Goal: Information Seeking & Learning: Learn about a topic

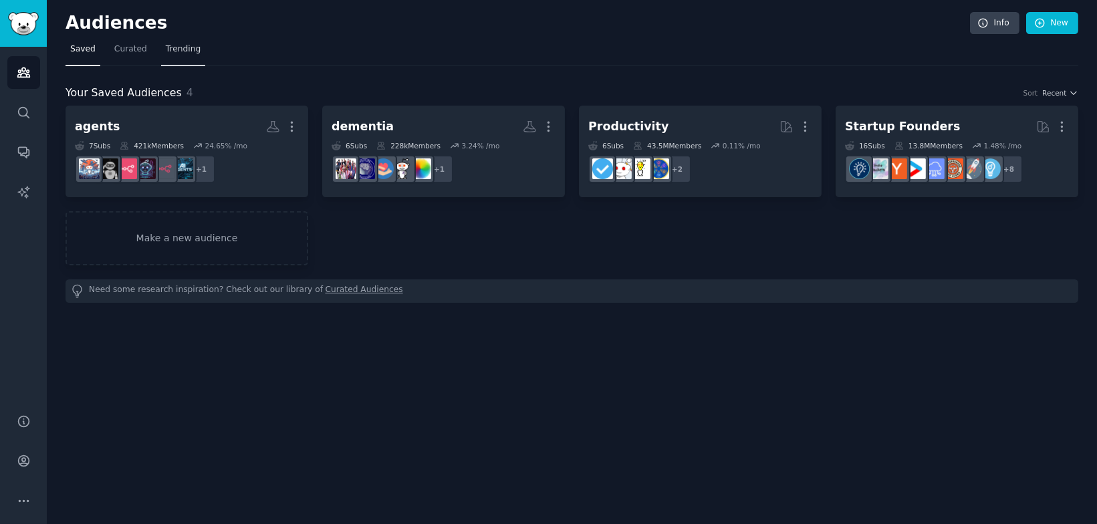
click at [177, 46] on span "Trending" at bounding box center [183, 49] width 35 height 12
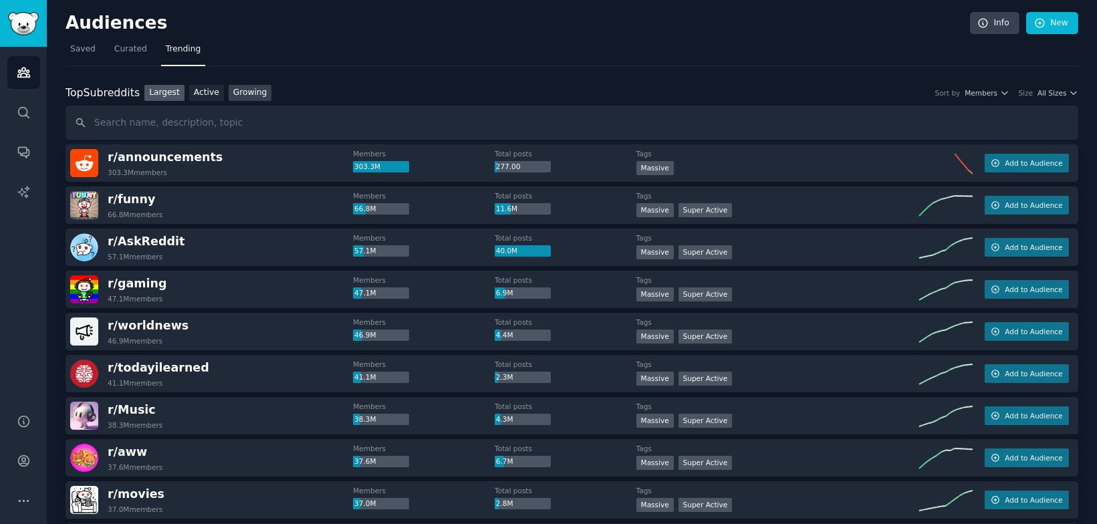
click at [242, 96] on link "Growing" at bounding box center [250, 93] width 43 height 17
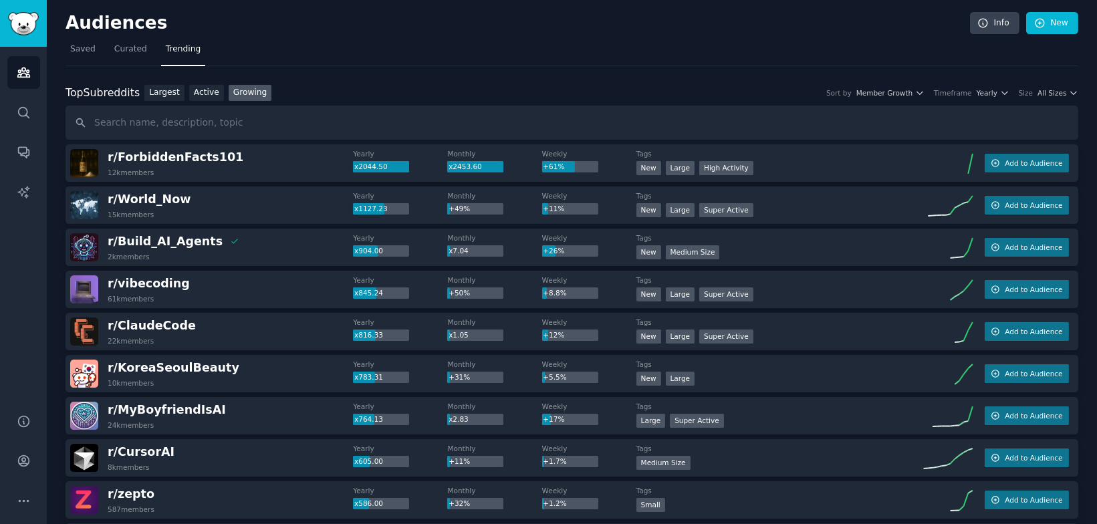
click at [1050, 101] on div "Top Subreddits Top Subreddits Largest Active Growing Sort by Member Growth Time…" at bounding box center [572, 112] width 1013 height 55
click at [1040, 92] on span "All Sizes" at bounding box center [1052, 92] width 29 height 9
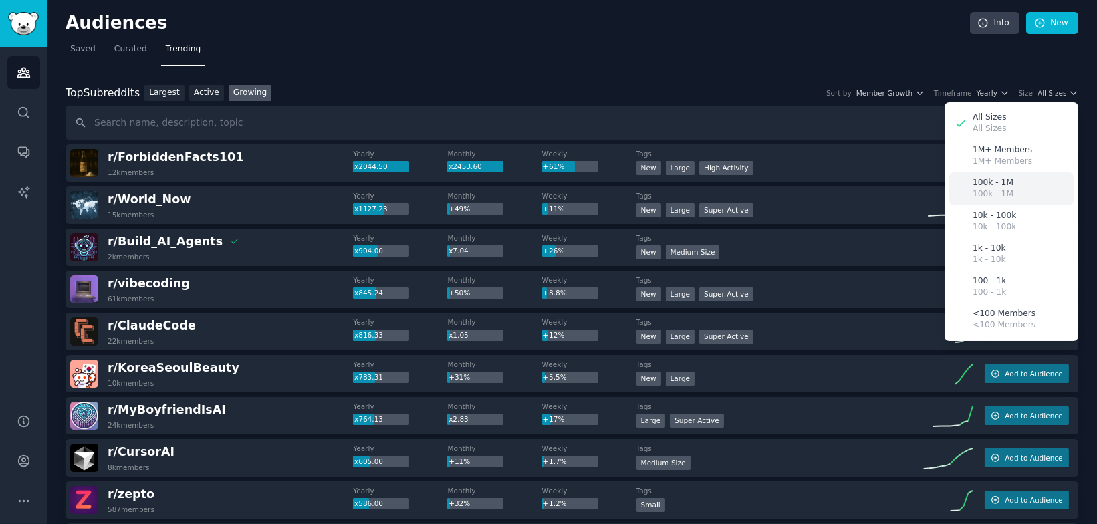
click at [1000, 199] on p "100k - 1M" at bounding box center [993, 195] width 41 height 12
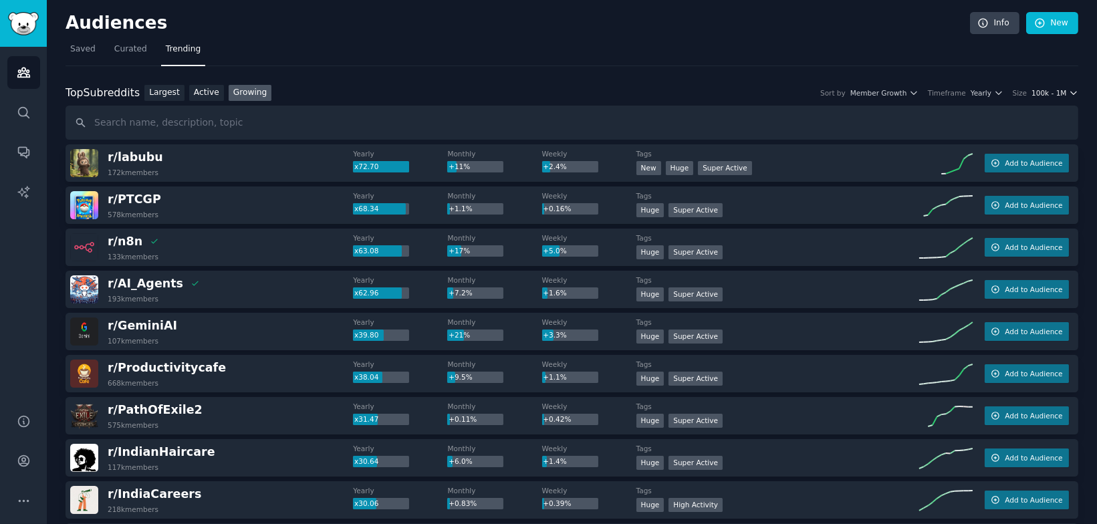
click at [1056, 88] on span "100k - 1M" at bounding box center [1049, 92] width 35 height 9
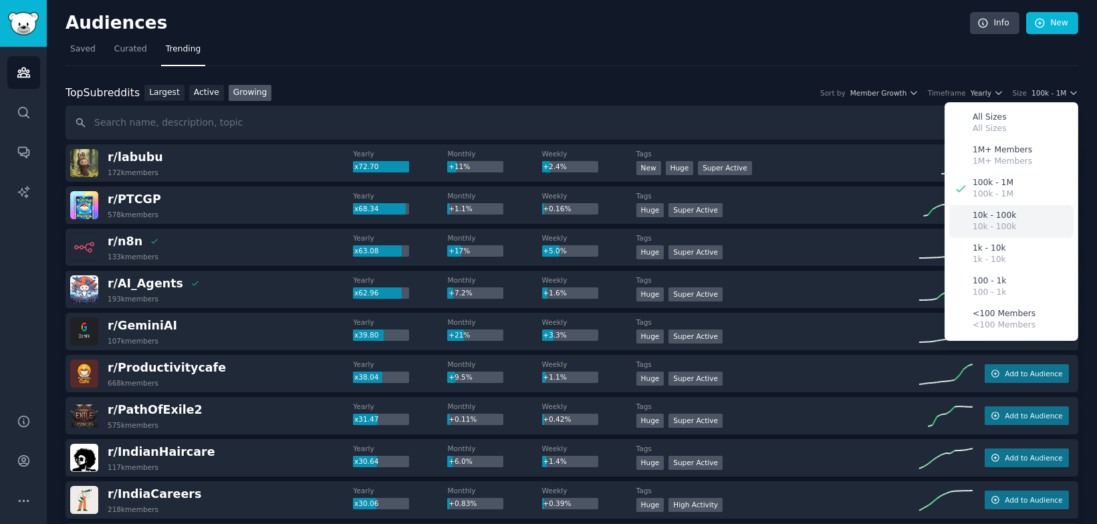
click at [996, 225] on p "10k - 100k" at bounding box center [994, 227] width 43 height 12
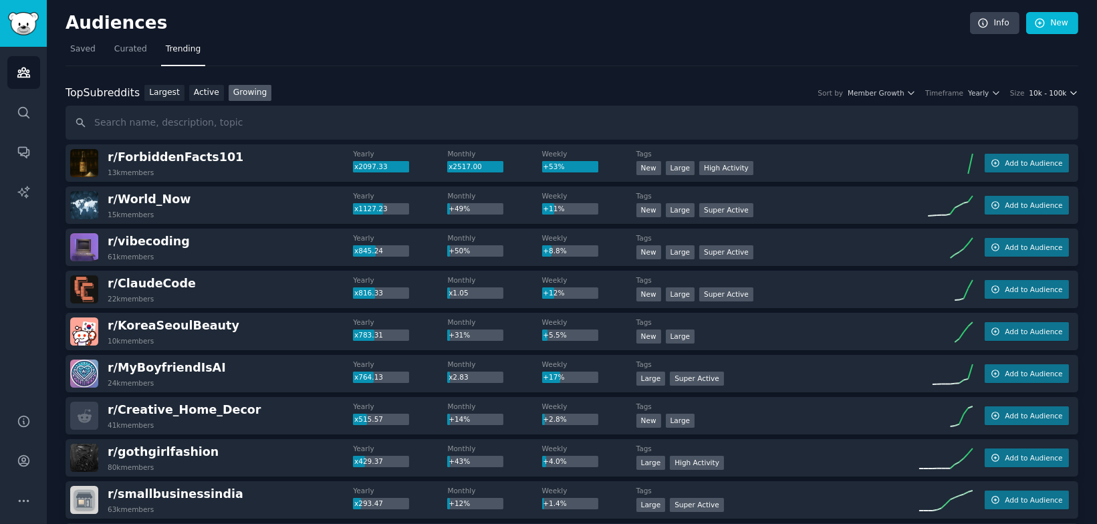
click at [1055, 92] on span "10k - 100k" at bounding box center [1047, 92] width 37 height 9
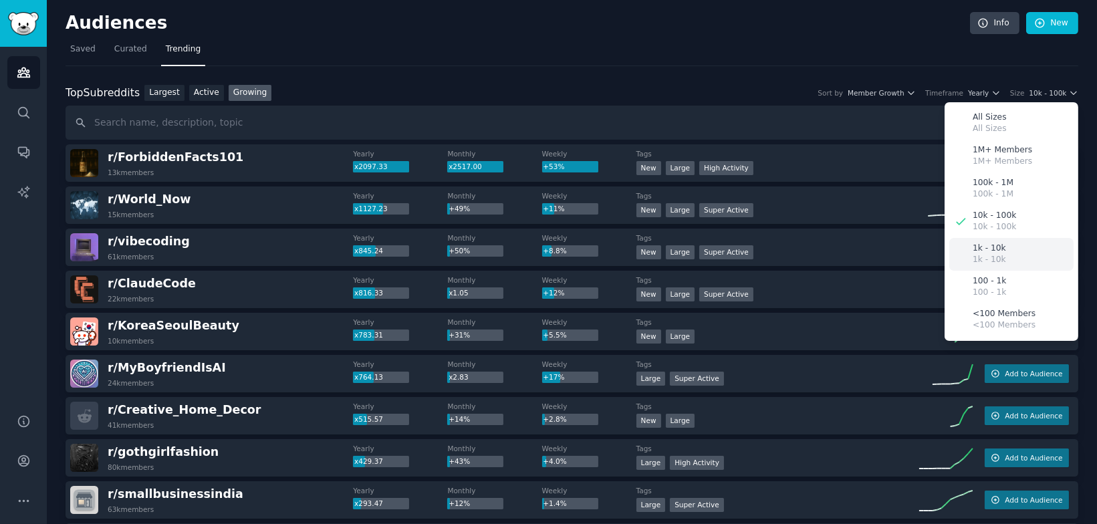
click at [1033, 250] on div "1k - 10k 1k - 10k" at bounding box center [1011, 254] width 124 height 33
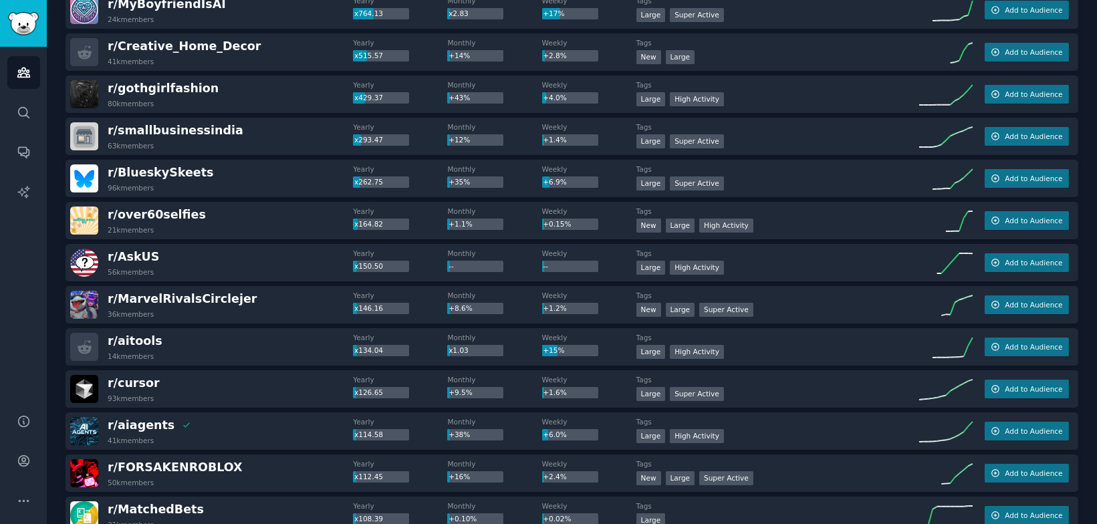
scroll to position [368, 0]
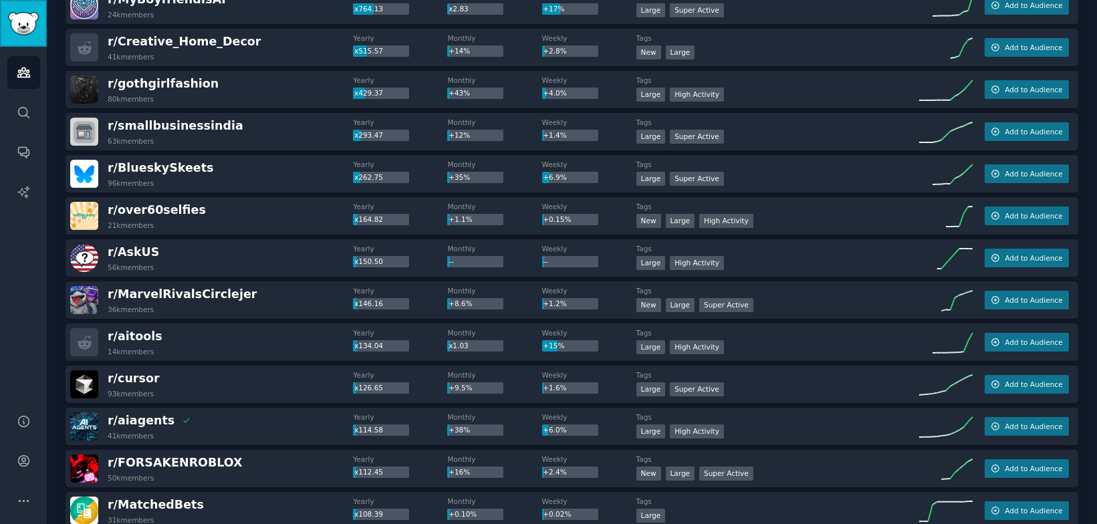
click at [21, 31] on img "Sidebar" at bounding box center [23, 23] width 31 height 23
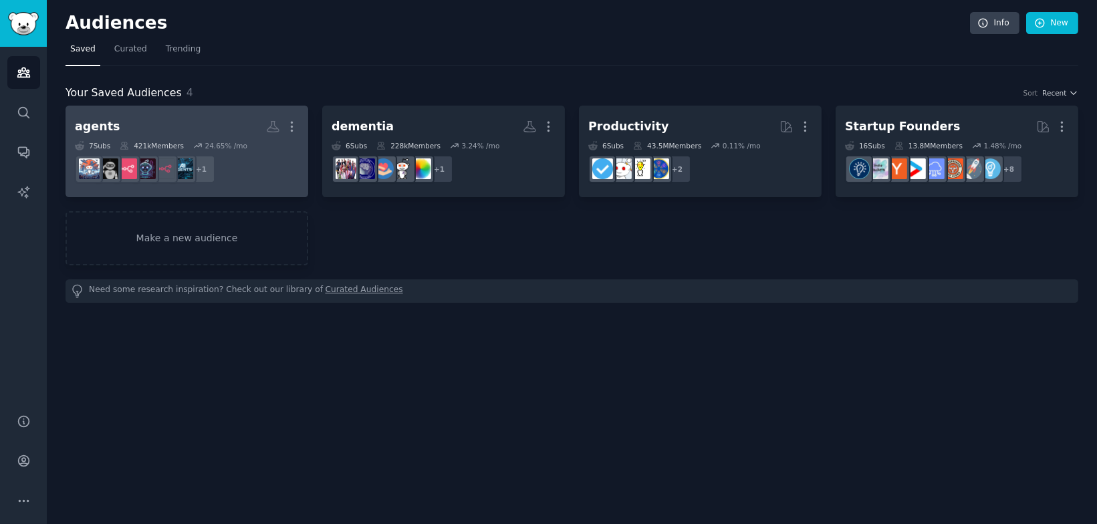
click at [179, 116] on h2 "agents More" at bounding box center [187, 126] width 224 height 23
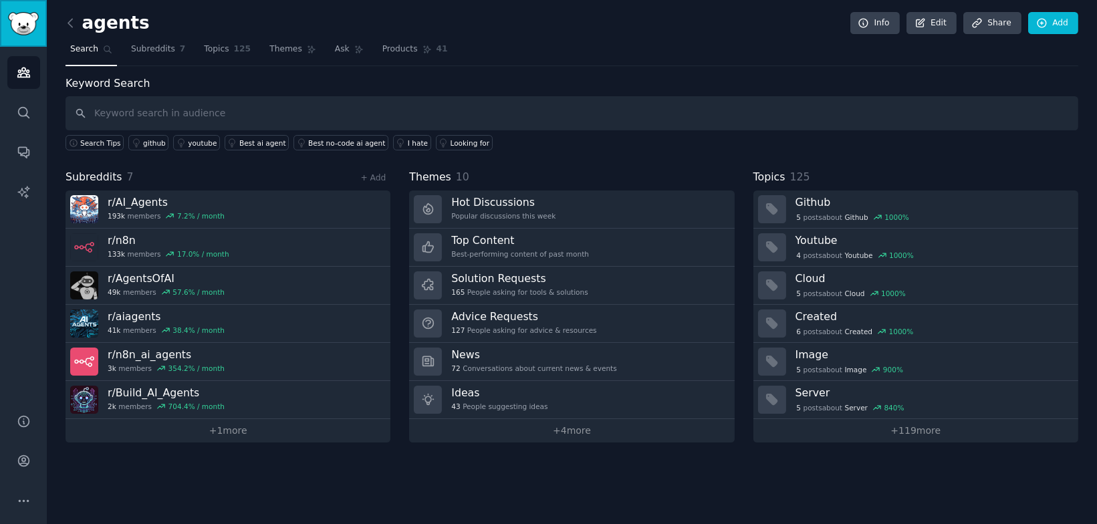
click at [21, 35] on link "Sidebar" at bounding box center [23, 23] width 47 height 47
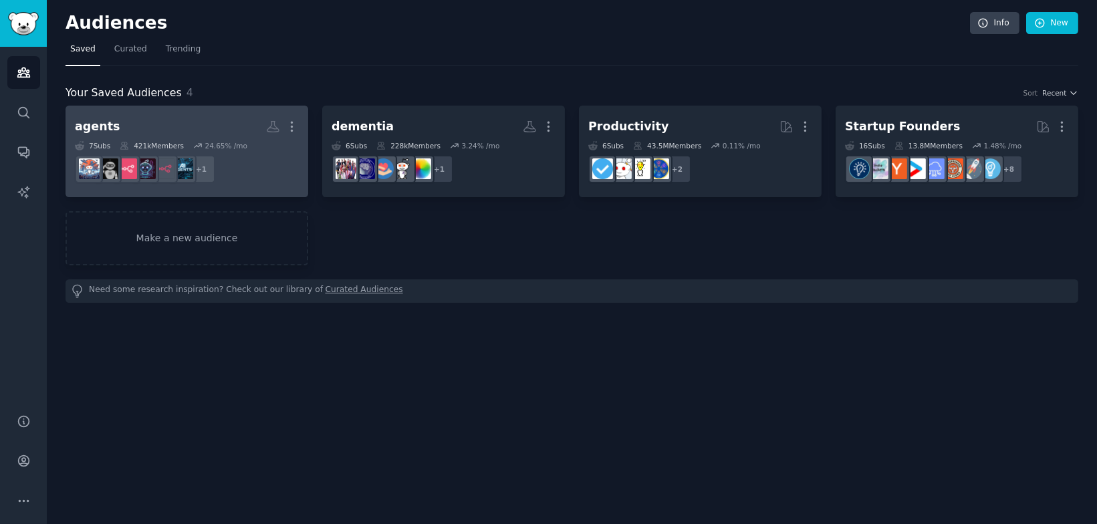
click at [144, 136] on h2 "agents More" at bounding box center [187, 126] width 224 height 23
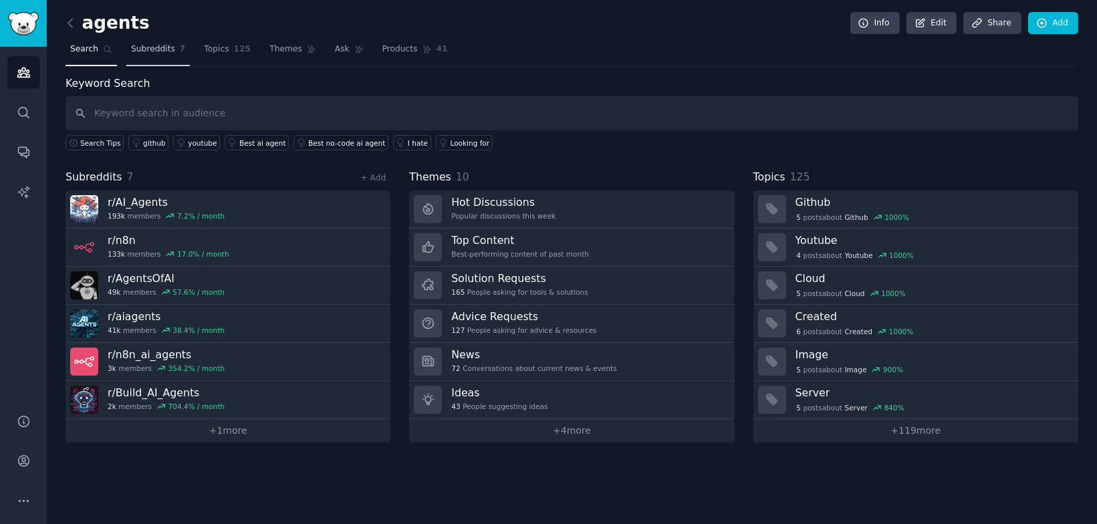
click at [165, 62] on link "Subreddits 7" at bounding box center [158, 52] width 64 height 27
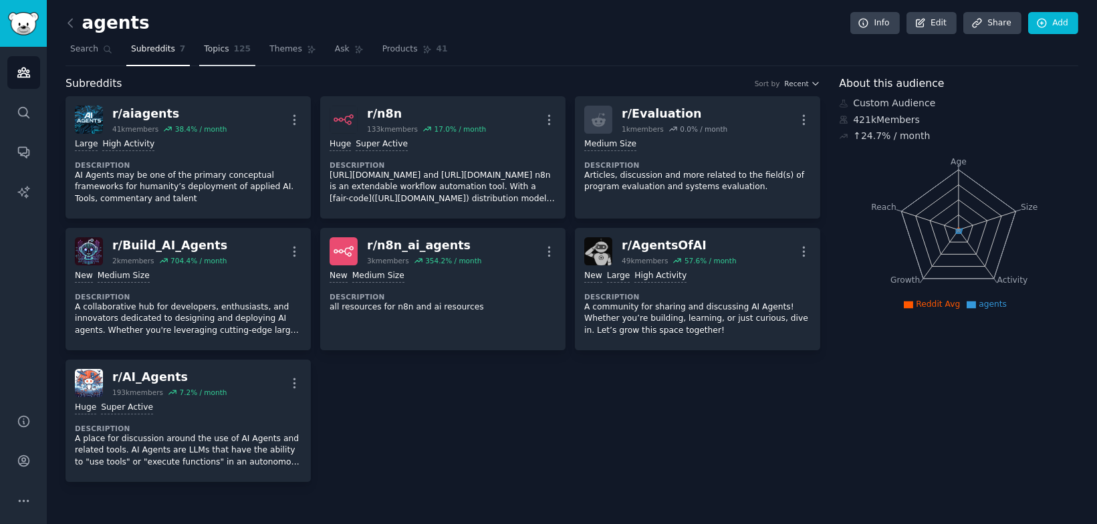
click at [239, 56] on link "Topics 125" at bounding box center [227, 52] width 56 height 27
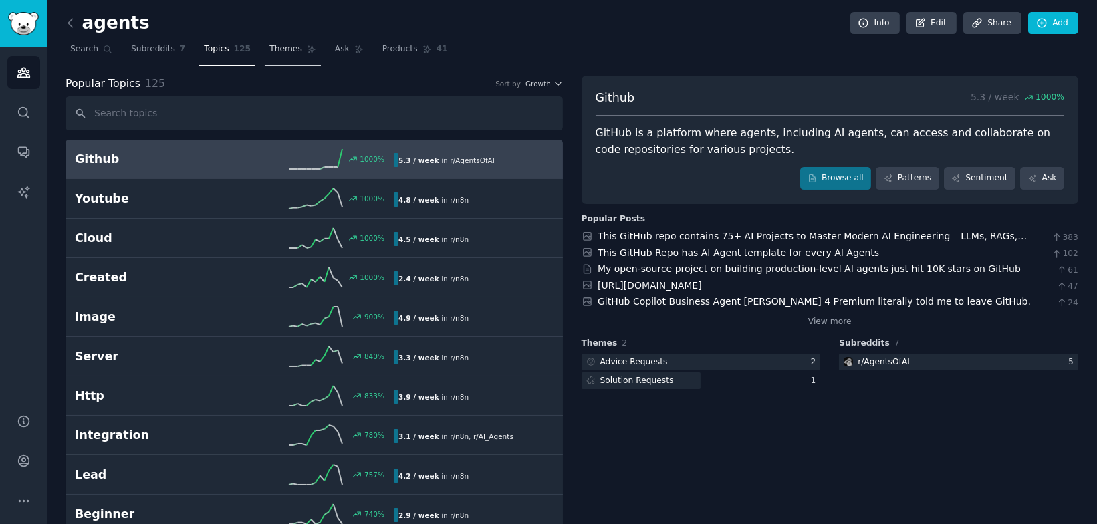
click at [265, 61] on link "Themes" at bounding box center [293, 52] width 56 height 27
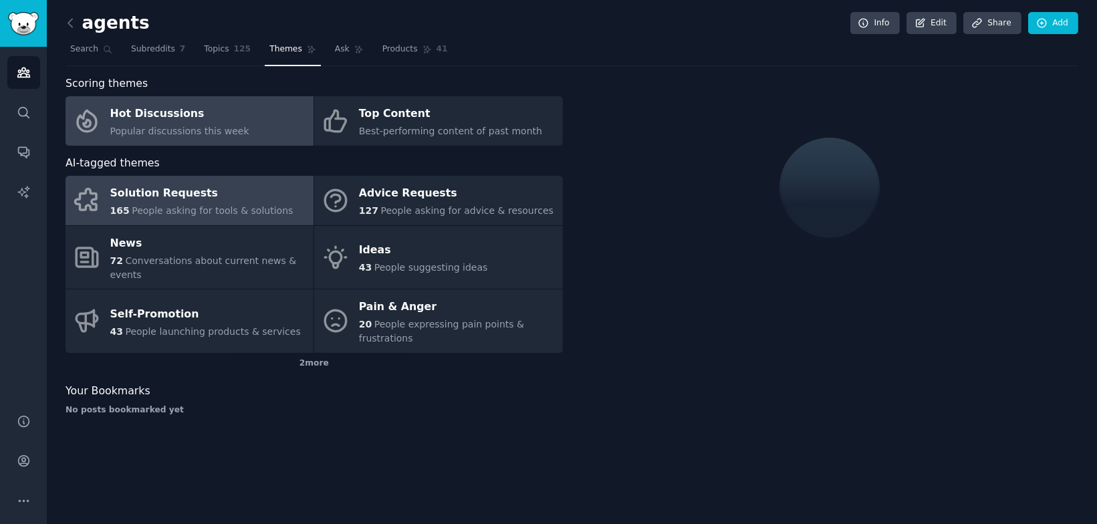
click at [197, 191] on div "Solution Requests" at bounding box center [201, 193] width 183 height 21
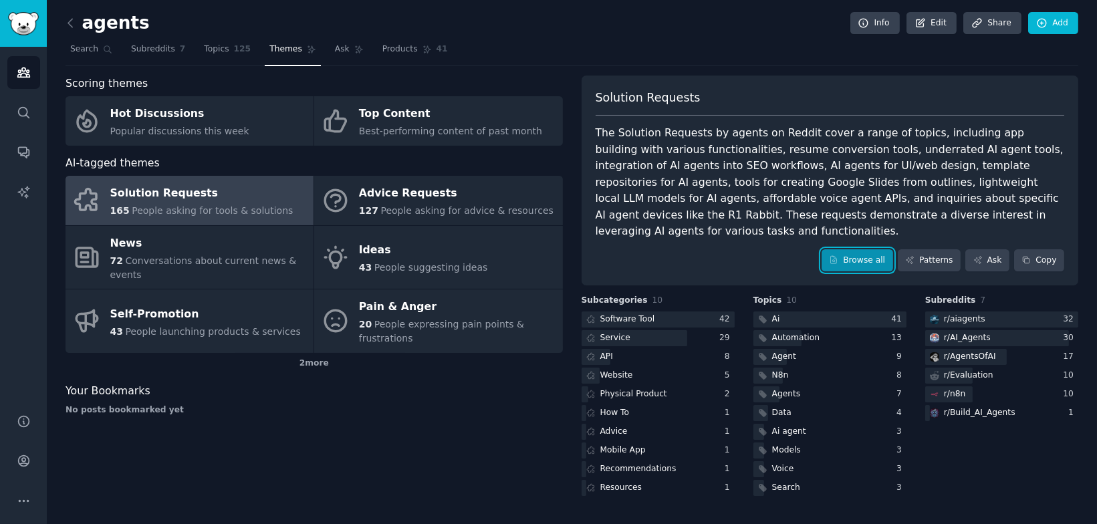
click at [860, 249] on link "Browse all" at bounding box center [858, 260] width 72 height 23
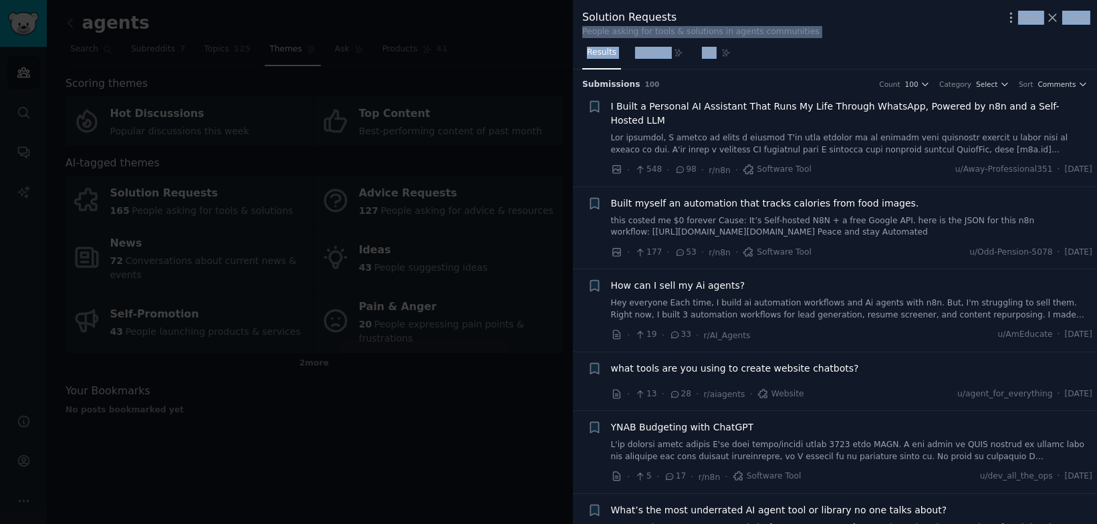
drag, startPoint x: 786, startPoint y: 43, endPoint x: 780, endPoint y: 13, distance: 30.8
click at [780, 13] on div "Solution Requests People asking for tools & solutions in agents communities Mor…" at bounding box center [835, 262] width 524 height 524
click at [780, 13] on div "Solution Requests" at bounding box center [700, 17] width 237 height 17
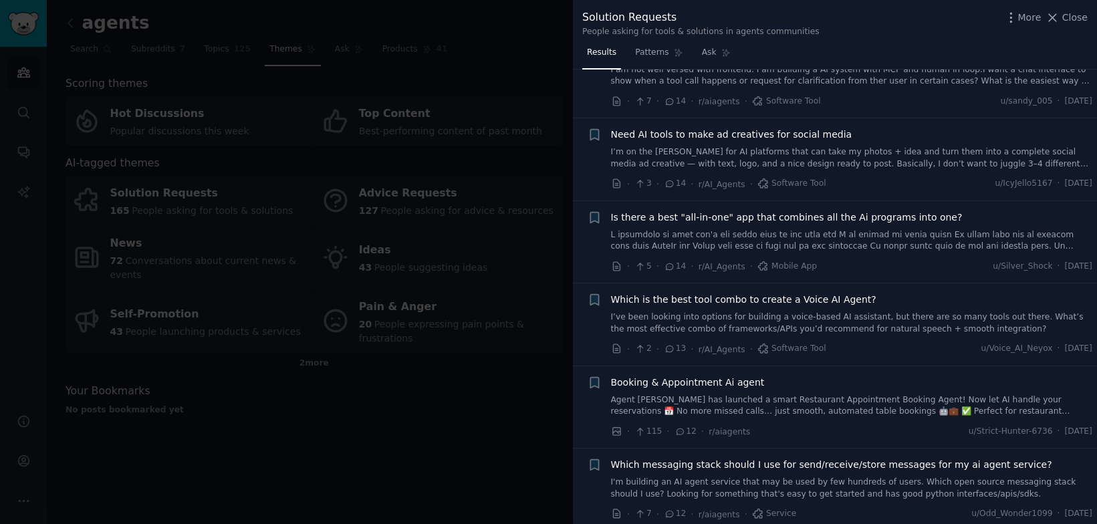
scroll to position [1154, 0]
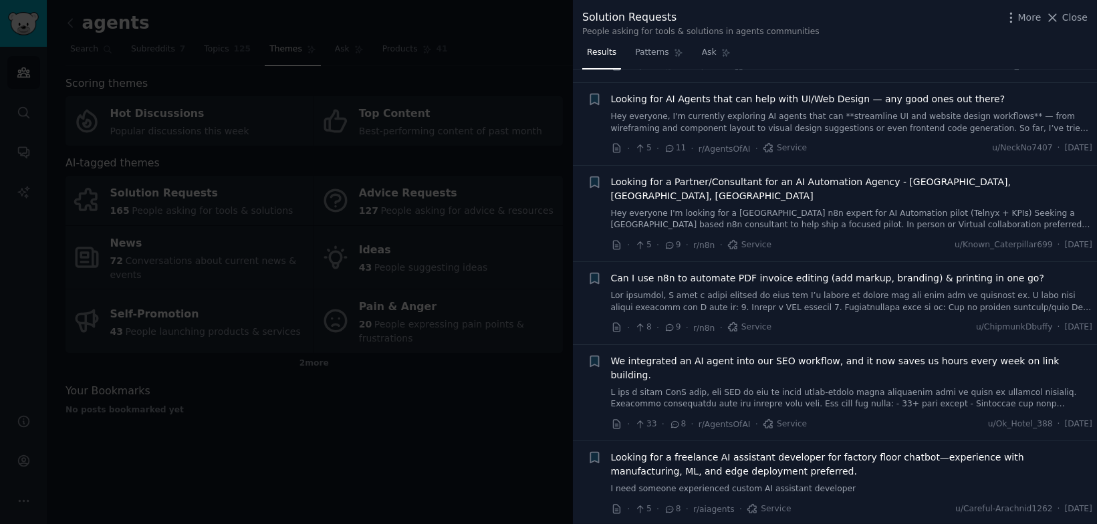
click at [370, 404] on div at bounding box center [548, 262] width 1097 height 524
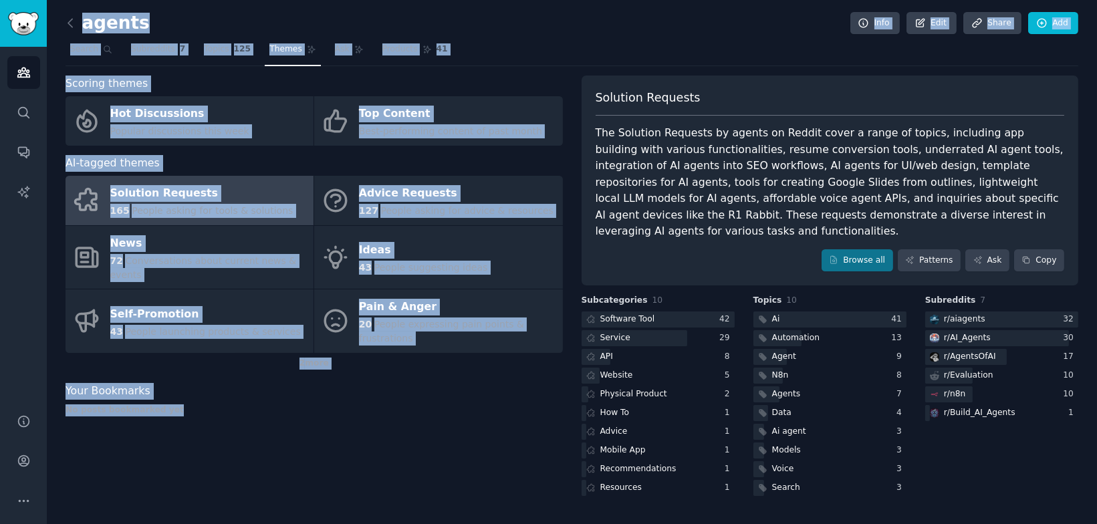
drag, startPoint x: 334, startPoint y: 431, endPoint x: 415, endPoint y: -29, distance: 466.4
click at [415, 0] on html "Audiences Search Conversations AI Reports Help Account More agents Info Edit Sh…" at bounding box center [548, 262] width 1097 height 524
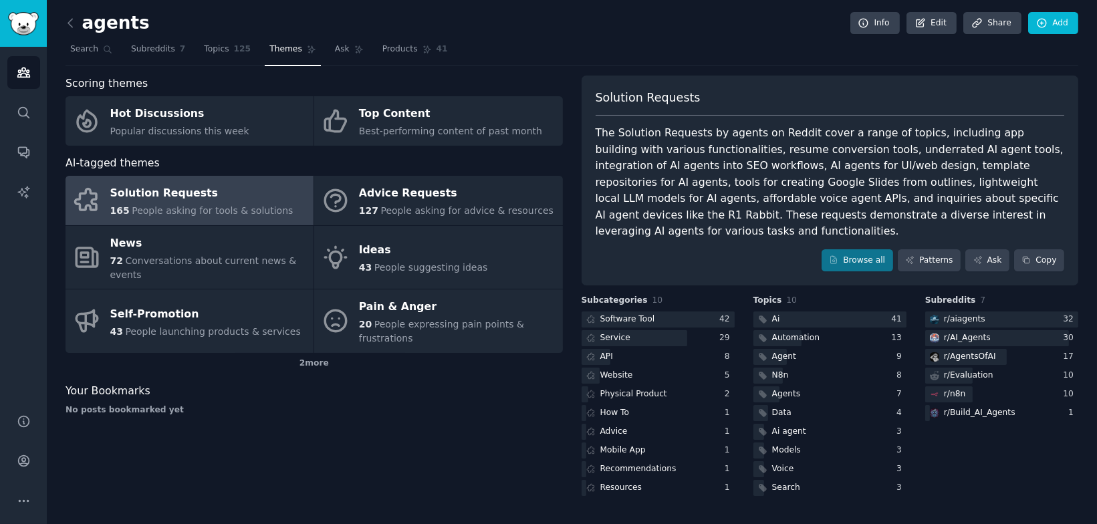
click at [492, 31] on div "agents Info Edit Share Add" at bounding box center [572, 25] width 1013 height 27
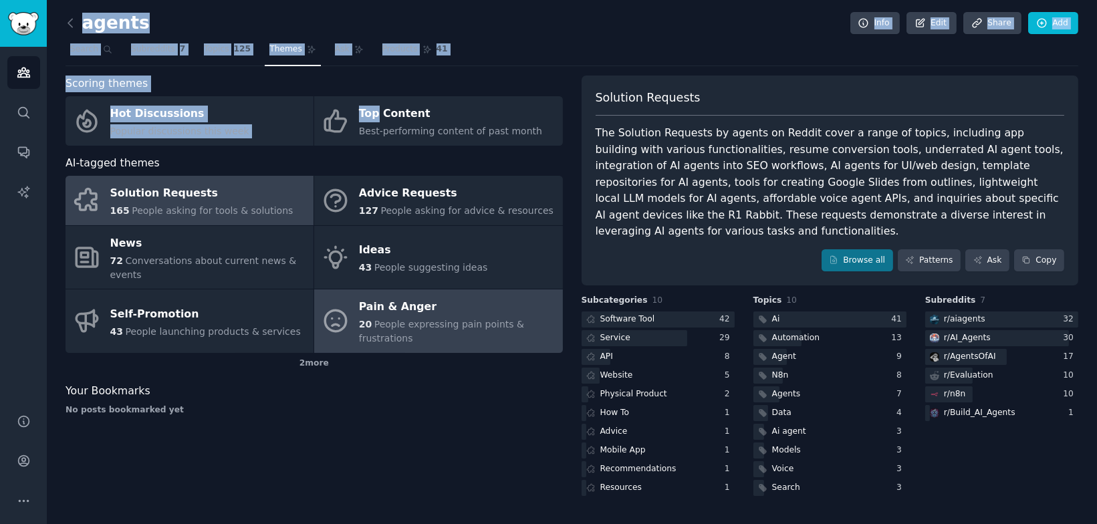
drag, startPoint x: 492, startPoint y: 31, endPoint x: 492, endPoint y: 334, distance: 302.9
click at [492, 334] on div "agents Info Edit Share Add Search Subreddits 7 Topics 125 Themes Ask Products 4…" at bounding box center [572, 259] width 1013 height 480
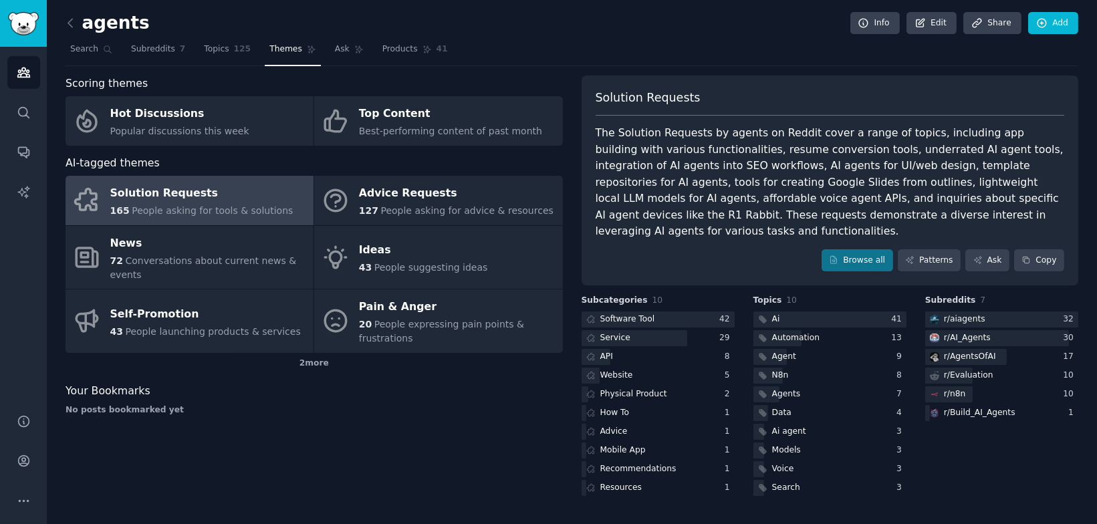
click at [474, 399] on div "Your Bookmarks No posts bookmarked yet" at bounding box center [314, 399] width 497 height 33
click at [338, 360] on div "2 more" at bounding box center [314, 363] width 497 height 21
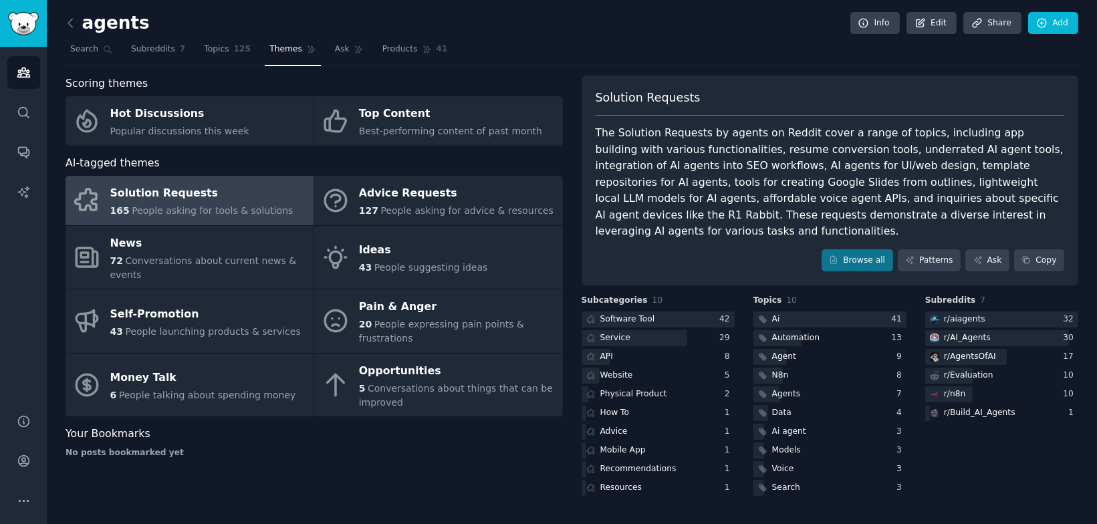
click at [674, 68] on div "agents Info Edit Share Add Search Subreddits 7 Topics 125 Themes Ask Products 4…" at bounding box center [572, 259] width 1013 height 480
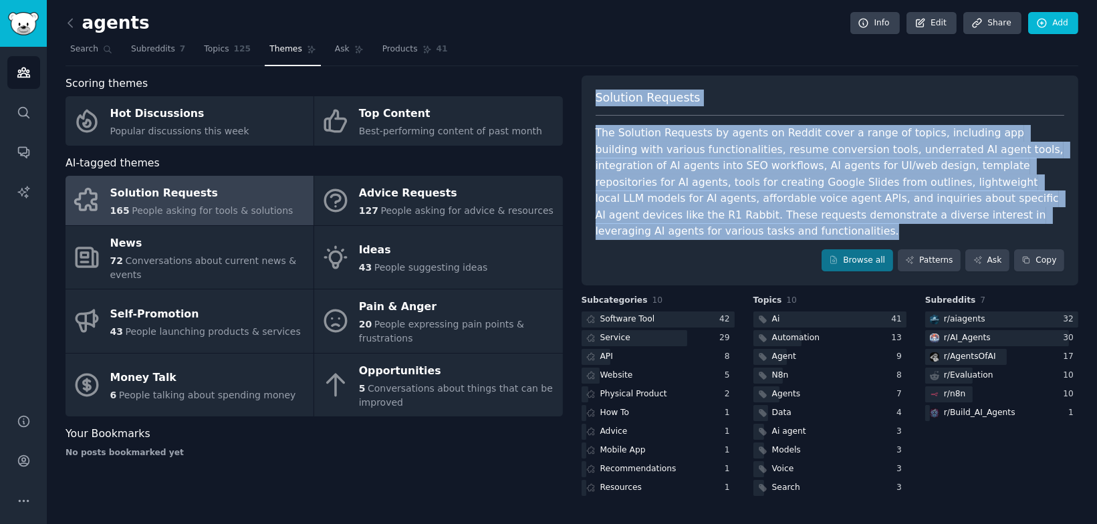
drag, startPoint x: 674, startPoint y: 68, endPoint x: 732, endPoint y: 249, distance: 190.3
click at [732, 249] on div "agents Info Edit Share Add Search Subreddits 7 Topics 125 Themes Ask Products 4…" at bounding box center [572, 259] width 1013 height 480
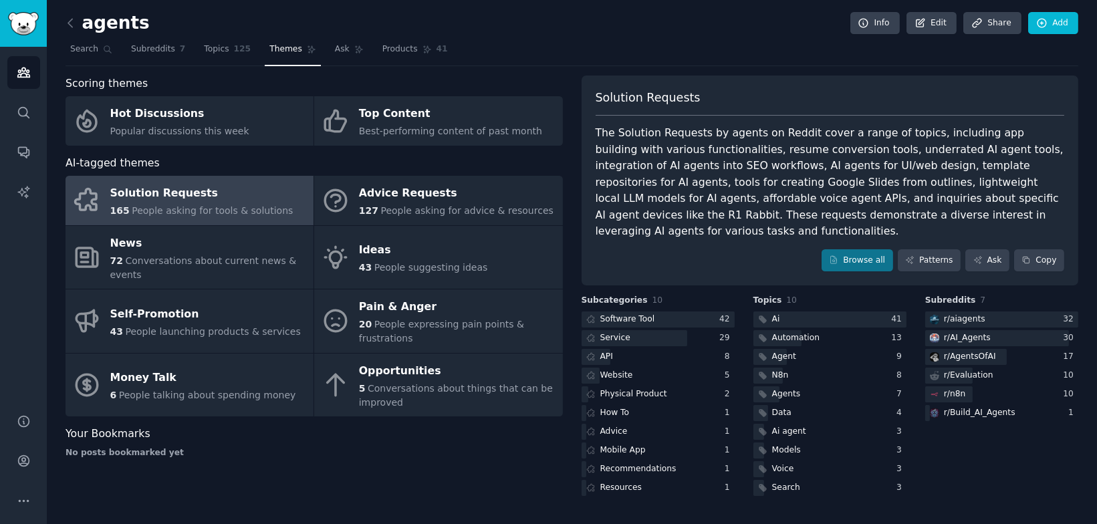
click at [739, 263] on div "Solution Requests The Solution Requests by agents on Reddit cover a range of to…" at bounding box center [830, 181] width 497 height 211
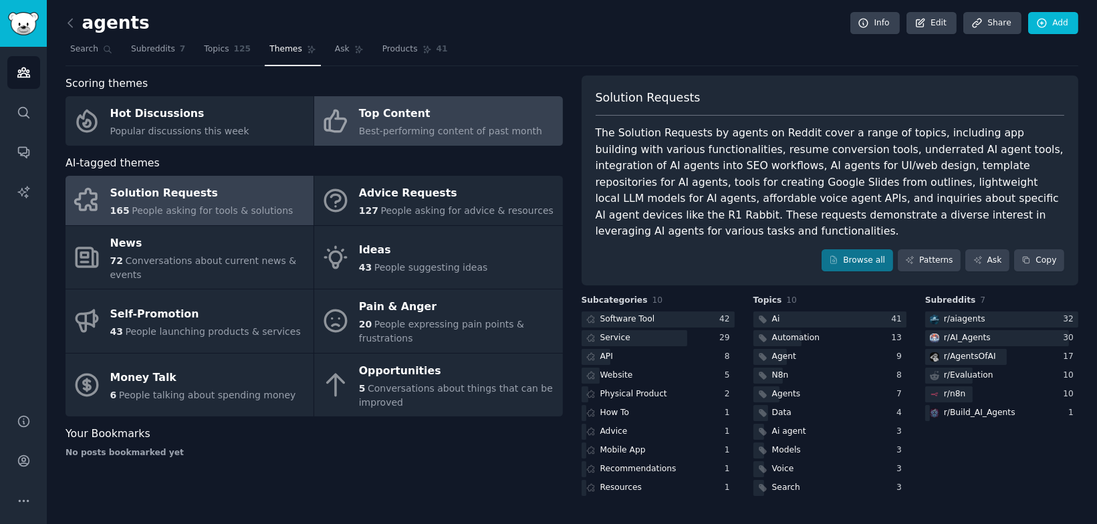
click at [444, 124] on div "Best-performing content of past month" at bounding box center [450, 131] width 183 height 14
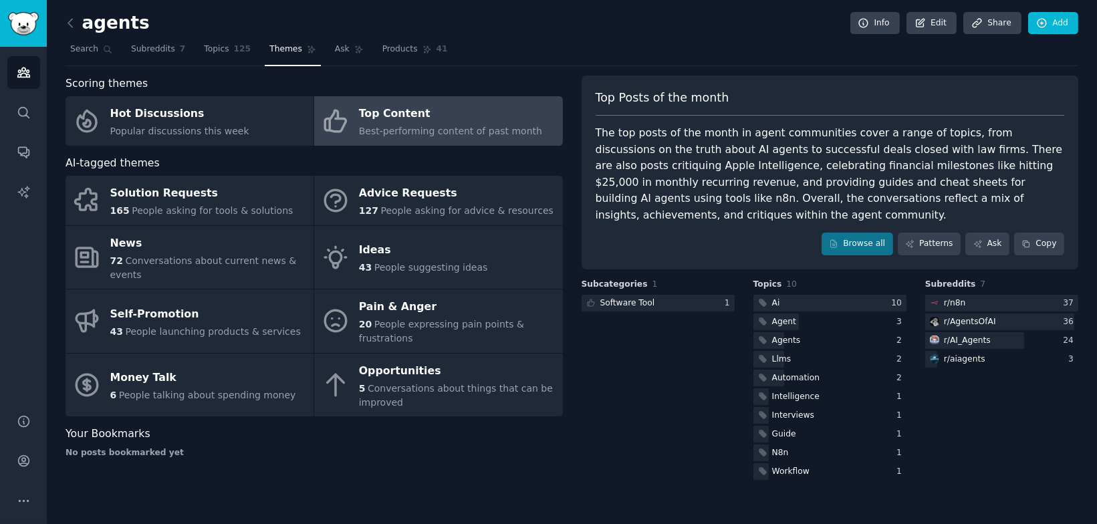
click at [712, 190] on div "The top posts of the month in agent communities cover a range of topics, from d…" at bounding box center [830, 174] width 469 height 98
click at [709, 190] on div "The top posts of the month in agent communities cover a range of topics, from d…" at bounding box center [830, 174] width 469 height 98
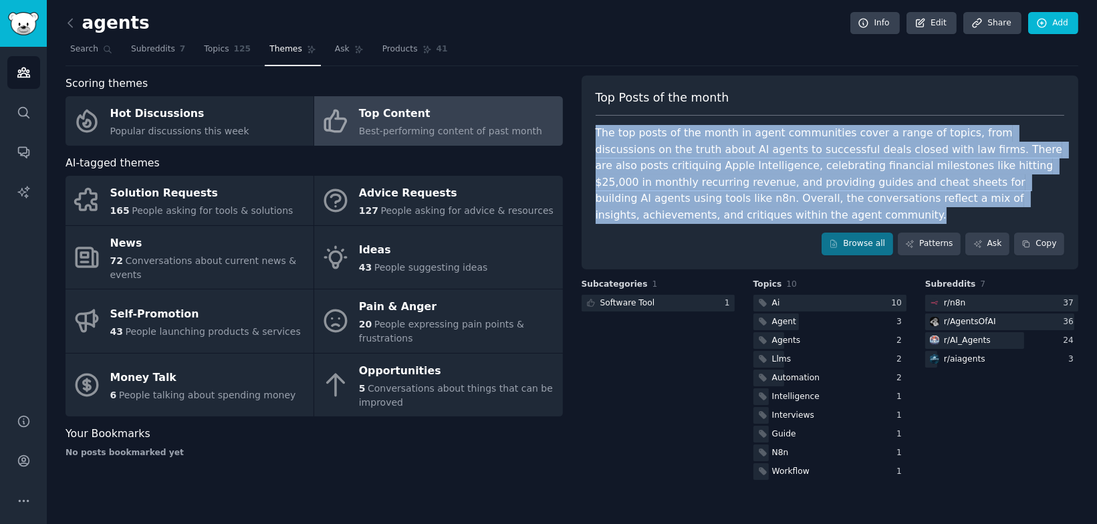
click at [709, 190] on div "The top posts of the month in agent communities cover a range of topics, from d…" at bounding box center [830, 174] width 469 height 98
click at [749, 130] on div "The top posts of the month in agent communities cover a range of topics, from d…" at bounding box center [830, 174] width 469 height 98
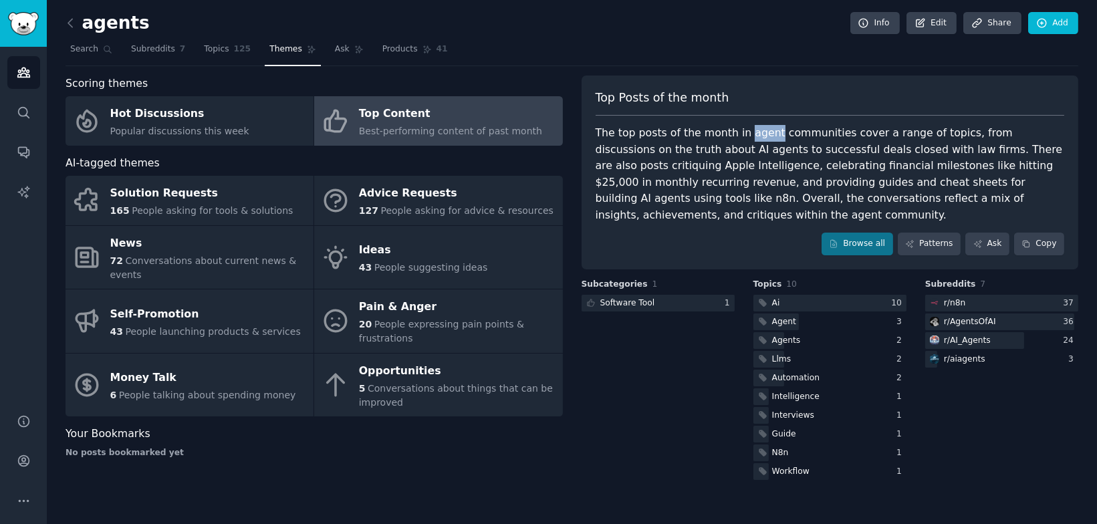
drag, startPoint x: 749, startPoint y: 130, endPoint x: 754, endPoint y: 134, distance: 7.1
click at [754, 134] on div "The top posts of the month in agent communities cover a range of topics, from d…" at bounding box center [830, 174] width 469 height 98
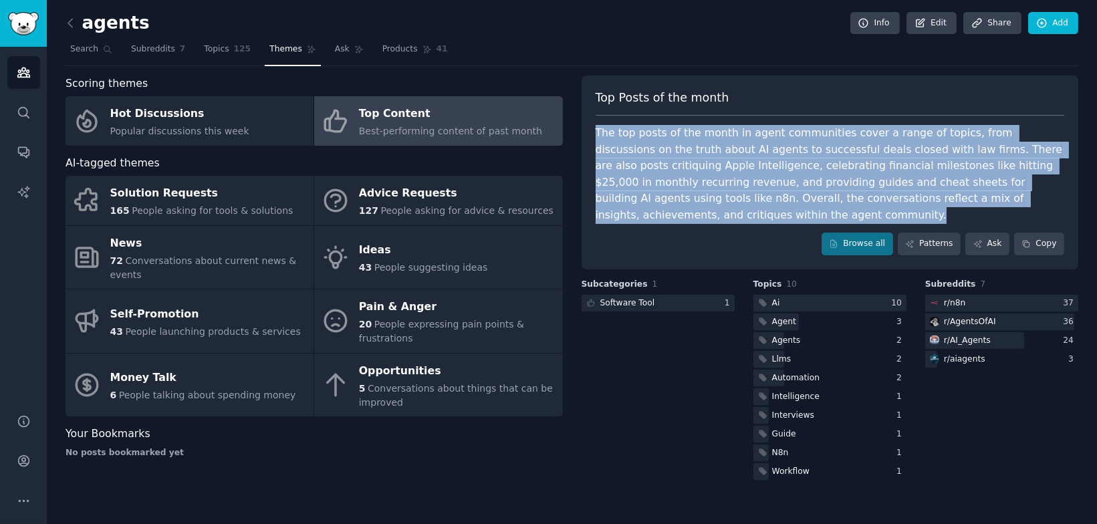
click at [754, 134] on div "The top posts of the month in agent communities cover a range of topics, from d…" at bounding box center [830, 174] width 469 height 98
click at [689, 152] on div "The top posts of the month in agent communities cover a range of topics, from d…" at bounding box center [830, 174] width 469 height 98
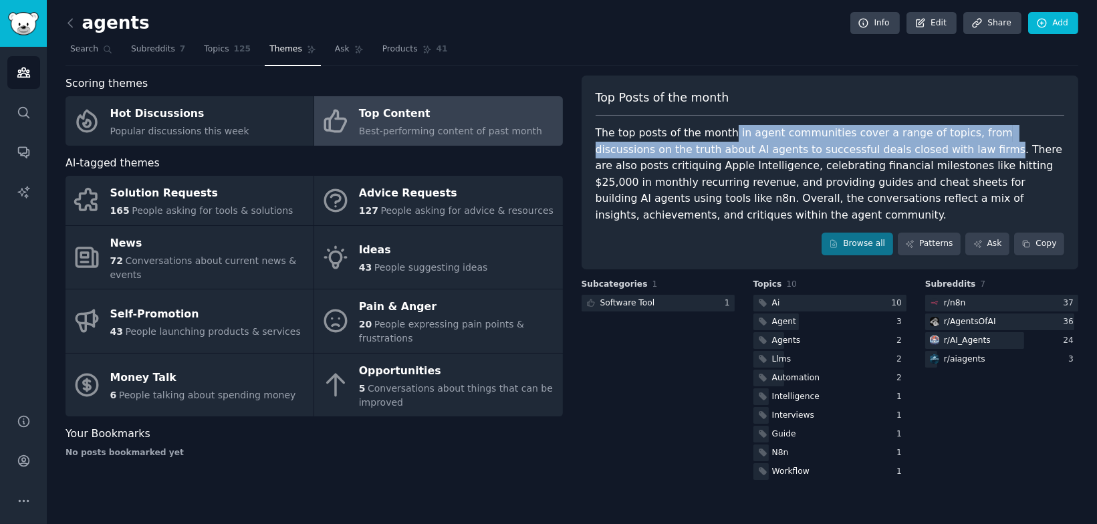
drag, startPoint x: 891, startPoint y: 148, endPoint x: 725, endPoint y: 123, distance: 167.1
click at [725, 125] on div "The top posts of the month in agent communities cover a range of topics, from d…" at bounding box center [830, 174] width 469 height 98
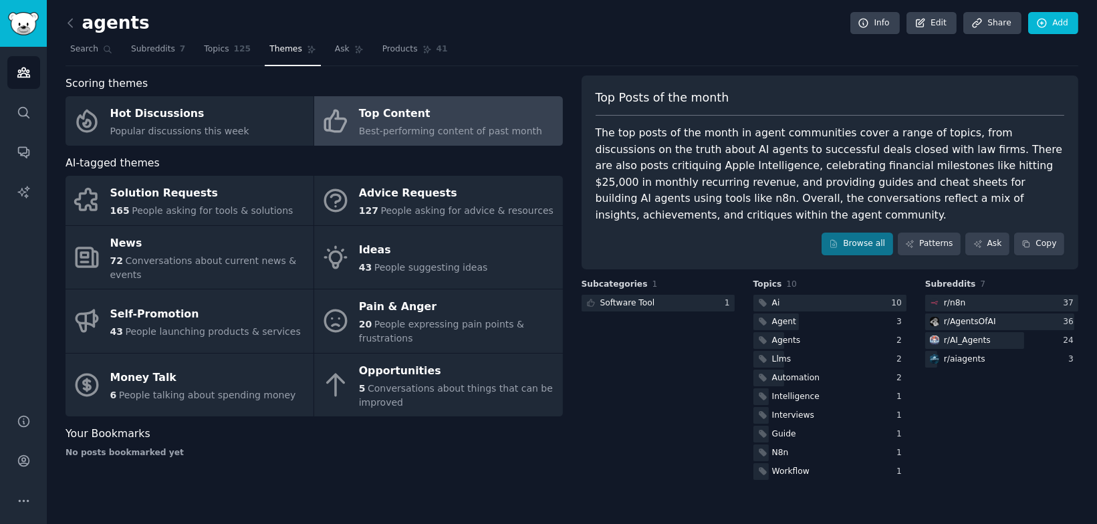
click at [766, 168] on div "The top posts of the month in agent communities cover a range of topics, from d…" at bounding box center [830, 174] width 469 height 98
click at [741, 162] on div "The top posts of the month in agent communities cover a range of topics, from d…" at bounding box center [830, 174] width 469 height 98
drag, startPoint x: 741, startPoint y: 162, endPoint x: 915, endPoint y: 161, distance: 173.8
click at [915, 160] on div "The top posts of the month in agent communities cover a range of topics, from d…" at bounding box center [830, 174] width 469 height 98
click at [753, 162] on div "The top posts of the month in agent communities cover a range of topics, from d…" at bounding box center [830, 174] width 469 height 98
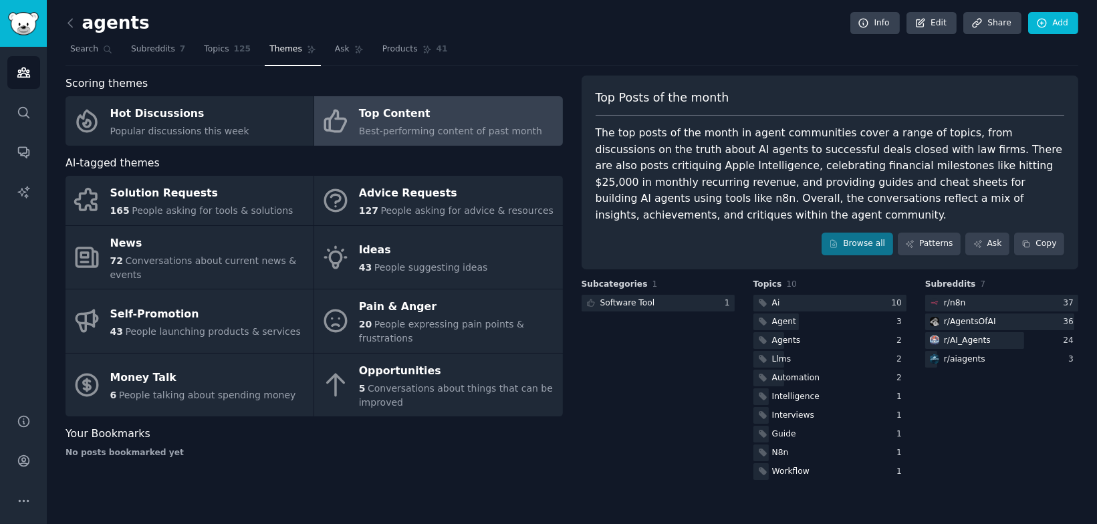
click at [762, 193] on div "The top posts of the month in agent communities cover a range of topics, from d…" at bounding box center [830, 174] width 469 height 98
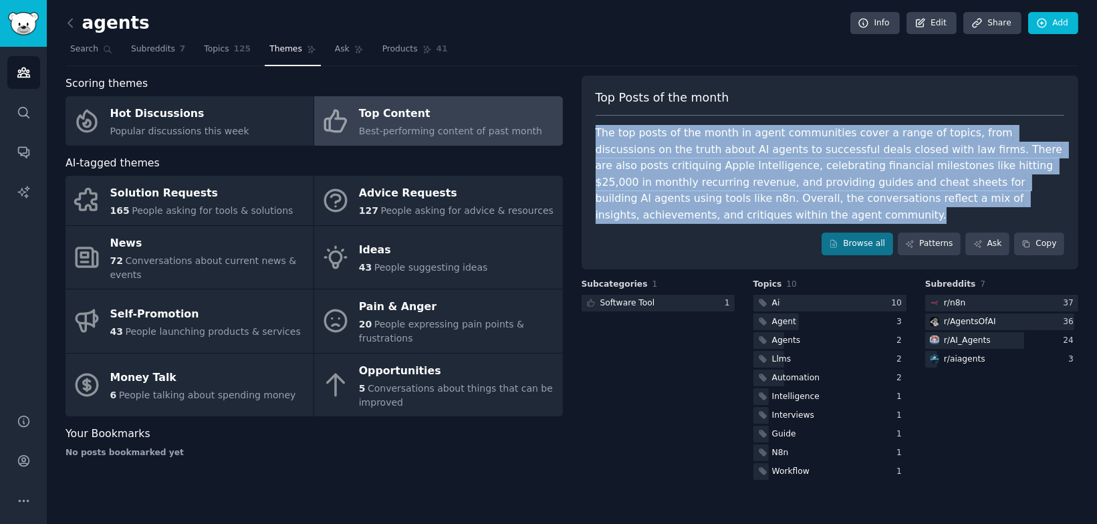
click at [762, 193] on div "The top posts of the month in agent communities cover a range of topics, from d…" at bounding box center [830, 174] width 469 height 98
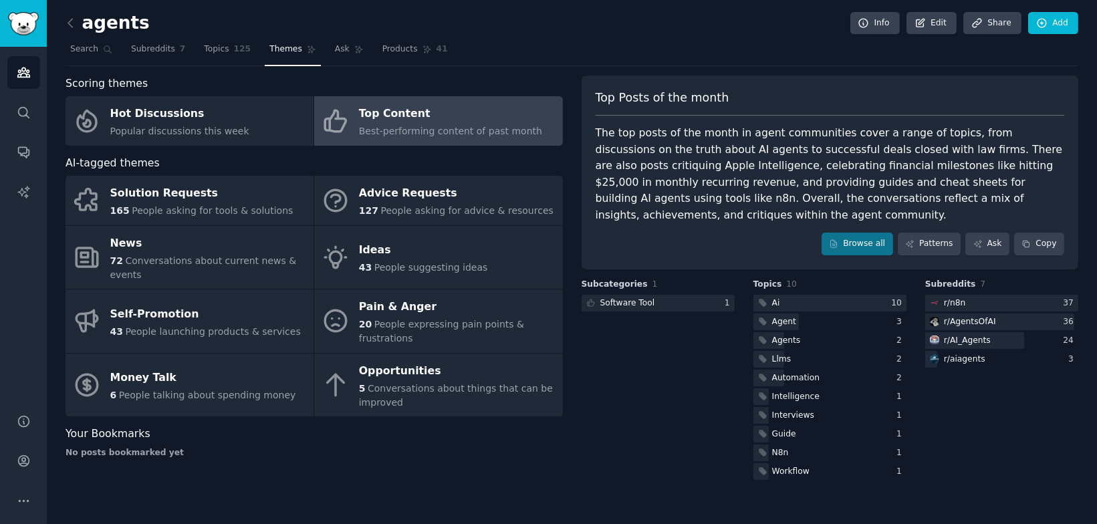
click at [694, 185] on div "The top posts of the month in agent communities cover a range of topics, from d…" at bounding box center [830, 174] width 469 height 98
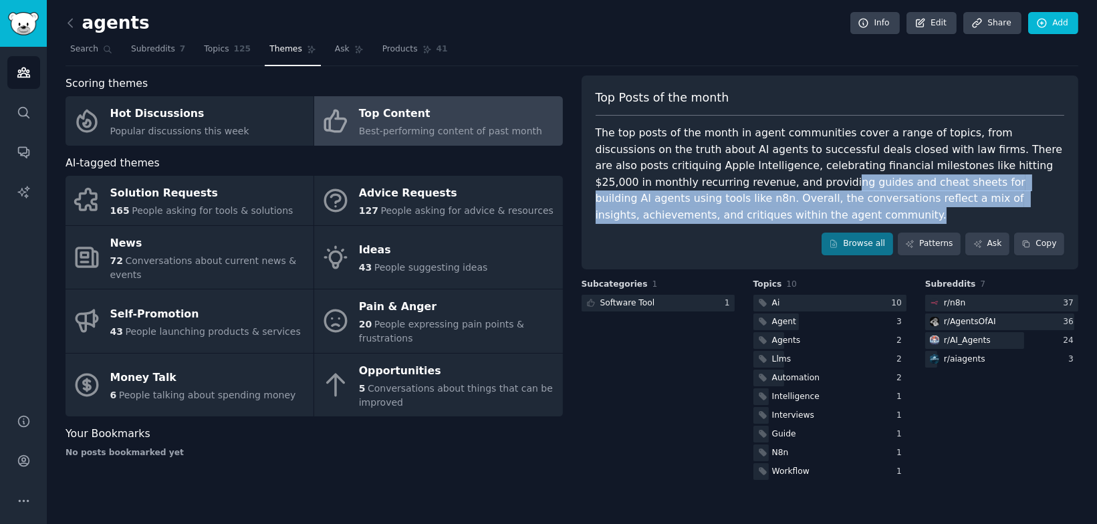
click at [694, 185] on div "The top posts of the month in agent communities cover a range of topics, from d…" at bounding box center [830, 174] width 469 height 98
click at [694, 189] on div "The top posts of the month in agent communities cover a range of topics, from d…" at bounding box center [830, 174] width 469 height 98
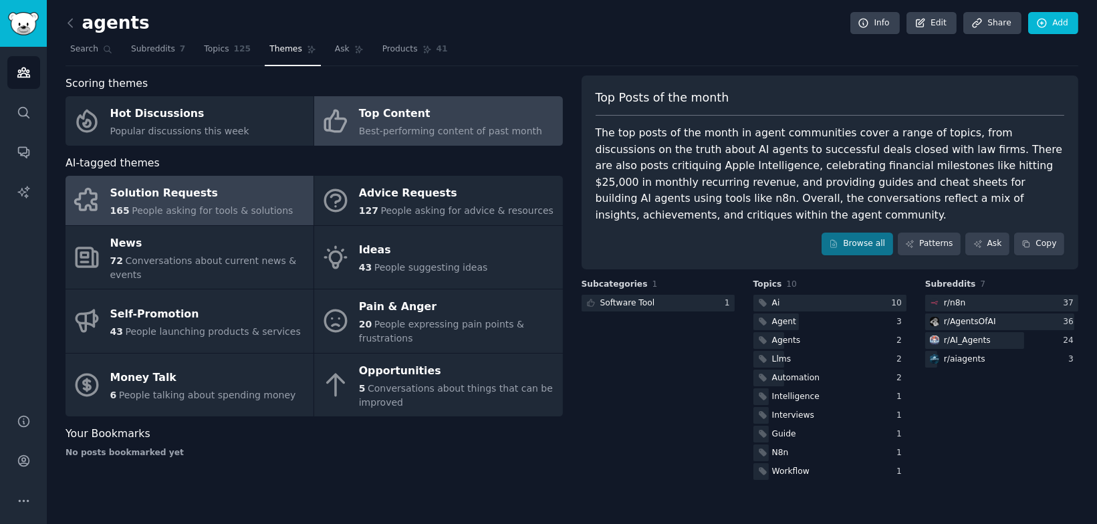
click at [267, 197] on div "Solution Requests" at bounding box center [201, 193] width 183 height 21
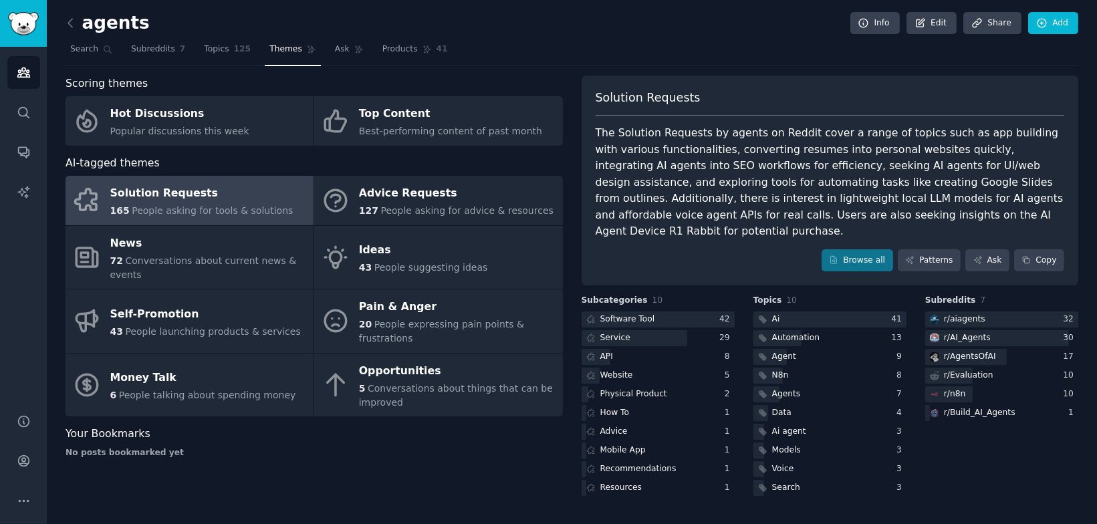
click at [690, 173] on div "The Solution Requests by agents on Reddit cover a range of topics such as app b…" at bounding box center [830, 182] width 469 height 115
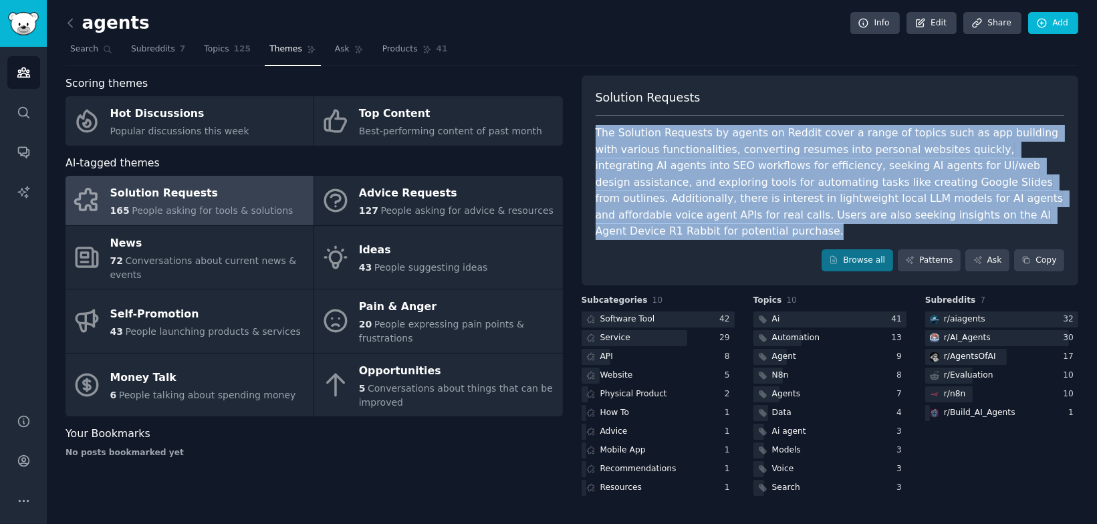
drag, startPoint x: 690, startPoint y: 173, endPoint x: 725, endPoint y: 124, distance: 60.3
click at [725, 125] on div "The Solution Requests by agents on Reddit cover a range of topics such as app b…" at bounding box center [830, 182] width 469 height 115
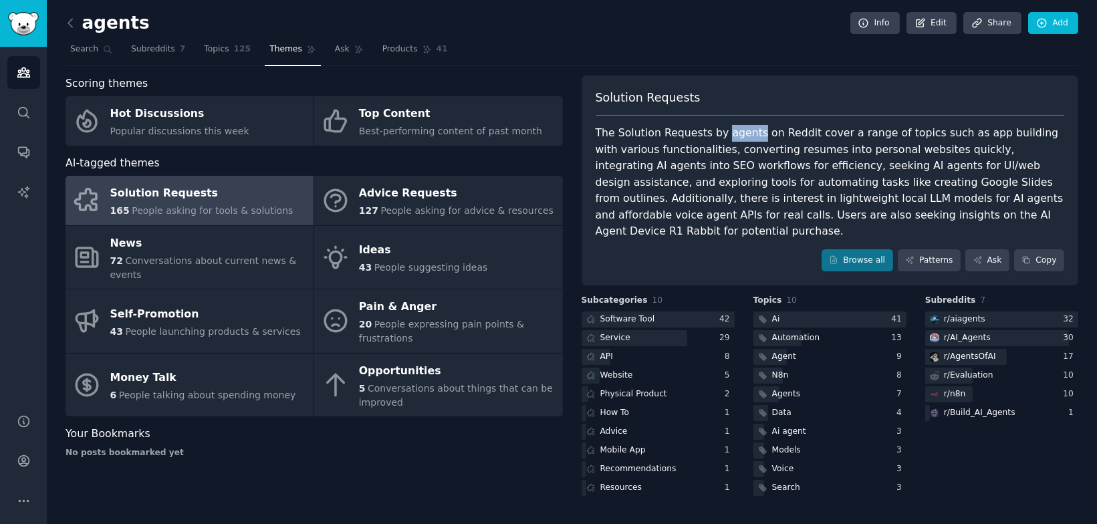
click at [725, 125] on div "The Solution Requests by agents on Reddit cover a range of topics such as app b…" at bounding box center [830, 182] width 469 height 115
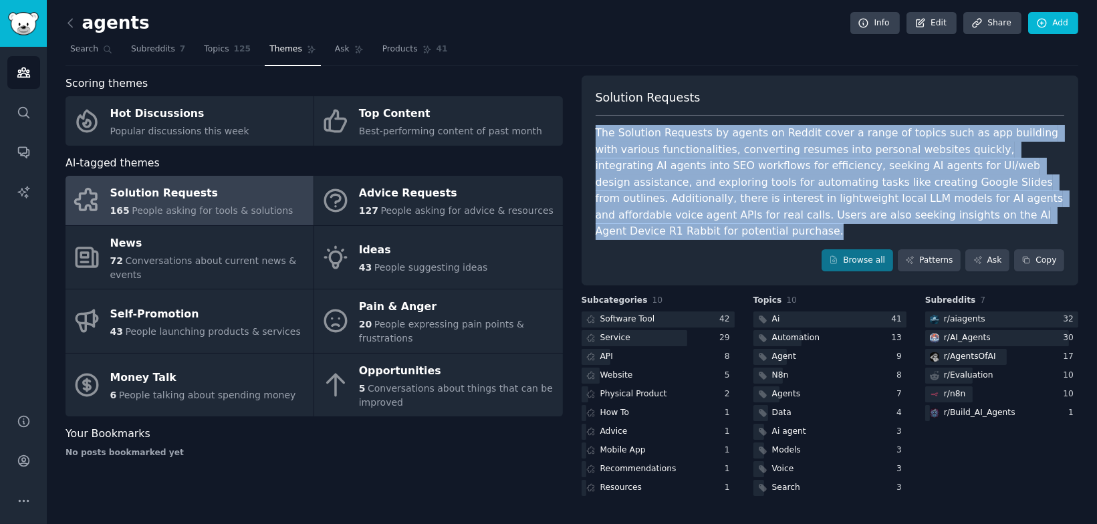
drag, startPoint x: 725, startPoint y: 124, endPoint x: 723, endPoint y: 187, distance: 62.9
click at [724, 187] on div "The Solution Requests by agents on Reddit cover a range of topics such as app b…" at bounding box center [830, 182] width 469 height 115
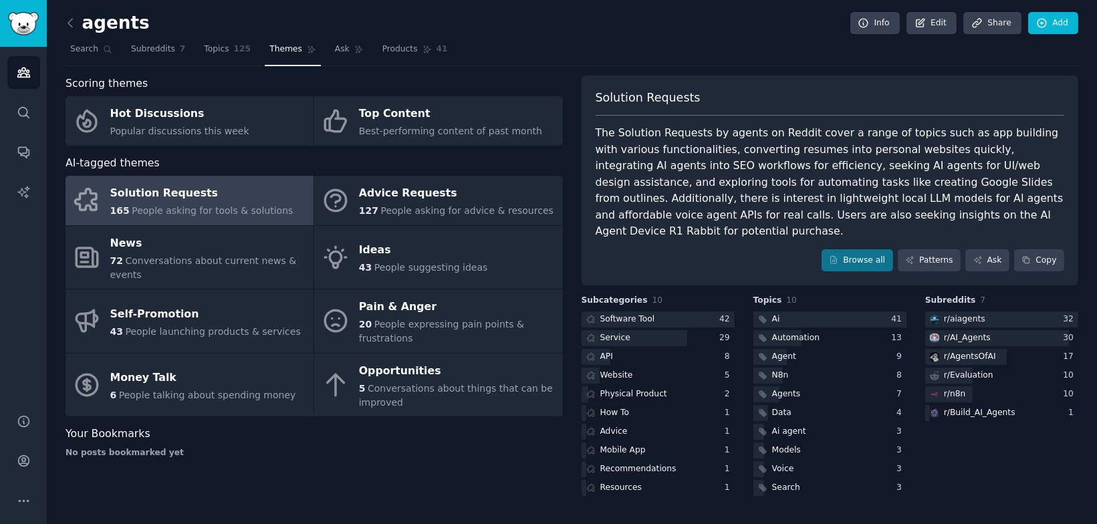
click at [710, 175] on div "The Solution Requests by agents on Reddit cover a range of topics such as app b…" at bounding box center [830, 182] width 469 height 115
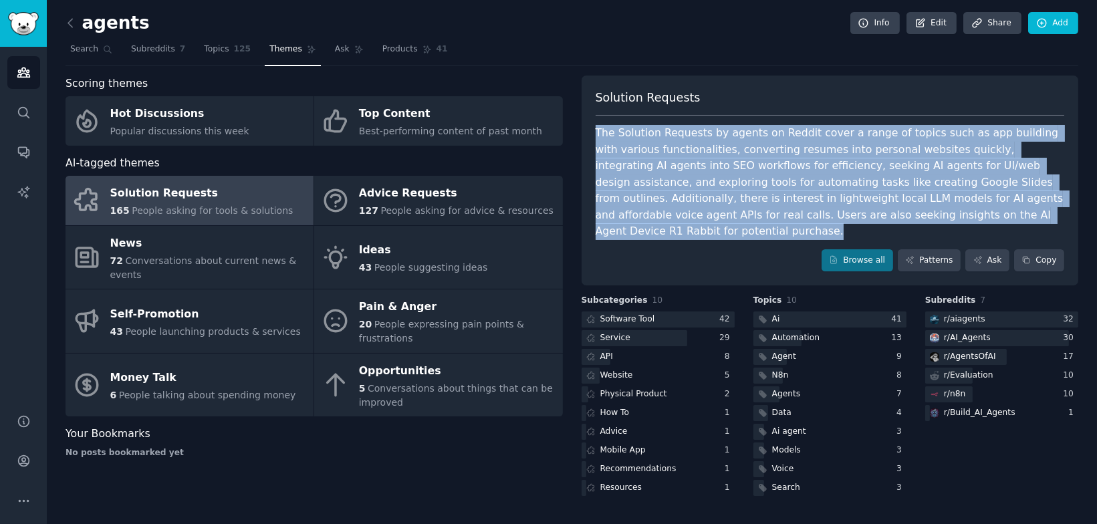
click at [710, 175] on div "The Solution Requests by agents on Reddit cover a range of topics such as app b…" at bounding box center [830, 182] width 469 height 115
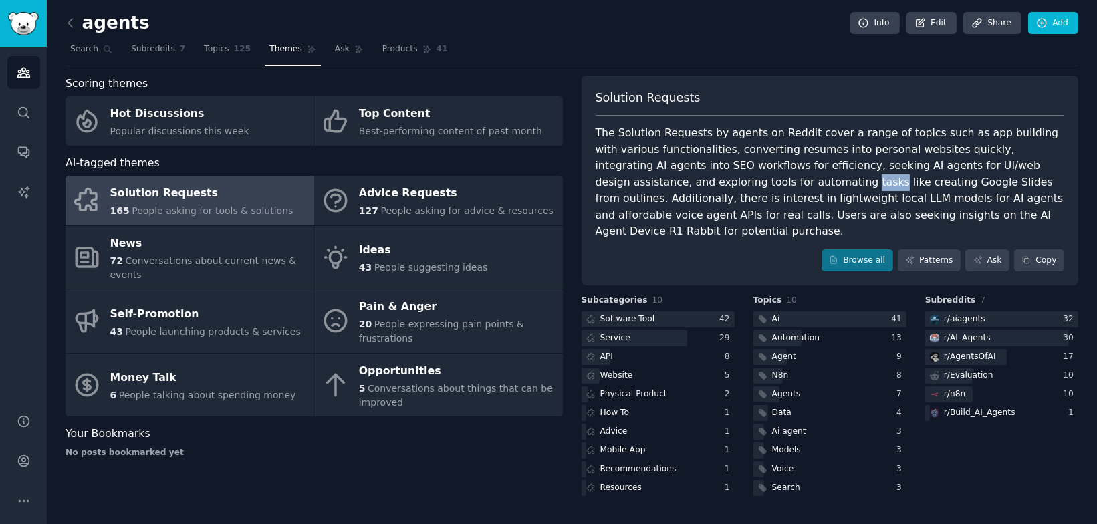
click at [710, 175] on div "The Solution Requests by agents on Reddit cover a range of topics such as app b…" at bounding box center [830, 182] width 469 height 115
click at [679, 198] on div "The Solution Requests by agents on Reddit cover a range of topics such as app b…" at bounding box center [830, 182] width 469 height 115
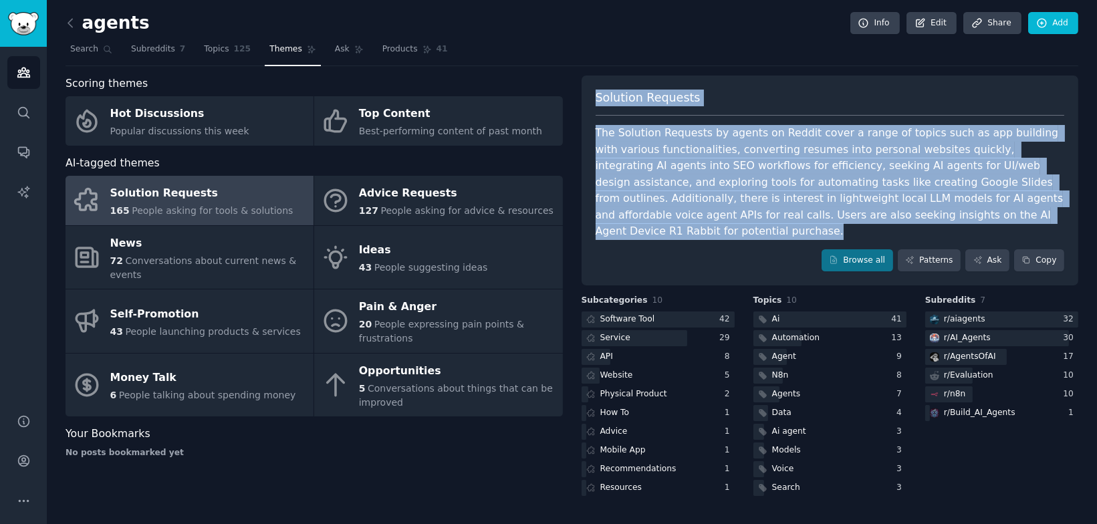
drag, startPoint x: 679, startPoint y: 198, endPoint x: 734, endPoint y: 74, distance: 135.9
click at [734, 73] on div "agents Info Edit Share Add Search Subreddits 7 Topics 125 Themes Ask Products 4…" at bounding box center [572, 259] width 1013 height 480
click at [734, 74] on div "agents Info Edit Share Add Search Subreddits 7 Topics 125 Themes Ask Products 4…" at bounding box center [572, 259] width 1013 height 480
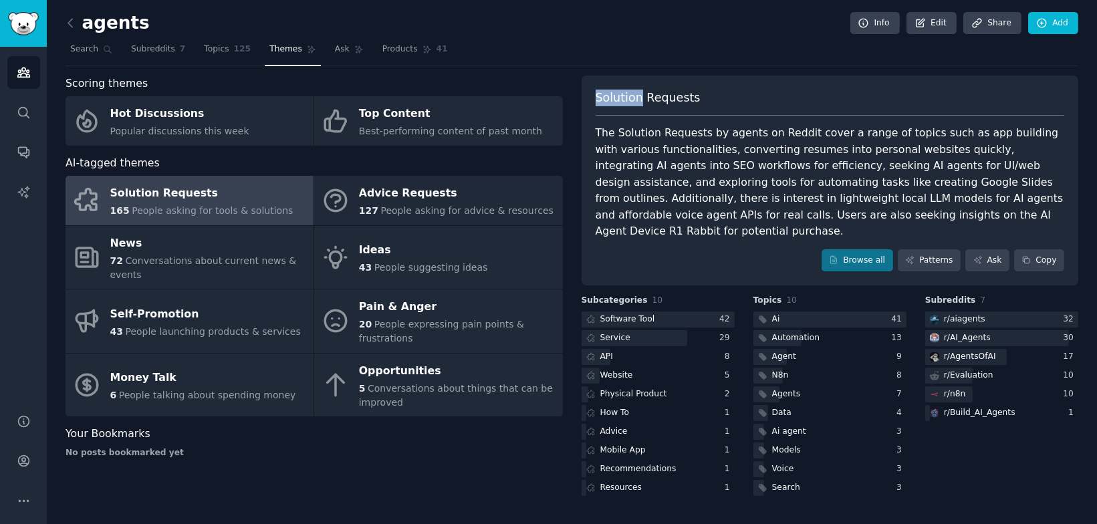
click at [734, 74] on div "agents Info Edit Share Add Search Subreddits 7 Topics 125 Themes Ask Products 4…" at bounding box center [572, 259] width 1013 height 480
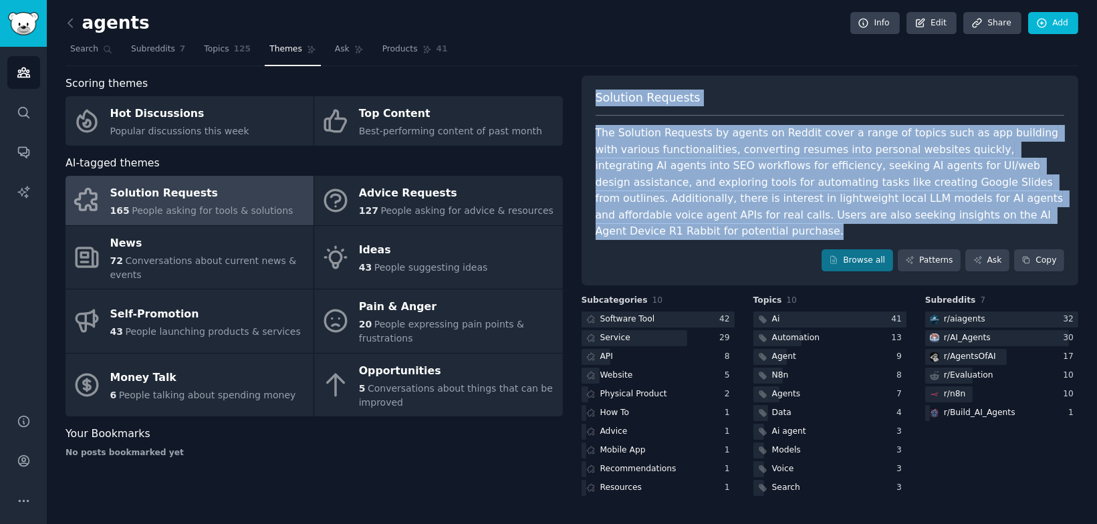
drag, startPoint x: 734, startPoint y: 74, endPoint x: 731, endPoint y: 175, distance: 101.0
click at [733, 175] on div "agents Info Edit Share Add Search Subreddits 7 Topics 125 Themes Ask Products 4…" at bounding box center [572, 259] width 1013 height 480
click at [731, 175] on div "The Solution Requests by agents on Reddit cover a range of topics such as app b…" at bounding box center [830, 182] width 469 height 115
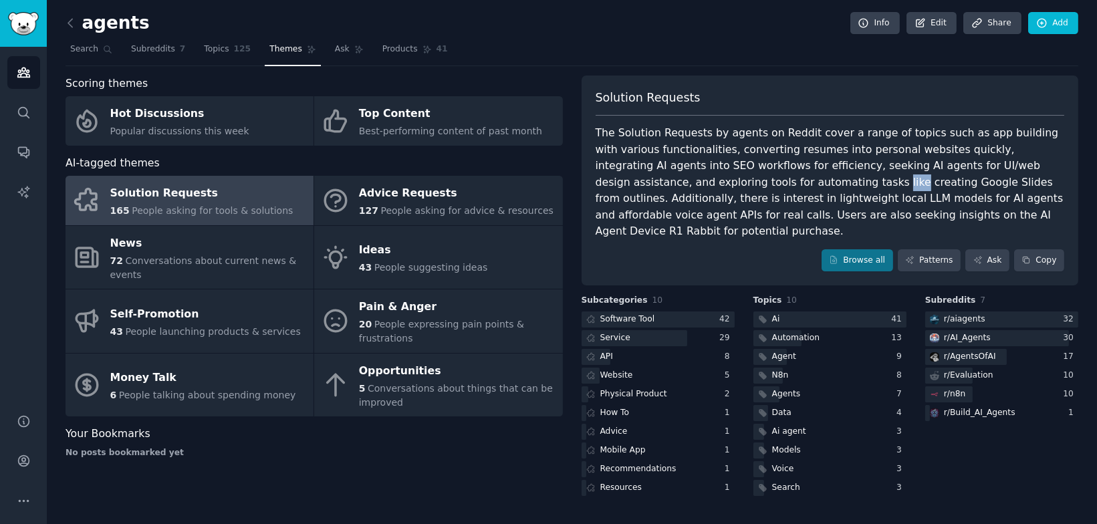
click at [731, 175] on div "The Solution Requests by agents on Reddit cover a range of topics such as app b…" at bounding box center [830, 182] width 469 height 115
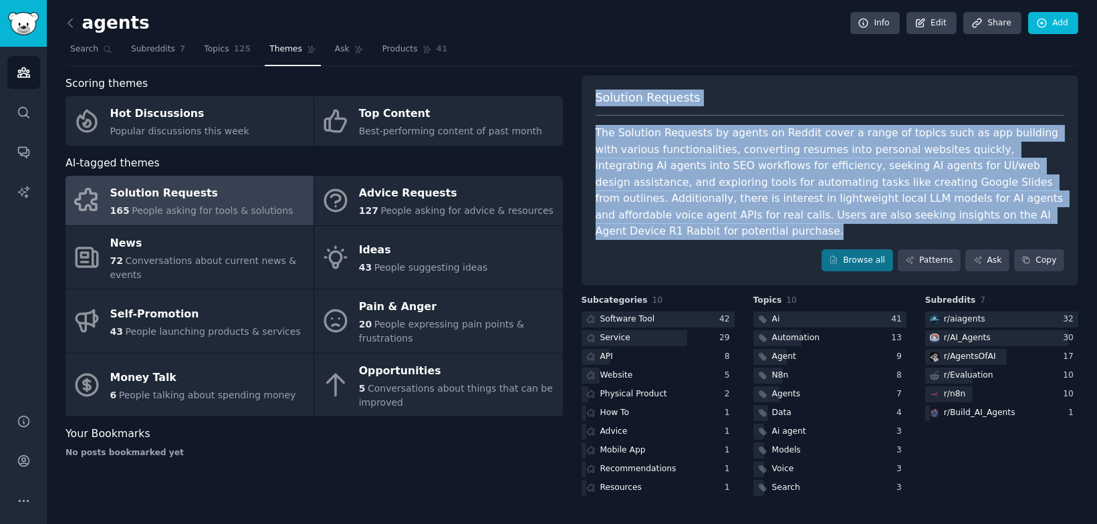
drag, startPoint x: 731, startPoint y: 175, endPoint x: 717, endPoint y: 106, distance: 70.3
click at [718, 106] on div "Solution Requests The Solution Requests by agents on Reddit cover a range of to…" at bounding box center [830, 181] width 497 height 211
click at [717, 106] on div "Solution Requests" at bounding box center [830, 103] width 469 height 27
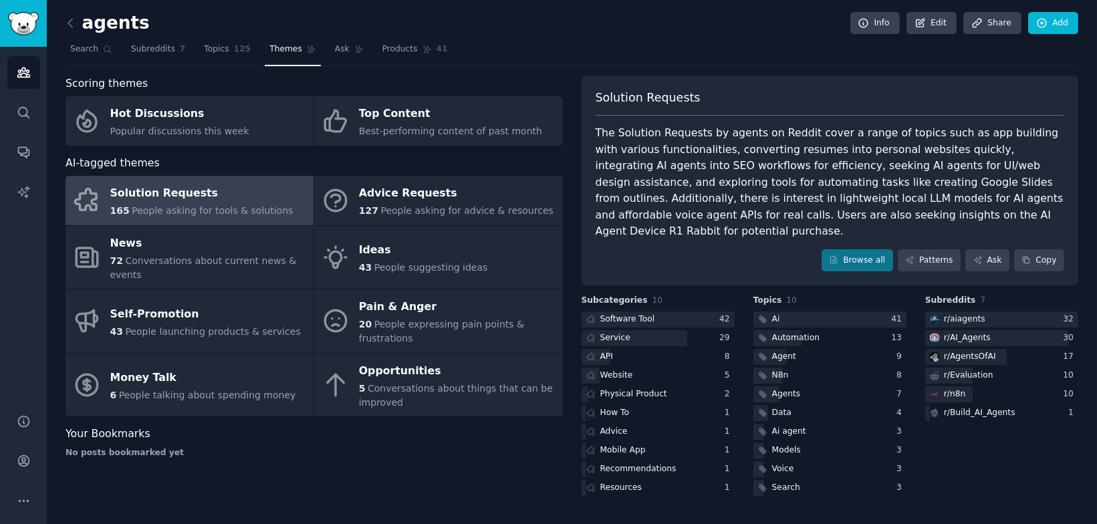
click at [717, 106] on div "Solution Requests" at bounding box center [830, 103] width 469 height 27
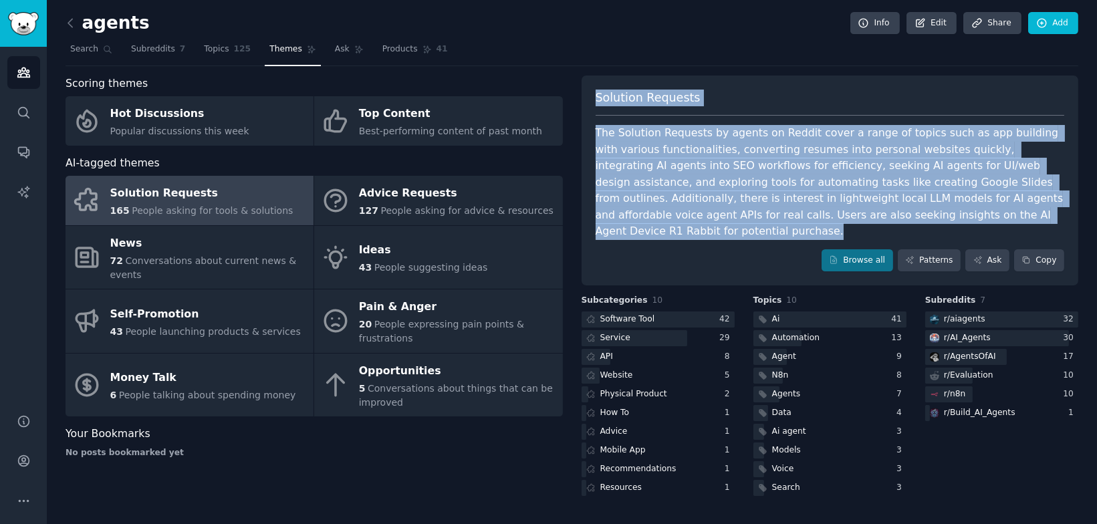
drag, startPoint x: 717, startPoint y: 106, endPoint x: 725, endPoint y: 165, distance: 60.1
click at [729, 167] on div "Solution Requests The Solution Requests by agents on Reddit cover a range of to…" at bounding box center [830, 181] width 497 height 211
click at [725, 165] on div "The Solution Requests by agents on Reddit cover a range of topics such as app b…" at bounding box center [830, 182] width 469 height 115
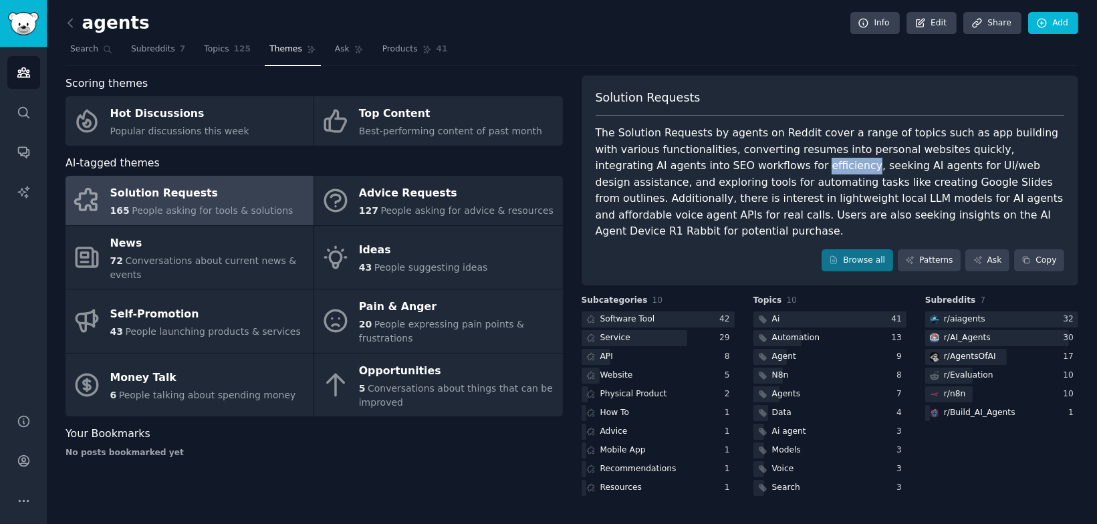
click at [725, 165] on div "The Solution Requests by agents on Reddit cover a range of topics such as app b…" at bounding box center [830, 182] width 469 height 115
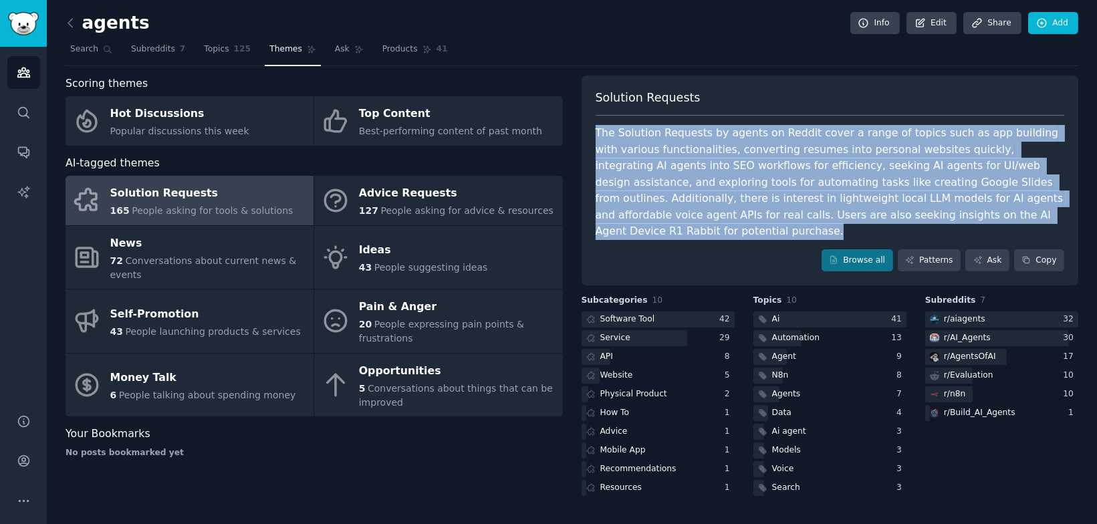
click at [724, 165] on div "The Solution Requests by agents on Reddit cover a range of topics such as app b…" at bounding box center [830, 182] width 469 height 115
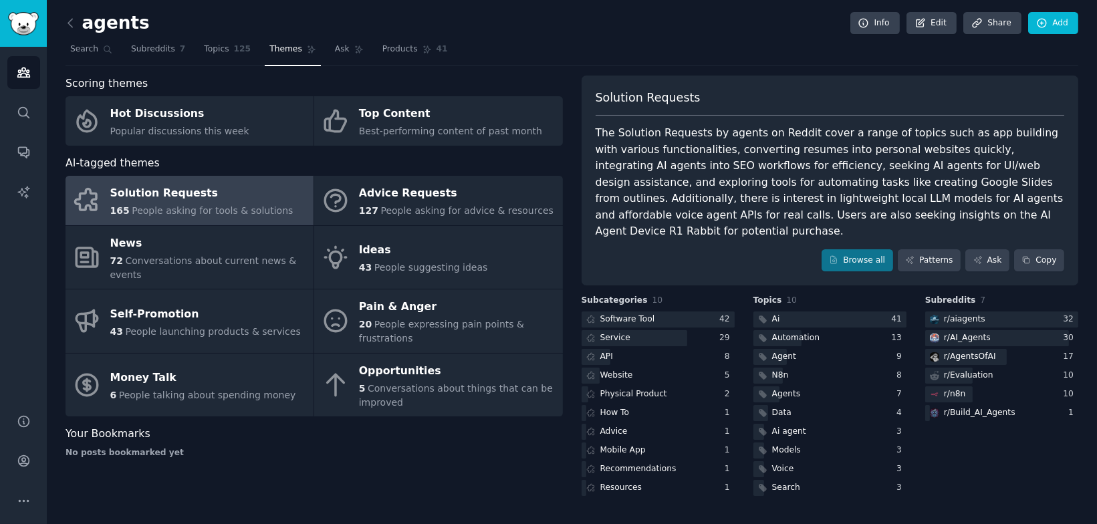
click at [721, 209] on div "The Solution Requests by agents on Reddit cover a range of topics such as app b…" at bounding box center [830, 182] width 469 height 115
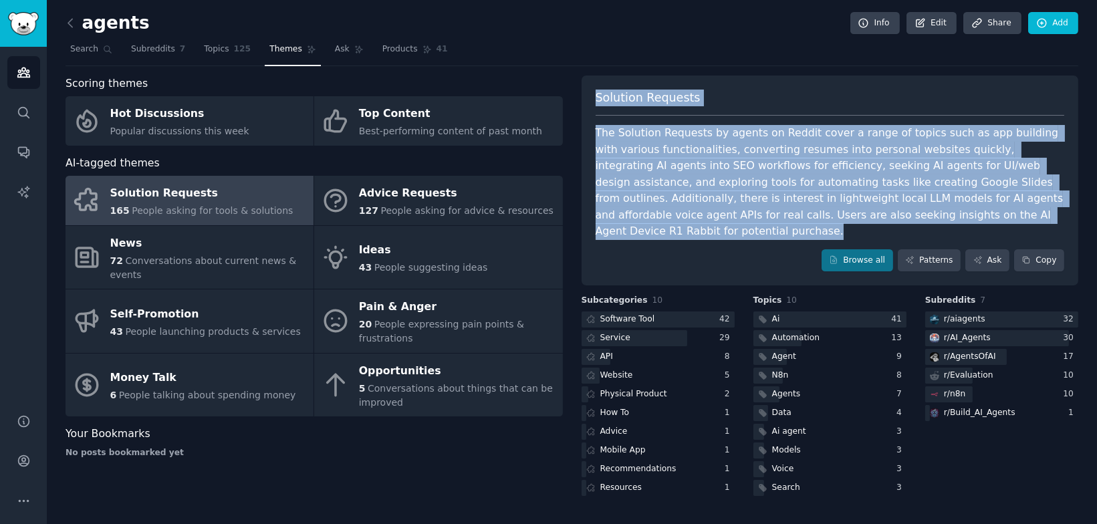
drag, startPoint x: 721, startPoint y: 209, endPoint x: 720, endPoint y: 108, distance: 101.6
click at [721, 107] on div "Solution Requests The Solution Requests by agents on Reddit cover a range of to…" at bounding box center [830, 181] width 497 height 211
click at [717, 148] on div "The Solution Requests by agents on Reddit cover a range of topics such as app b…" at bounding box center [830, 182] width 469 height 115
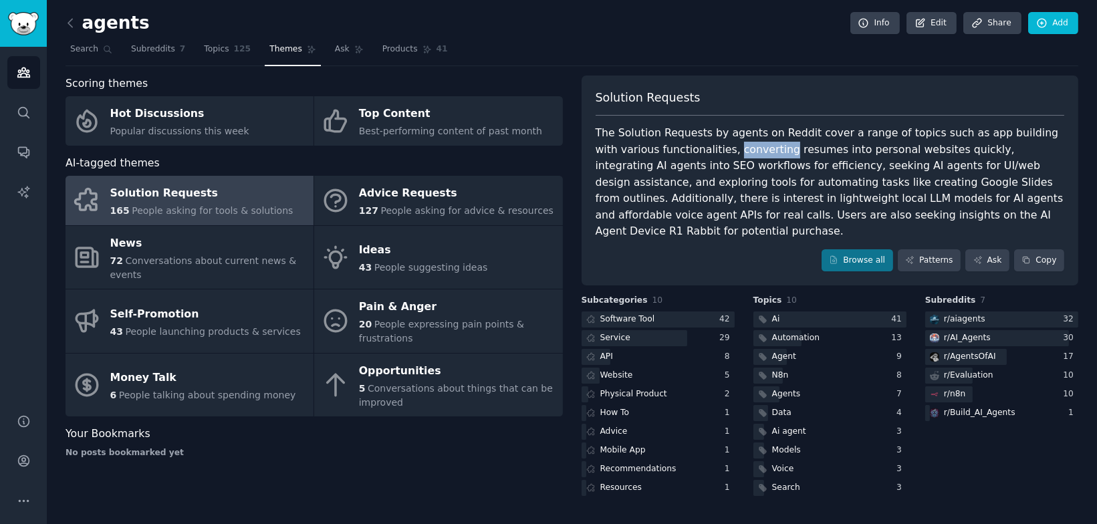
click at [717, 148] on div "The Solution Requests by agents on Reddit cover a range of topics such as app b…" at bounding box center [830, 182] width 469 height 115
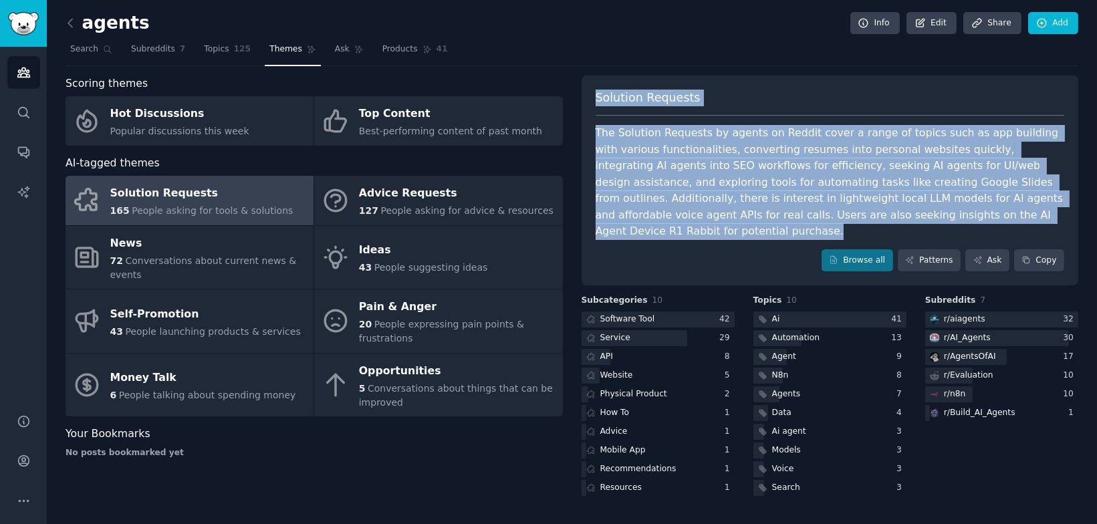
drag, startPoint x: 717, startPoint y: 148, endPoint x: 701, endPoint y: 77, distance: 72.7
click at [701, 77] on div "Solution Requests The Solution Requests by agents on Reddit cover a range of to…" at bounding box center [830, 181] width 497 height 211
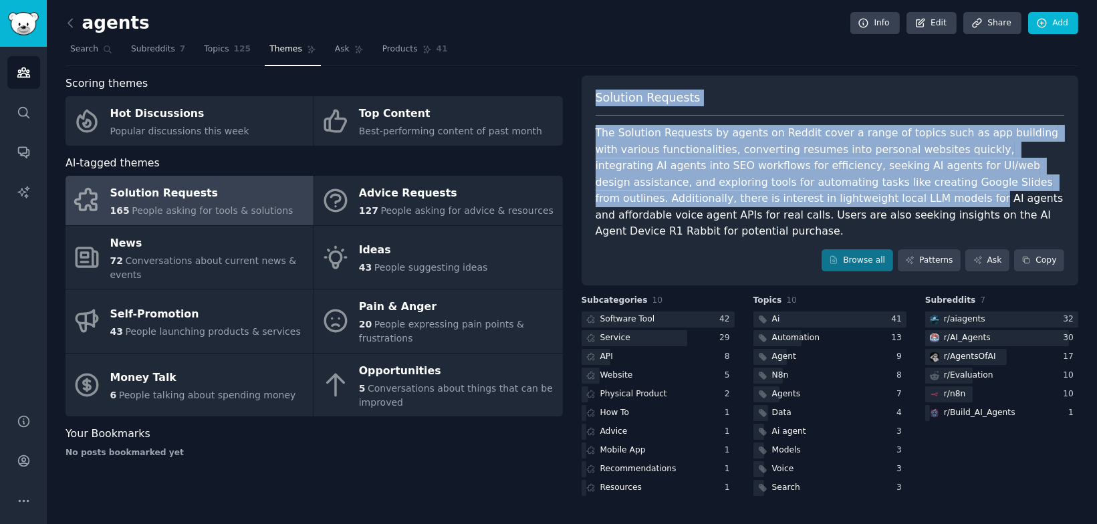
drag, startPoint x: 701, startPoint y: 77, endPoint x: 752, endPoint y: 187, distance: 121.2
click at [752, 188] on div "Solution Requests The Solution Requests by agents on Reddit cover a range of to…" at bounding box center [830, 181] width 497 height 211
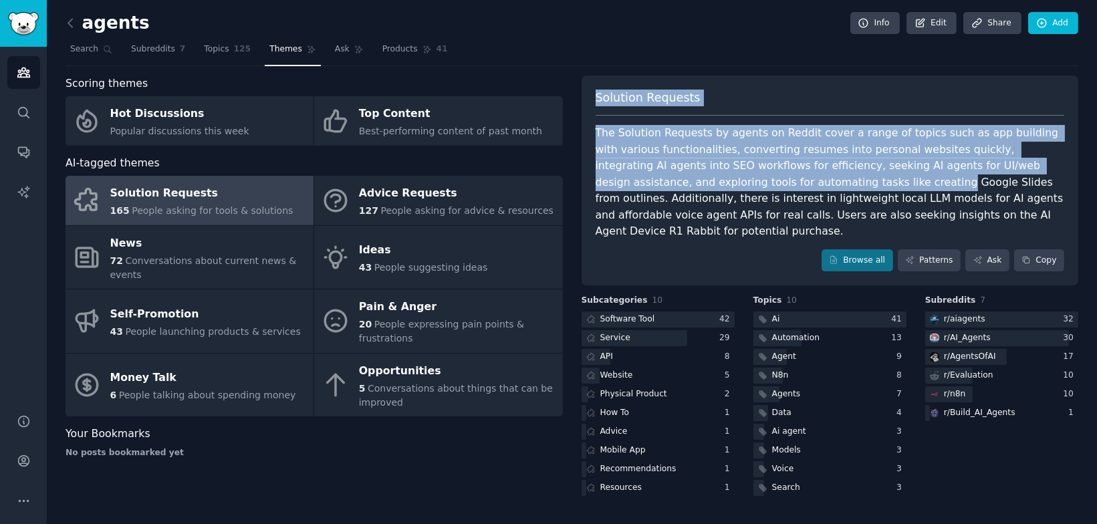
click at [752, 187] on div "The Solution Requests by agents on Reddit cover a range of topics such as app b…" at bounding box center [830, 182] width 469 height 115
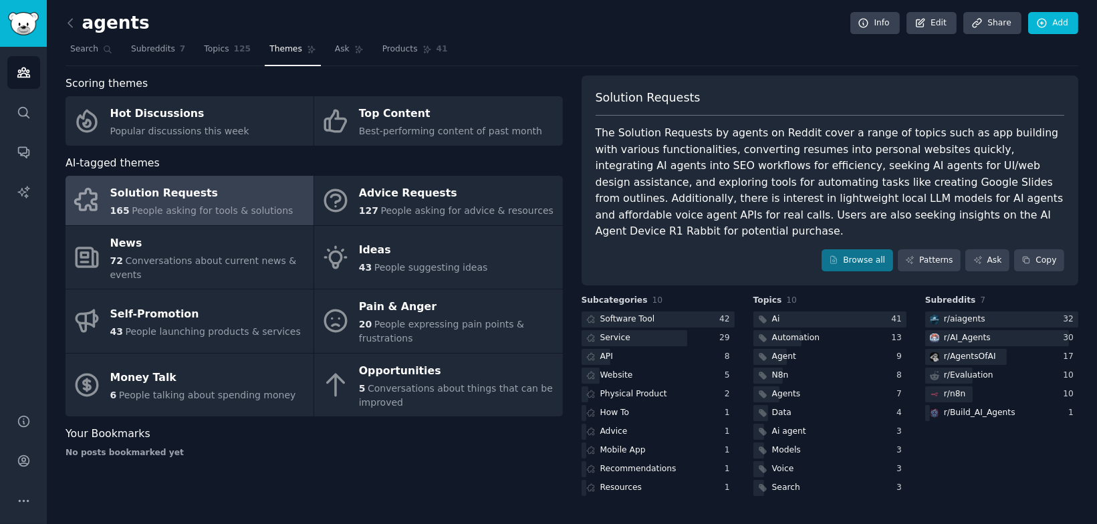
click at [764, 166] on div "The Solution Requests by agents on Reddit cover a range of topics such as app b…" at bounding box center [830, 182] width 469 height 115
click at [898, 139] on div "The Solution Requests by agents on Reddit cover a range of topics such as app b…" at bounding box center [830, 182] width 469 height 115
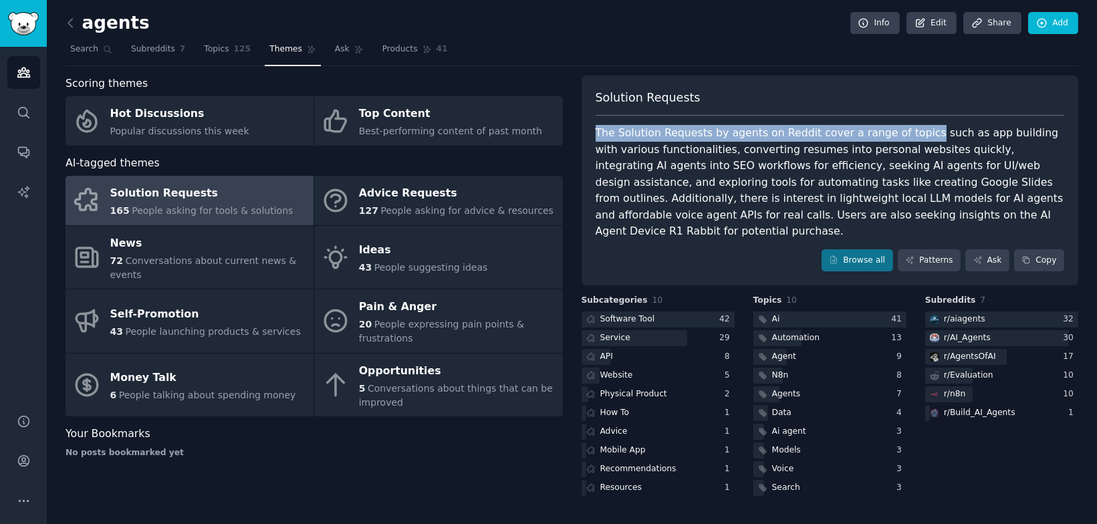
drag, startPoint x: 898, startPoint y: 139, endPoint x: 844, endPoint y: 105, distance: 63.4
click at [844, 105] on div "Solution Requests The Solution Requests by agents on Reddit cover a range of to…" at bounding box center [830, 181] width 497 height 211
click at [844, 105] on div "Solution Requests" at bounding box center [830, 103] width 469 height 27
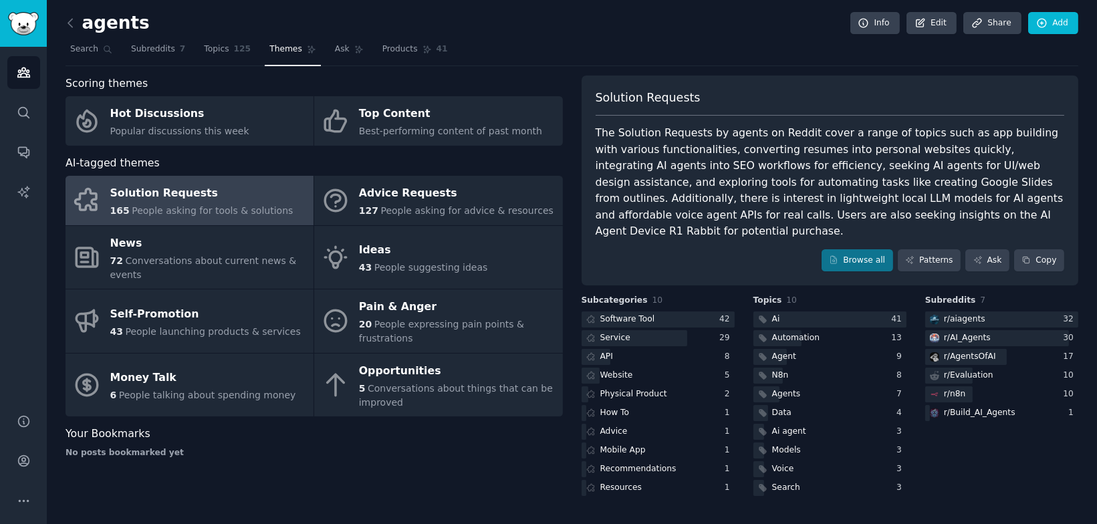
click at [844, 105] on div "Solution Requests" at bounding box center [830, 103] width 469 height 27
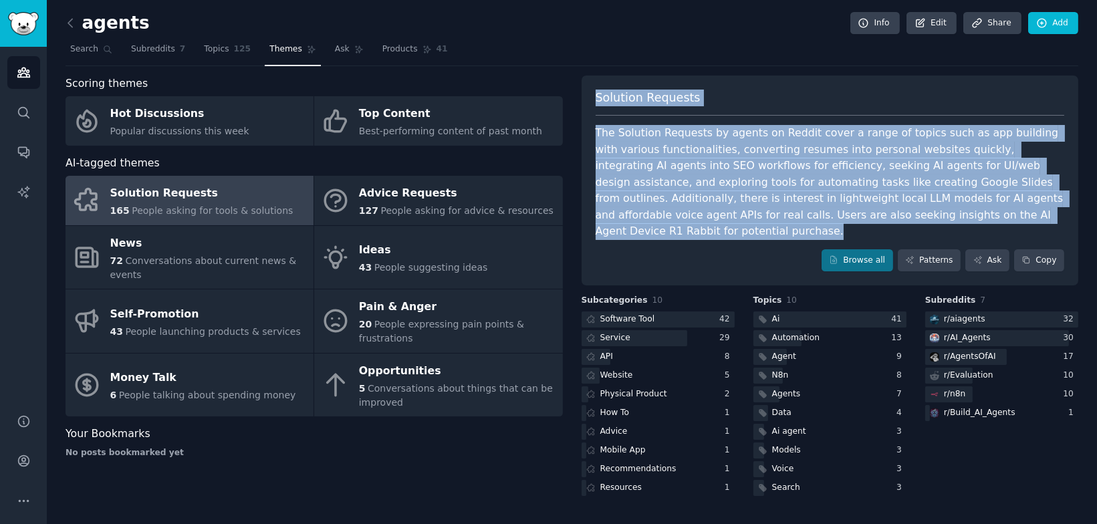
drag, startPoint x: 844, startPoint y: 105, endPoint x: 863, endPoint y: 133, distance: 33.8
click at [863, 133] on div "Solution Requests The Solution Requests by agents on Reddit cover a range of to…" at bounding box center [830, 181] width 497 height 211
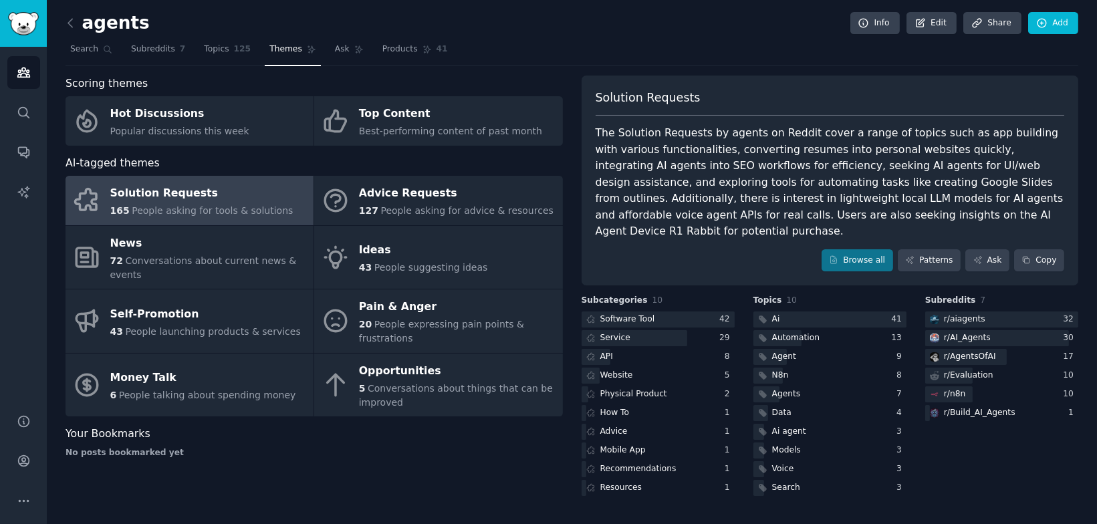
click at [863, 133] on div "The Solution Requests by agents on Reddit cover a range of topics such as app b…" at bounding box center [830, 182] width 469 height 115
click at [687, 164] on div "The Solution Requests by agents on Reddit cover a range of topics such as app b…" at bounding box center [830, 182] width 469 height 115
drag, startPoint x: 687, startPoint y: 164, endPoint x: 753, endPoint y: 166, distance: 66.2
click at [753, 166] on div "The Solution Requests by agents on Reddit cover a range of topics such as app b…" at bounding box center [830, 182] width 469 height 115
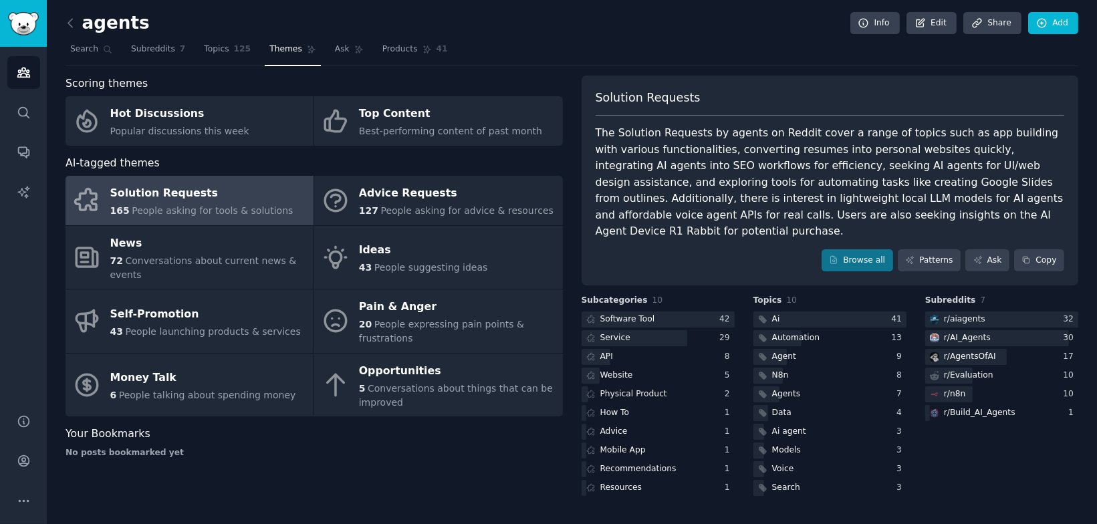
click at [750, 167] on div "The Solution Requests by agents on Reddit cover a range of topics such as app b…" at bounding box center [830, 182] width 469 height 115
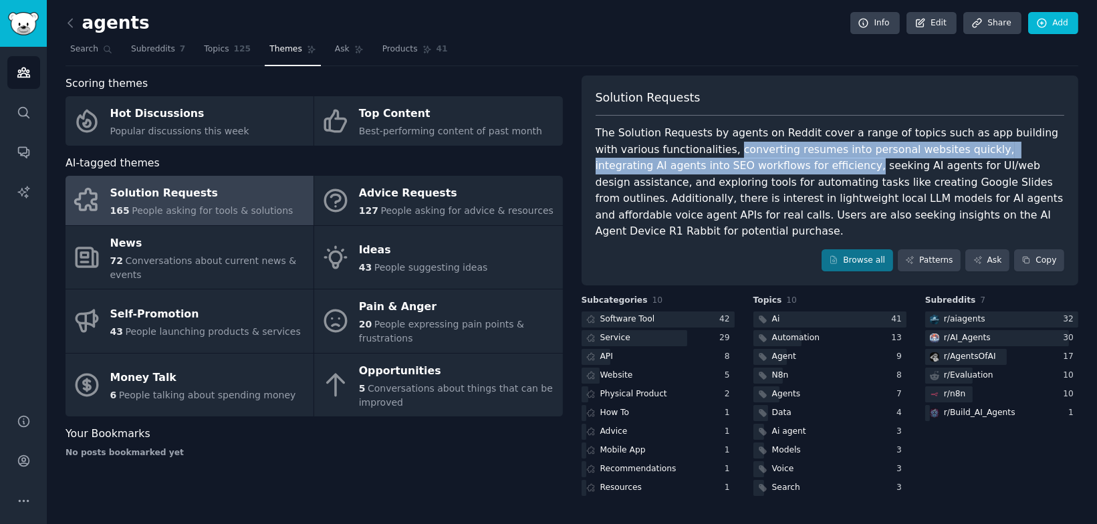
drag, startPoint x: 750, startPoint y: 167, endPoint x: 731, endPoint y: 152, distance: 24.7
click at [731, 152] on div "The Solution Requests by agents on Reddit cover a range of topics such as app b…" at bounding box center [830, 182] width 469 height 115
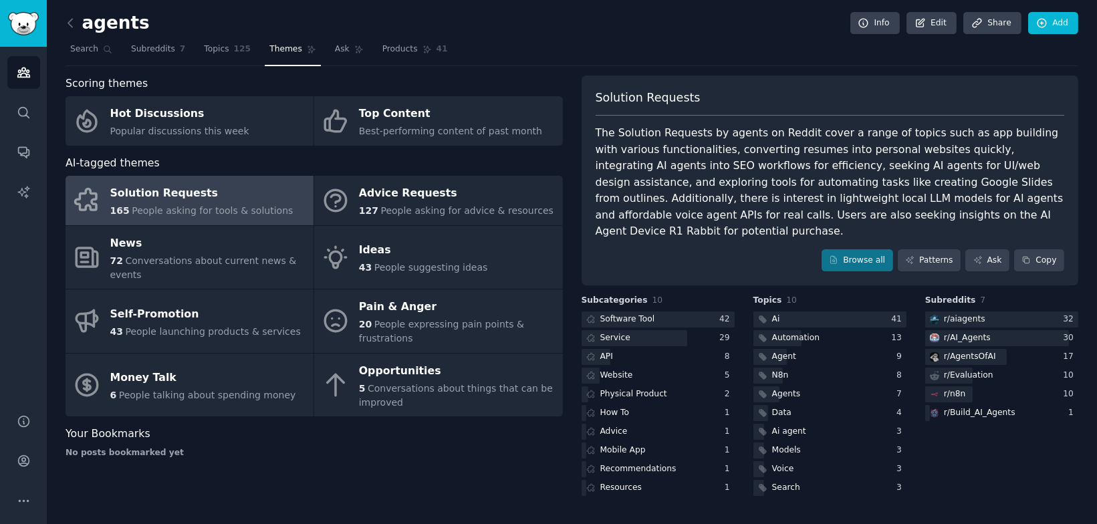
click at [777, 158] on div "The Solution Requests by agents on Reddit cover a range of topics such as app b…" at bounding box center [830, 182] width 469 height 115
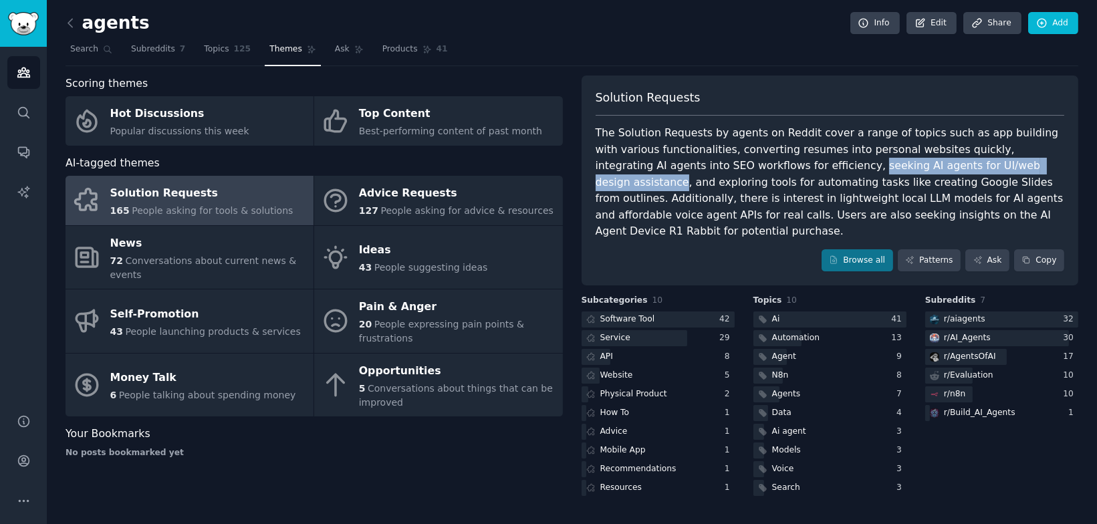
drag, startPoint x: 777, startPoint y: 158, endPoint x: 977, endPoint y: 156, distance: 199.9
click at [977, 157] on div "The Solution Requests by agents on Reddit cover a range of topics such as app b…" at bounding box center [830, 182] width 469 height 115
click at [977, 156] on div "The Solution Requests by agents on Reddit cover a range of topics such as app b…" at bounding box center [830, 182] width 469 height 115
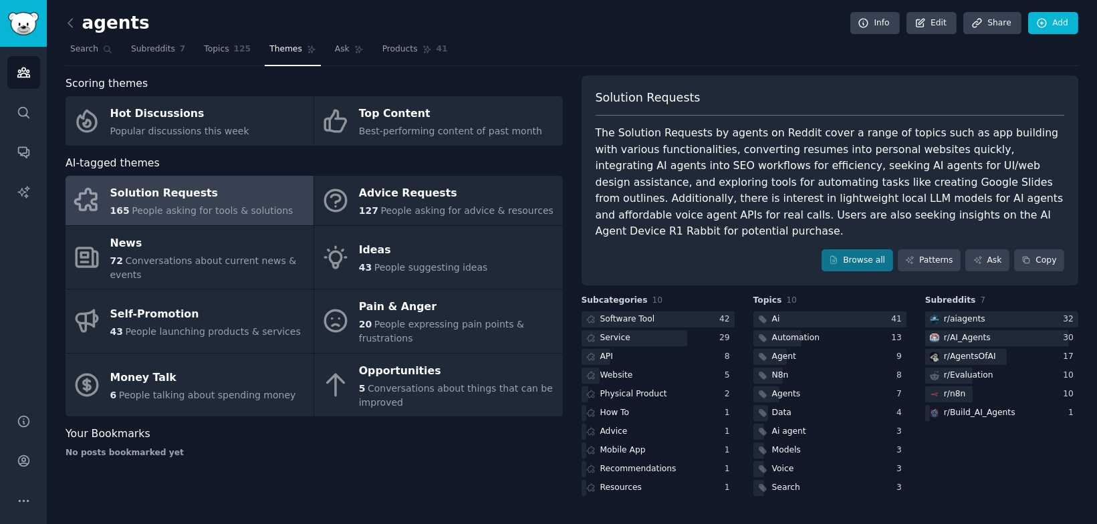
click at [976, 157] on div "The Solution Requests by agents on Reddit cover a range of topics such as app b…" at bounding box center [830, 182] width 469 height 115
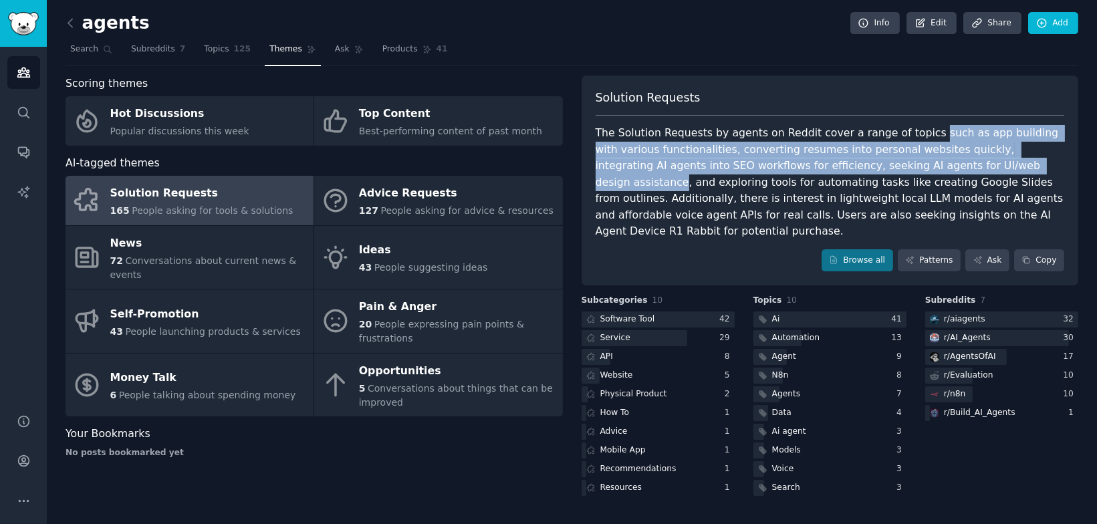
drag, startPoint x: 976, startPoint y: 157, endPoint x: 922, endPoint y: 138, distance: 57.3
click at [922, 138] on div "The Solution Requests by agents on Reddit cover a range of topics such as app b…" at bounding box center [830, 182] width 469 height 115
click at [659, 170] on div "The Solution Requests by agents on Reddit cover a range of topics such as app b…" at bounding box center [830, 182] width 469 height 115
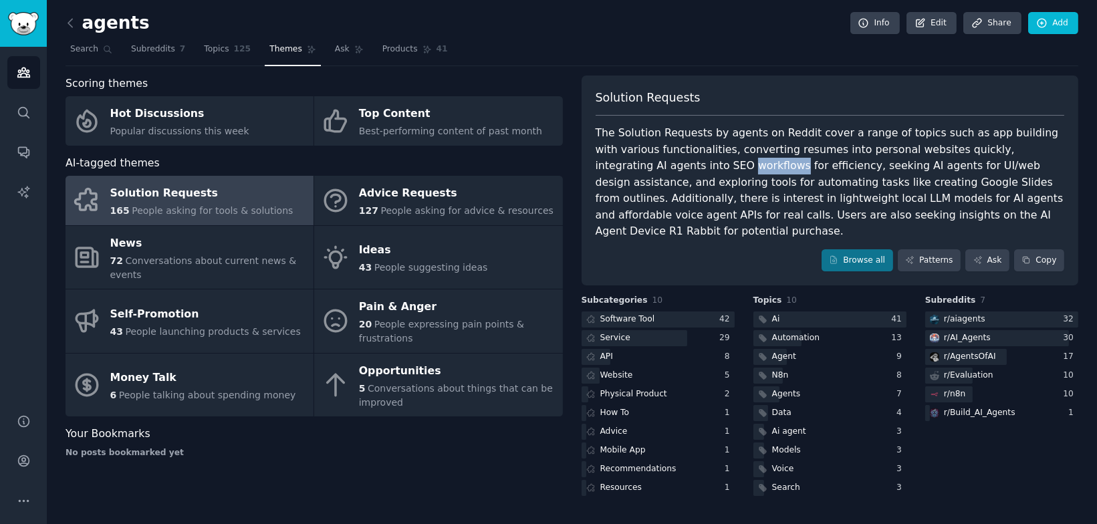
click at [659, 170] on div "The Solution Requests by agents on Reddit cover a range of topics such as app b…" at bounding box center [830, 182] width 469 height 115
click at [778, 180] on div "The Solution Requests by agents on Reddit cover a range of topics such as app b…" at bounding box center [830, 182] width 469 height 115
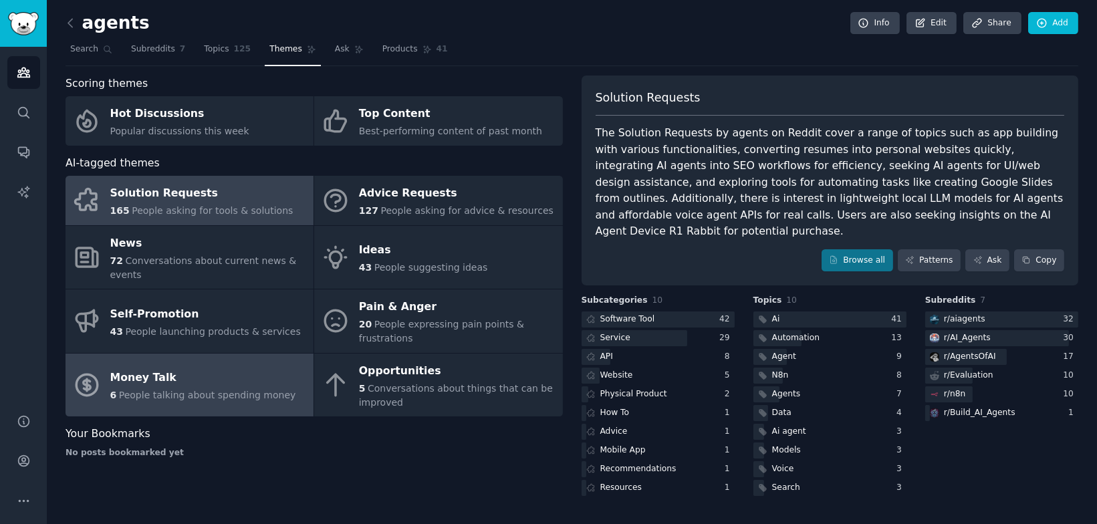
click at [258, 377] on div "Money Talk" at bounding box center [203, 378] width 186 height 21
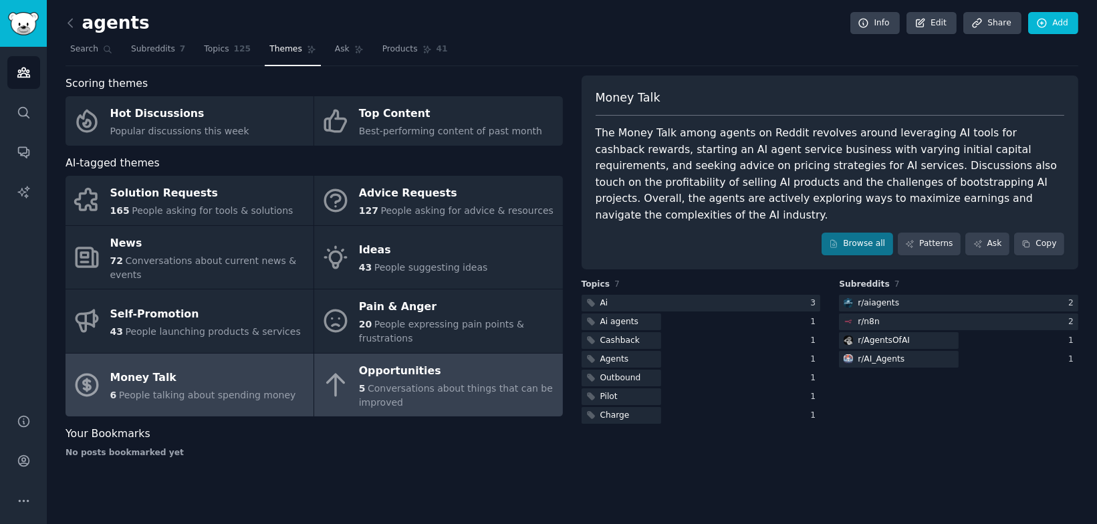
click at [463, 370] on div "Opportunities" at bounding box center [457, 370] width 197 height 21
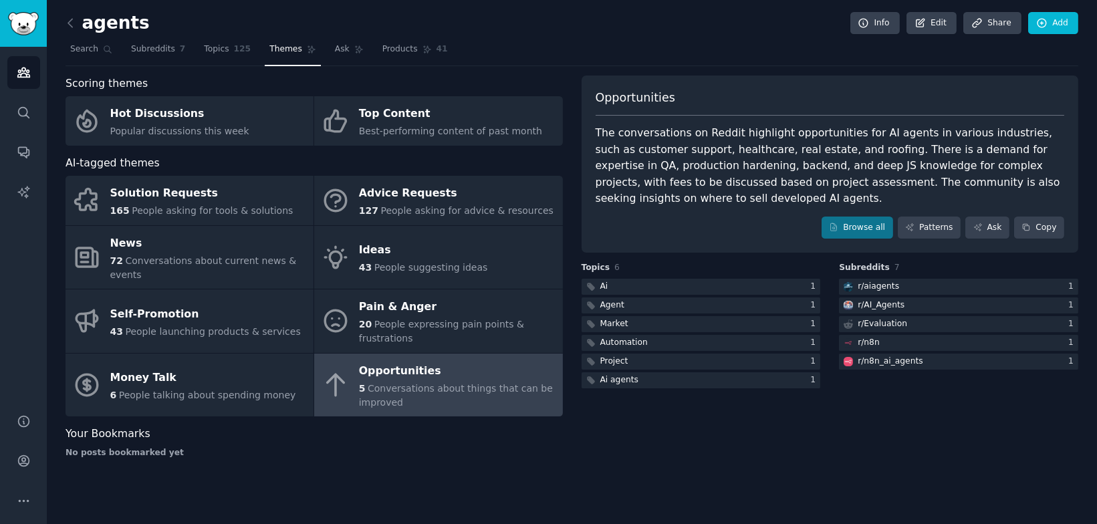
click at [810, 139] on div "The conversations on Reddit highlight opportunities for AI agents in various in…" at bounding box center [830, 166] width 469 height 82
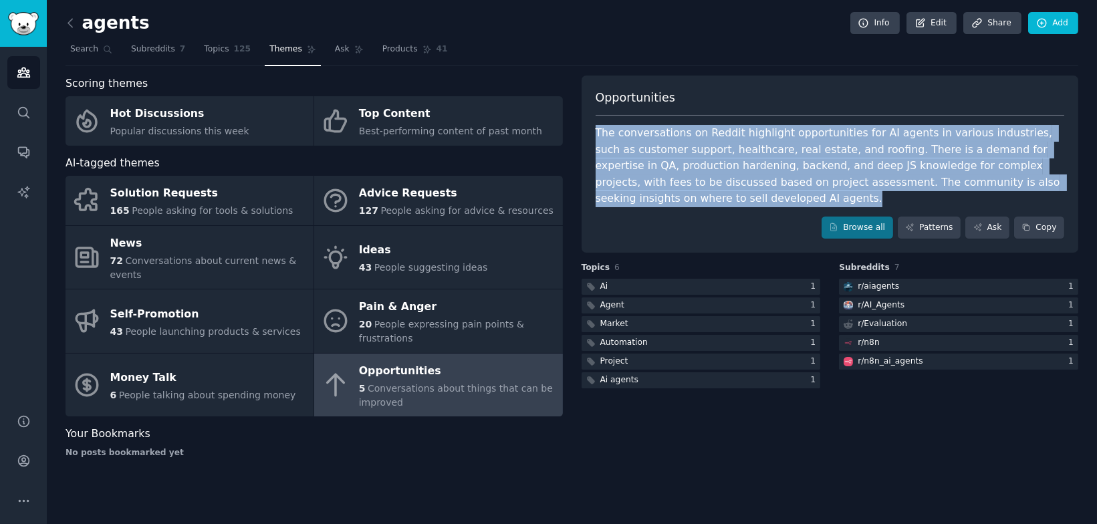
click at [810, 139] on div "The conversations on Reddit highlight opportunities for AI agents in various in…" at bounding box center [830, 166] width 469 height 82
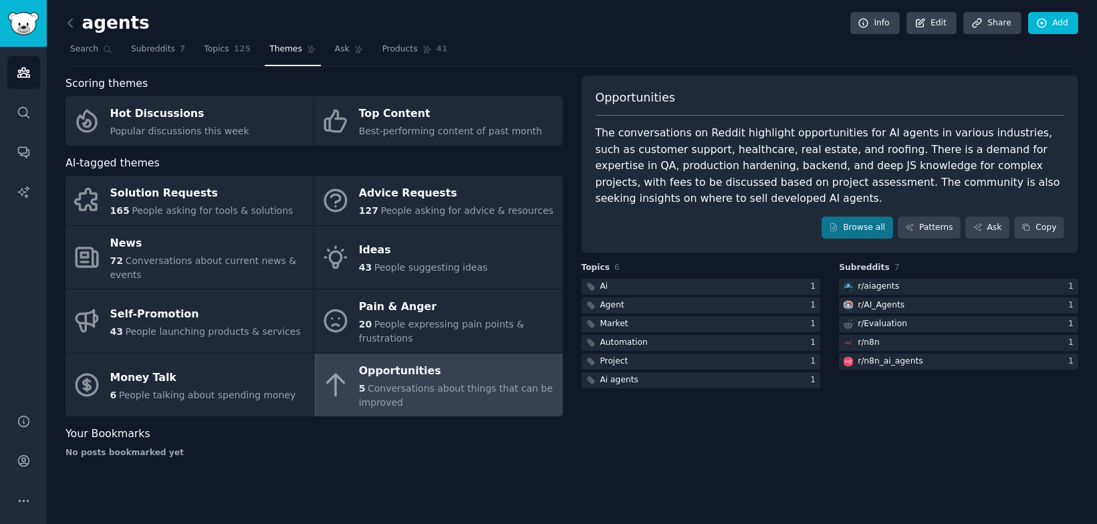
click at [750, 168] on div "The conversations on Reddit highlight opportunities for AI agents in various in…" at bounding box center [830, 166] width 469 height 82
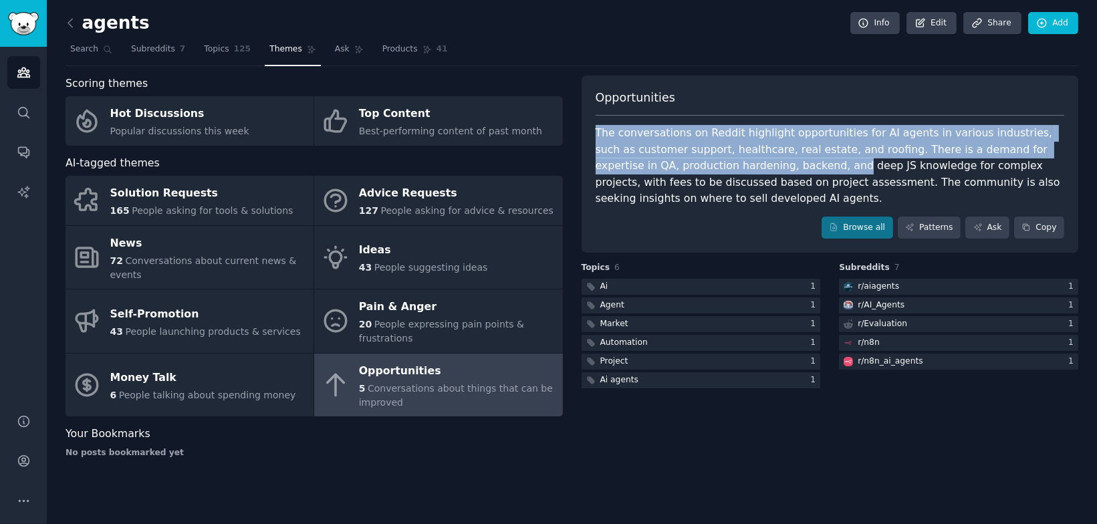
drag, startPoint x: 750, startPoint y: 168, endPoint x: 722, endPoint y: 117, distance: 58.1
click at [722, 117] on div "Opportunities The conversations on Reddit highlight opportunities for AI agents…" at bounding box center [830, 165] width 497 height 178
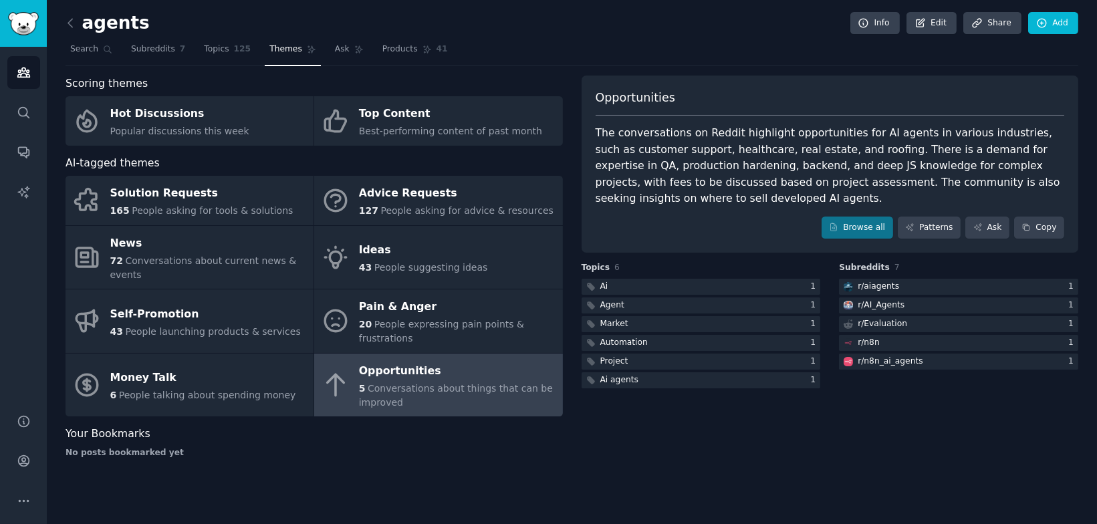
click at [703, 119] on div "Opportunities The conversations on Reddit highlight opportunities for AI agents…" at bounding box center [830, 165] width 497 height 178
click at [744, 61] on nav "Search Subreddits 7 Topics 125 Themes Ask Products 41" at bounding box center [572, 52] width 1013 height 27
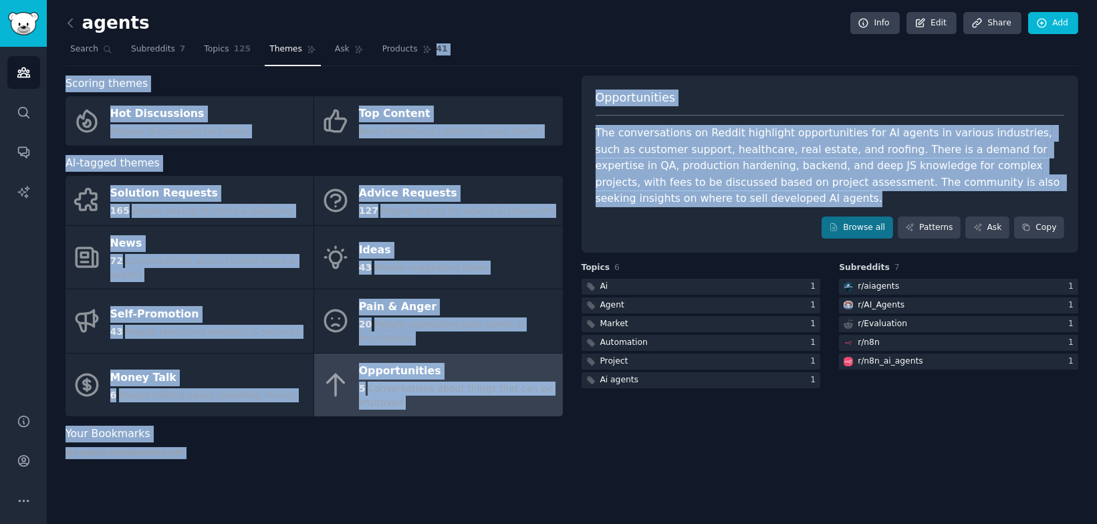
drag, startPoint x: 744, startPoint y: 61, endPoint x: 767, endPoint y: 156, distance: 97.6
click at [770, 158] on div "agents Info Edit Share Add Search Subreddits 7 Topics 125 Themes Ask Products 4…" at bounding box center [572, 243] width 1013 height 449
click at [767, 156] on div "The conversations on Reddit highlight opportunities for AI agents in various in…" at bounding box center [830, 166] width 469 height 82
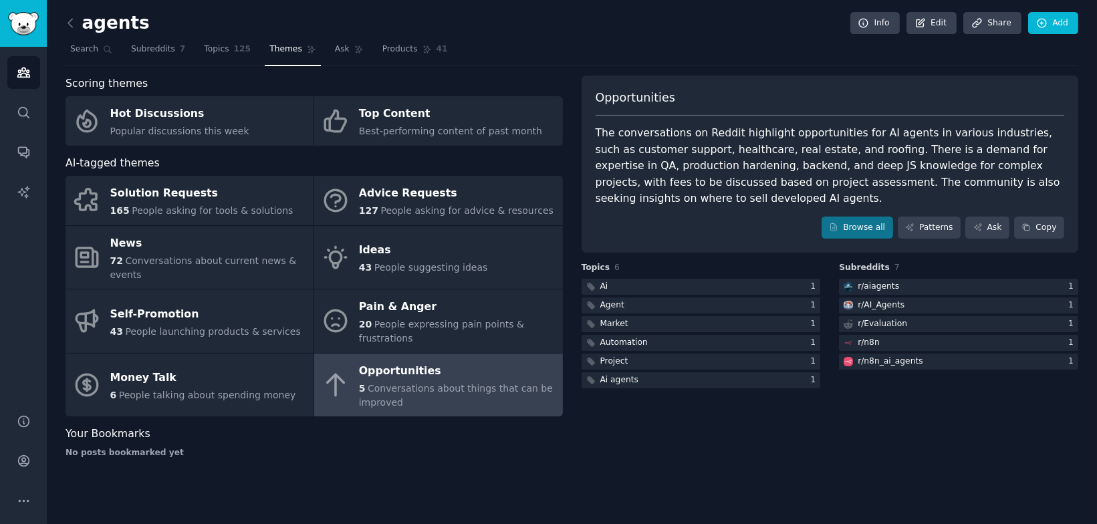
click at [832, 161] on div "The conversations on Reddit highlight opportunities for AI agents in various in…" at bounding box center [830, 166] width 469 height 82
drag, startPoint x: 832, startPoint y: 161, endPoint x: 818, endPoint y: 161, distance: 14.0
click at [831, 161] on div "The conversations on Reddit highlight opportunities for AI agents in various in…" at bounding box center [830, 166] width 469 height 82
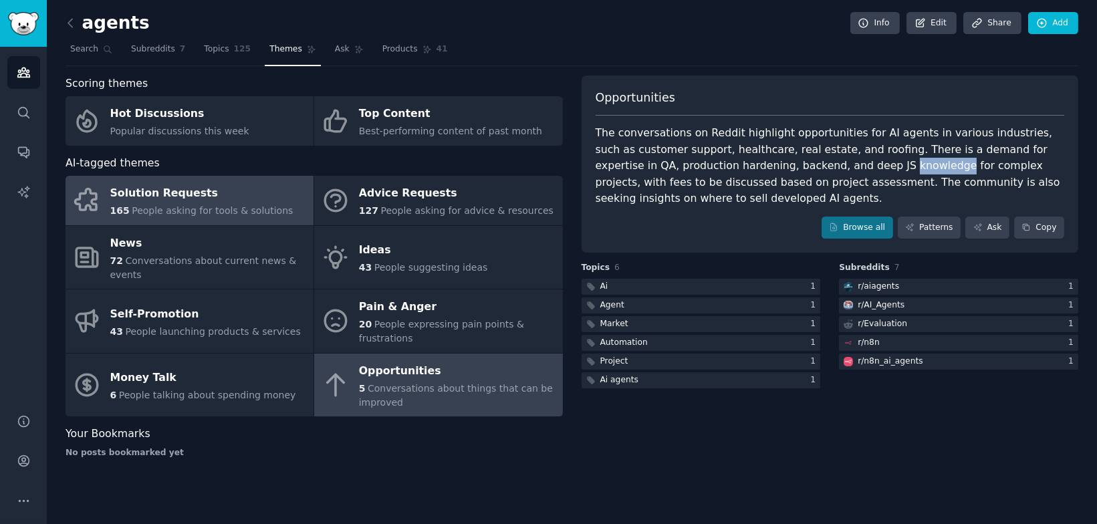
click at [220, 197] on div "Solution Requests" at bounding box center [201, 193] width 183 height 21
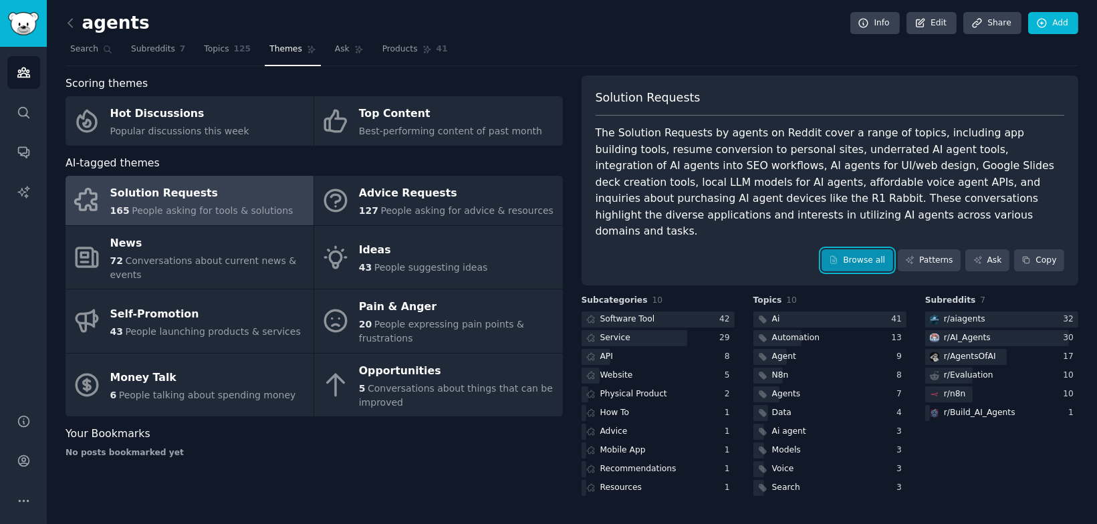
click at [849, 249] on link "Browse all" at bounding box center [858, 260] width 72 height 23
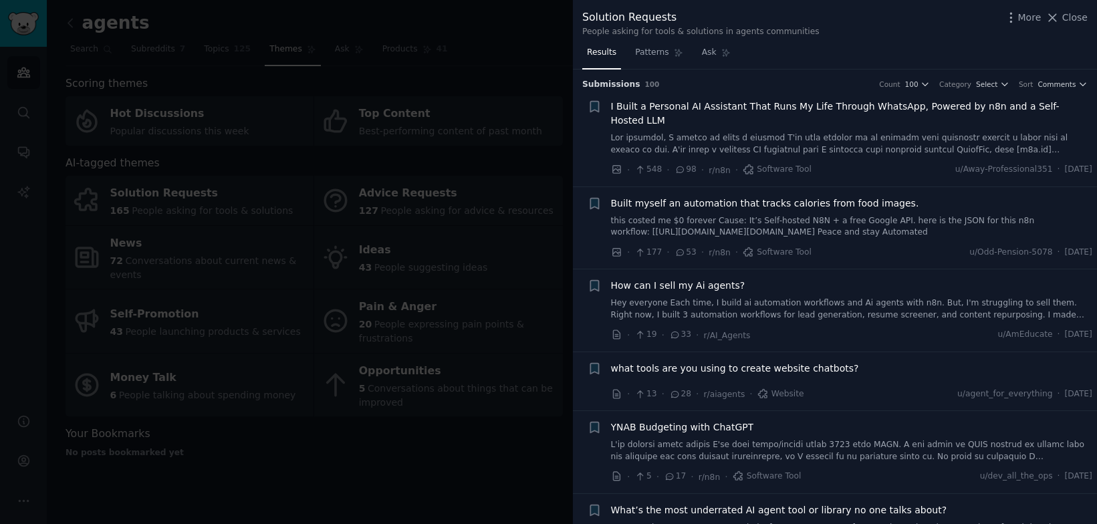
click at [658, 37] on div "People asking for tools & solutions in agents communities" at bounding box center [700, 32] width 237 height 12
click at [661, 49] on span "Patterns" at bounding box center [651, 53] width 33 height 12
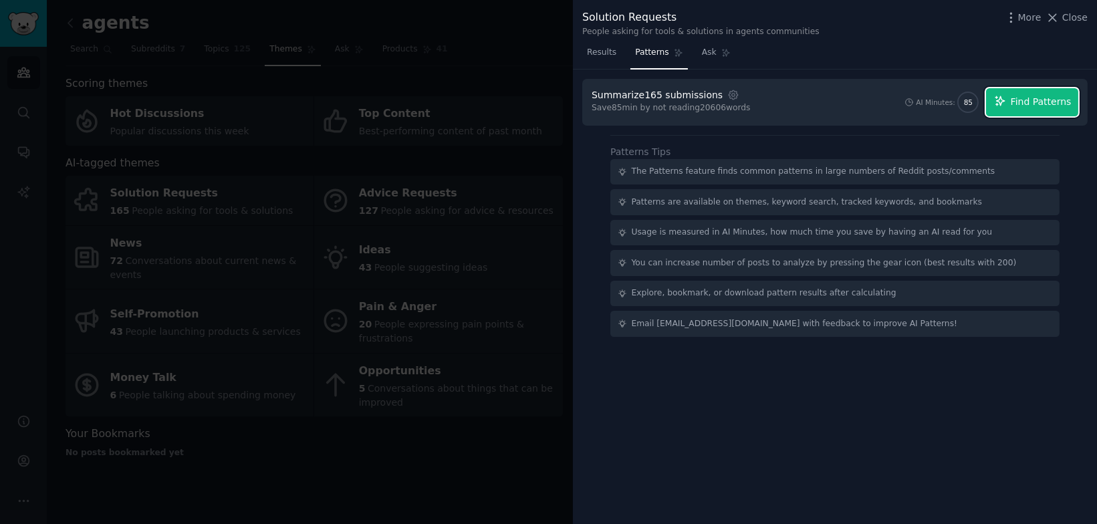
click at [1020, 101] on span "Find Patterns" at bounding box center [1041, 102] width 61 height 14
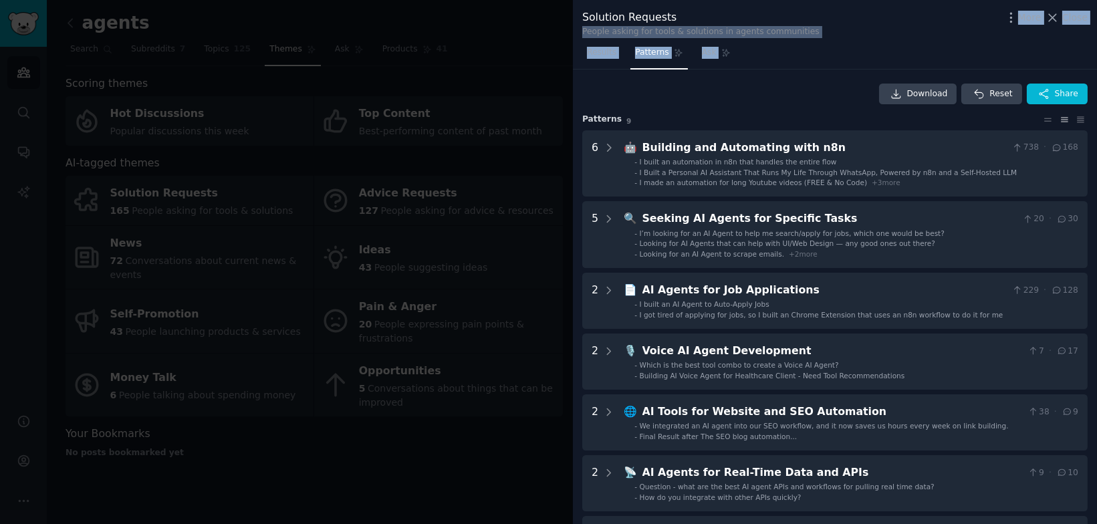
drag, startPoint x: 784, startPoint y: 76, endPoint x: 805, endPoint y: 19, distance: 60.5
click at [806, 20] on div "Solution Requests People asking for tools & solutions in agents communities Mor…" at bounding box center [835, 262] width 524 height 524
click at [805, 19] on div "Solution Requests" at bounding box center [700, 17] width 237 height 17
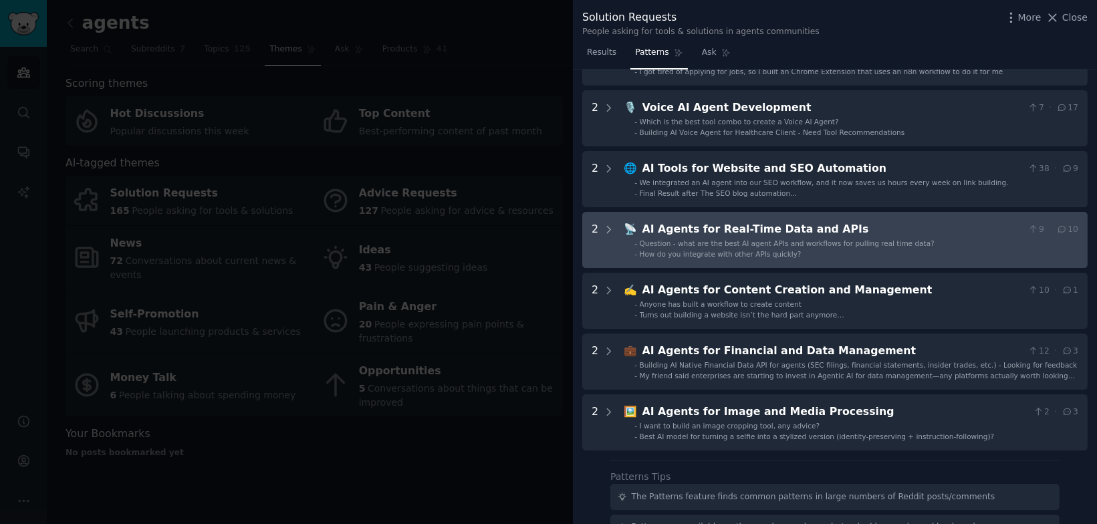
scroll to position [229, 0]
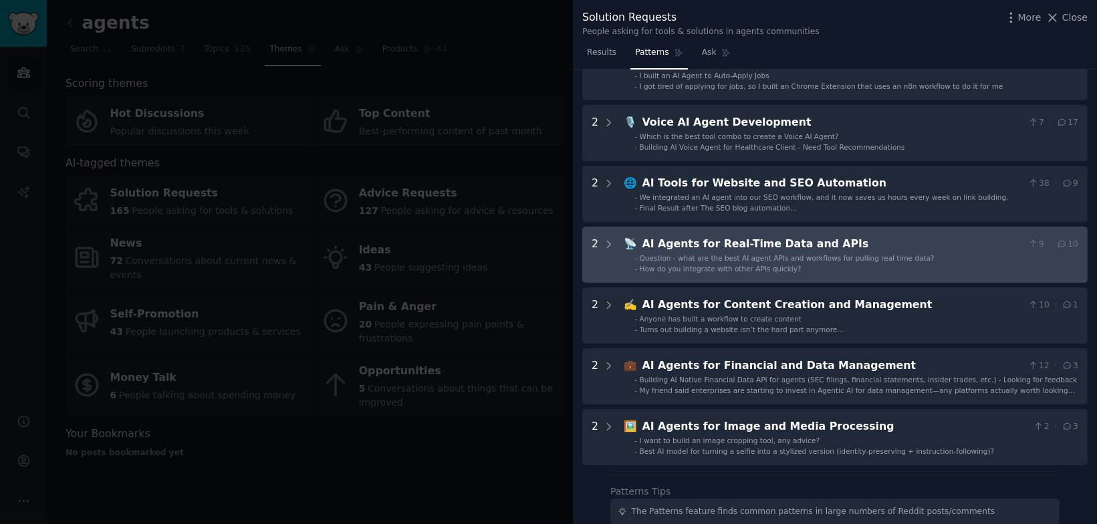
click at [772, 259] on span "Question - what are the best AI agent APIs and workflows for pulling real time …" at bounding box center [787, 258] width 295 height 8
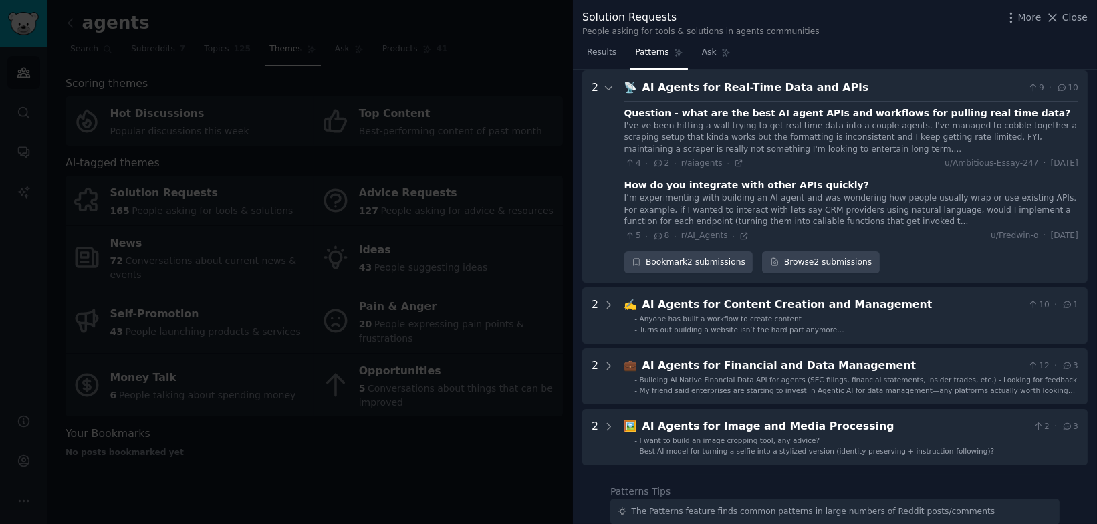
scroll to position [386, 0]
click at [661, 234] on icon at bounding box center [659, 235] width 12 height 9
click at [681, 195] on div "I’m experimenting with building an AI agent and was wondering how people usuall…" at bounding box center [852, 209] width 454 height 35
click at [813, 259] on link "Browse 2 submissions" at bounding box center [820, 262] width 117 height 23
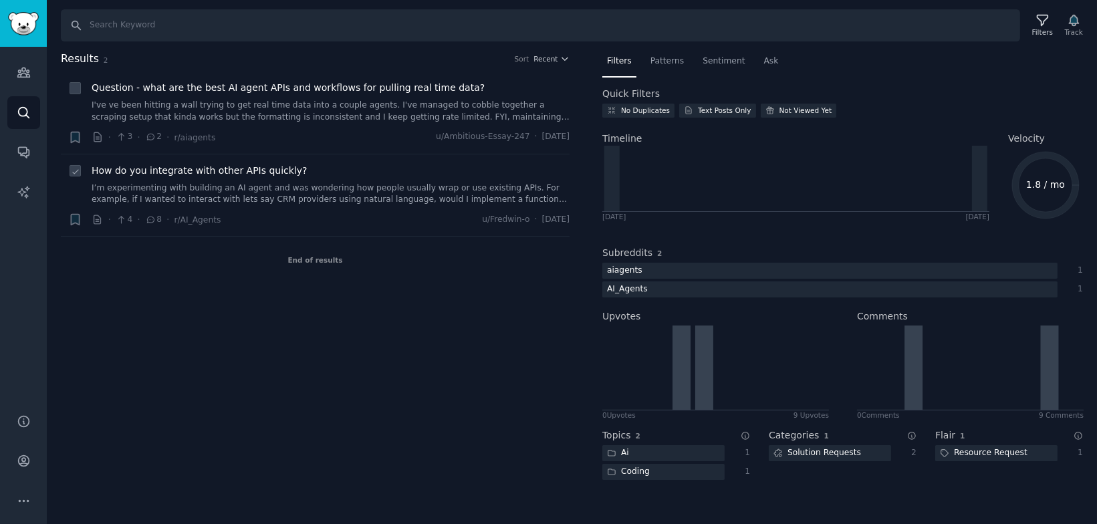
click at [177, 168] on span "How do you integrate with other APIs quickly?" at bounding box center [200, 171] width 216 height 14
click at [7, 159] on link "Conversations" at bounding box center [23, 152] width 33 height 33
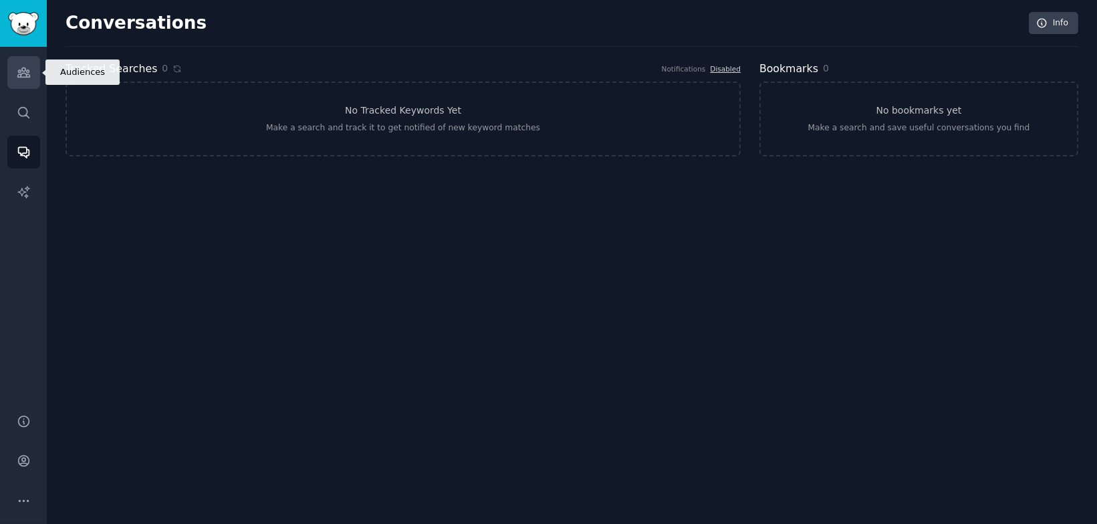
click at [26, 58] on link "Audiences" at bounding box center [23, 72] width 33 height 33
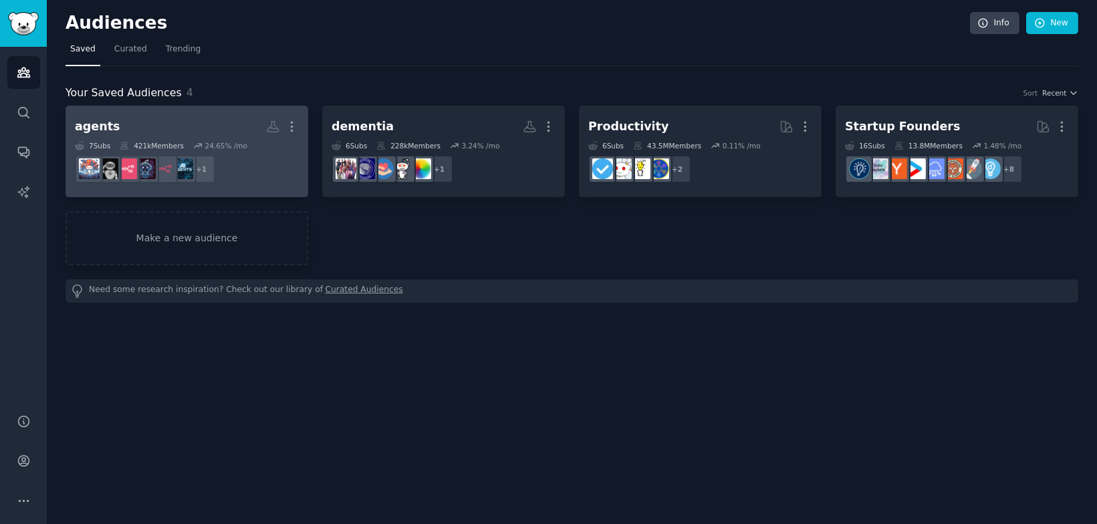
click at [210, 118] on h2 "agents More" at bounding box center [187, 126] width 224 height 23
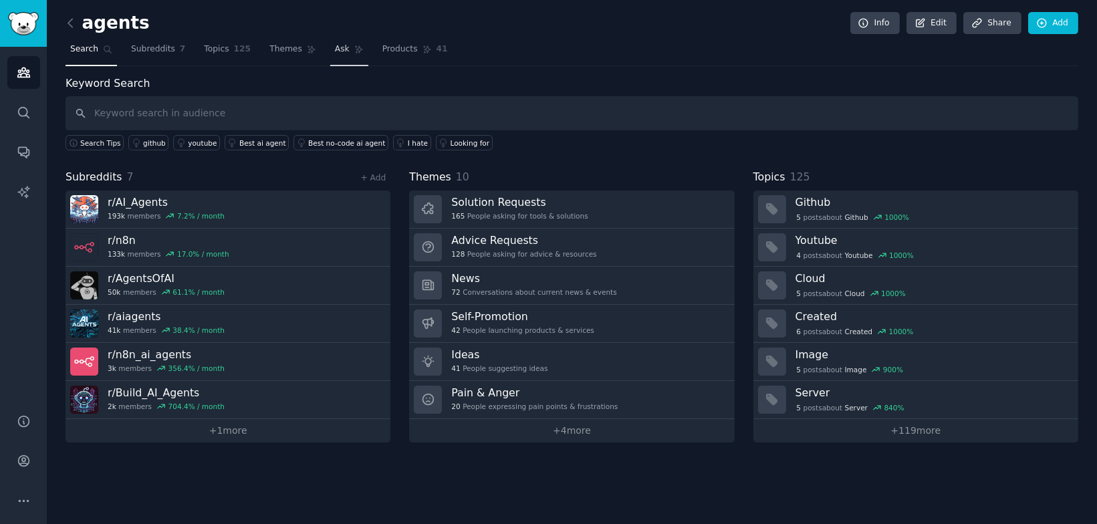
click at [354, 45] on icon at bounding box center [358, 49] width 9 height 9
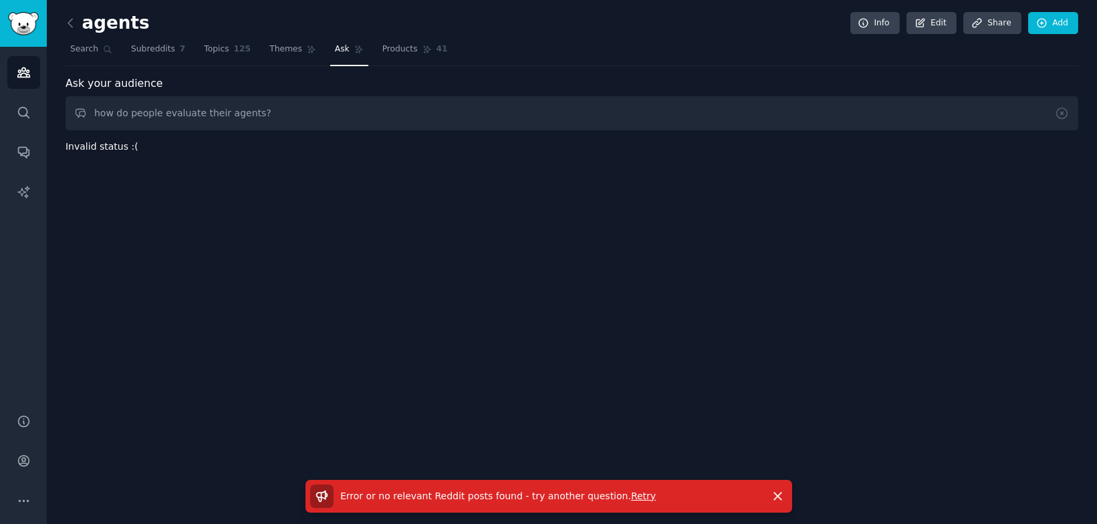
click at [631, 495] on span "Retry" at bounding box center [643, 496] width 25 height 11
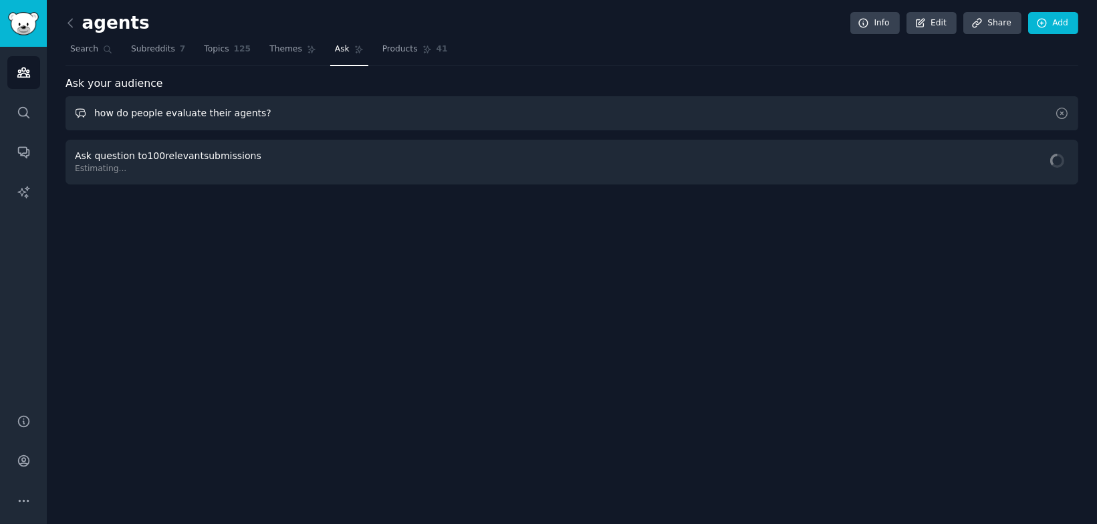
click at [288, 114] on input "how do people evaluate their agents?" at bounding box center [572, 113] width 1013 height 34
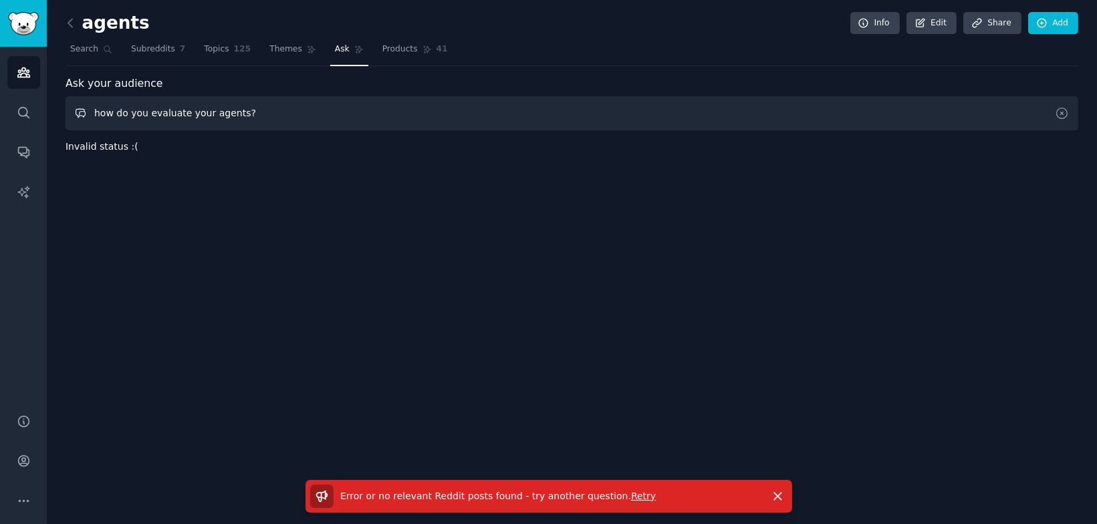
type input "how do you evaluate your agents?"
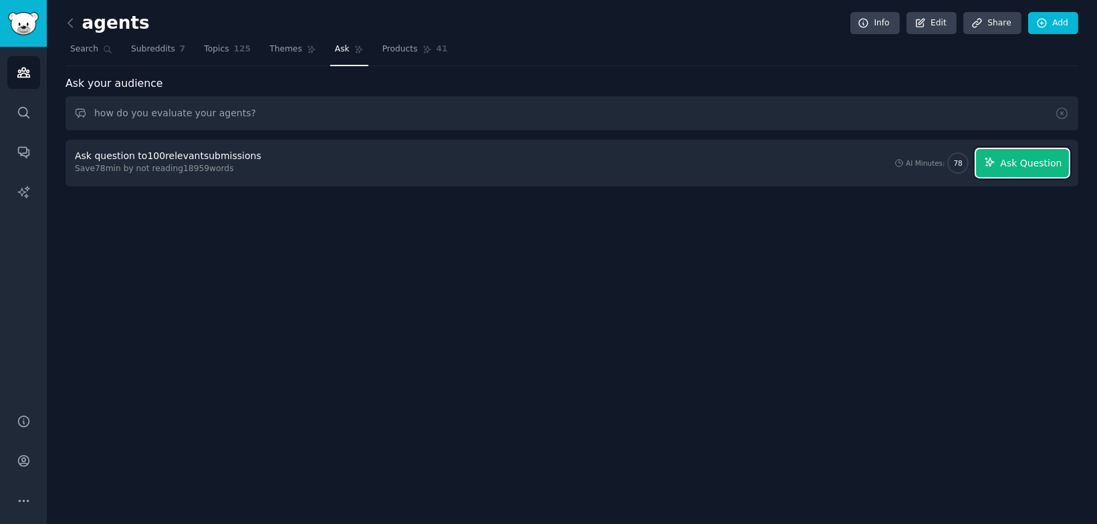
click at [1042, 167] on span "Ask Question" at bounding box center [1031, 163] width 62 height 14
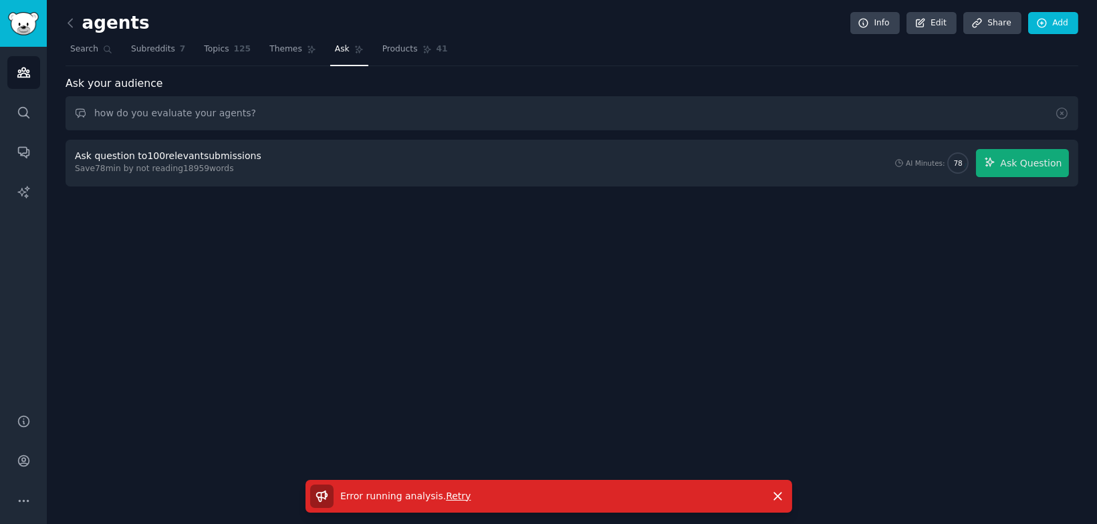
click at [371, 500] on span "Error running analysis ." at bounding box center [393, 496] width 106 height 11
click at [336, 497] on div "Error running analysis . Retry" at bounding box center [536, 496] width 452 height 23
click at [317, 497] on icon at bounding box center [321, 496] width 11 height 11
click at [1041, 168] on span "Ask Question" at bounding box center [1031, 163] width 62 height 14
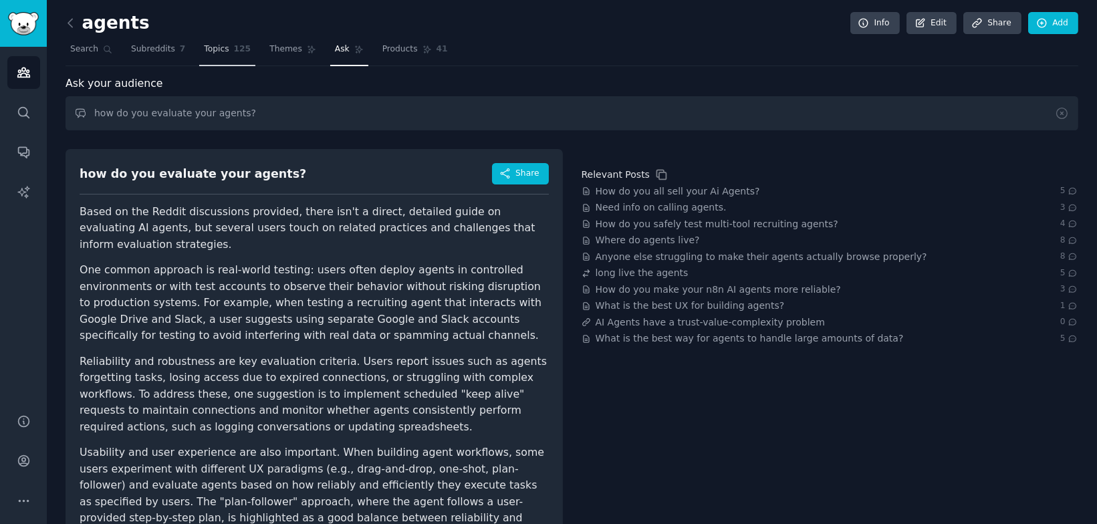
click at [204, 53] on span "Topics" at bounding box center [216, 49] width 25 height 12
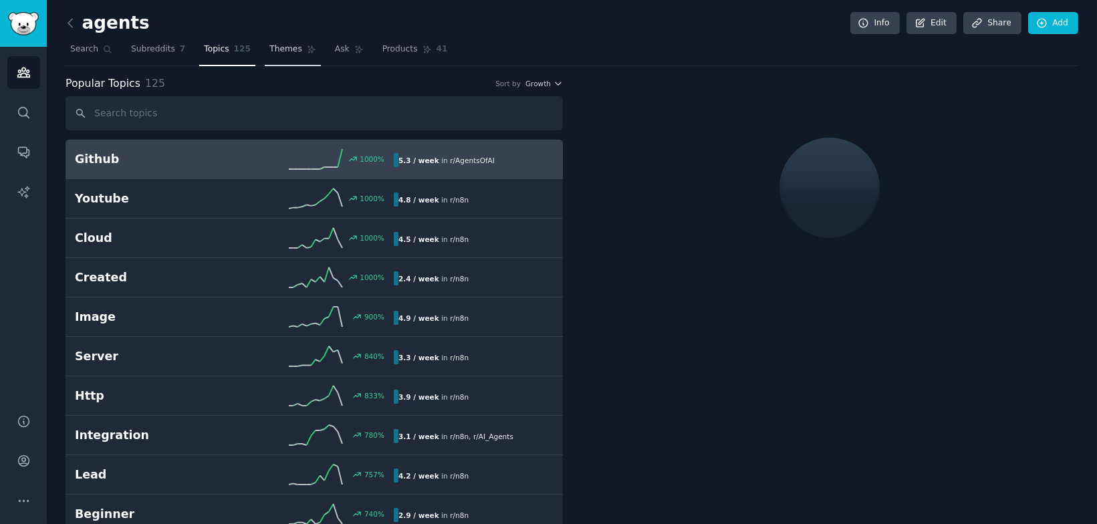
click at [288, 53] on span "Themes" at bounding box center [285, 49] width 33 height 12
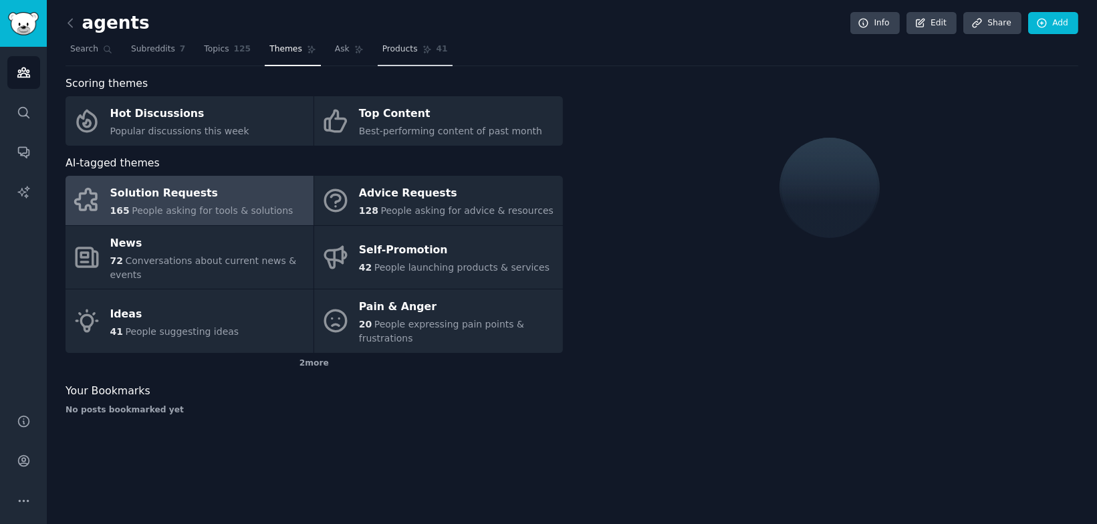
click at [409, 43] on span "Products" at bounding box center [399, 49] width 35 height 12
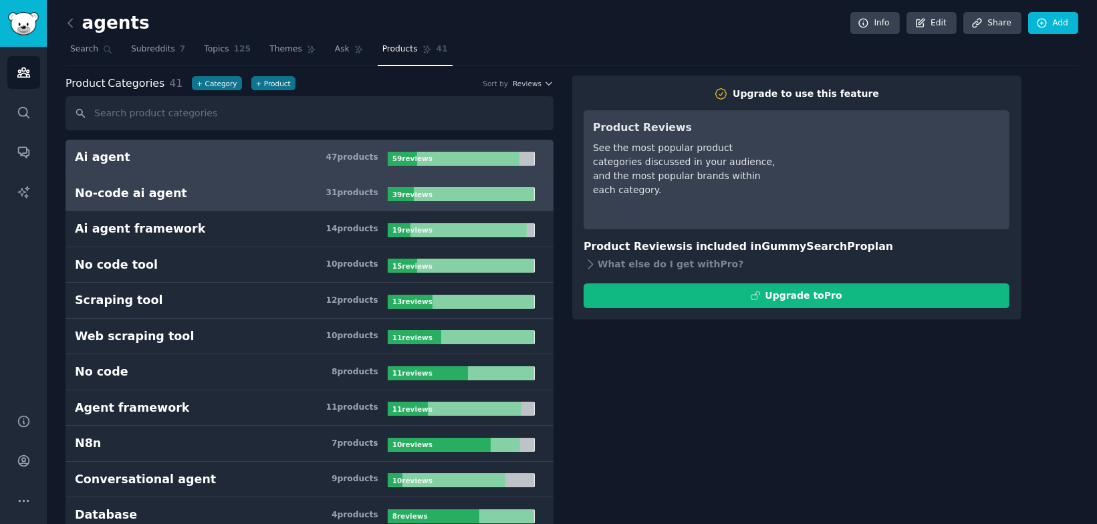
click at [181, 186] on h3 "No-code ai agent 31 product s" at bounding box center [231, 193] width 313 height 17
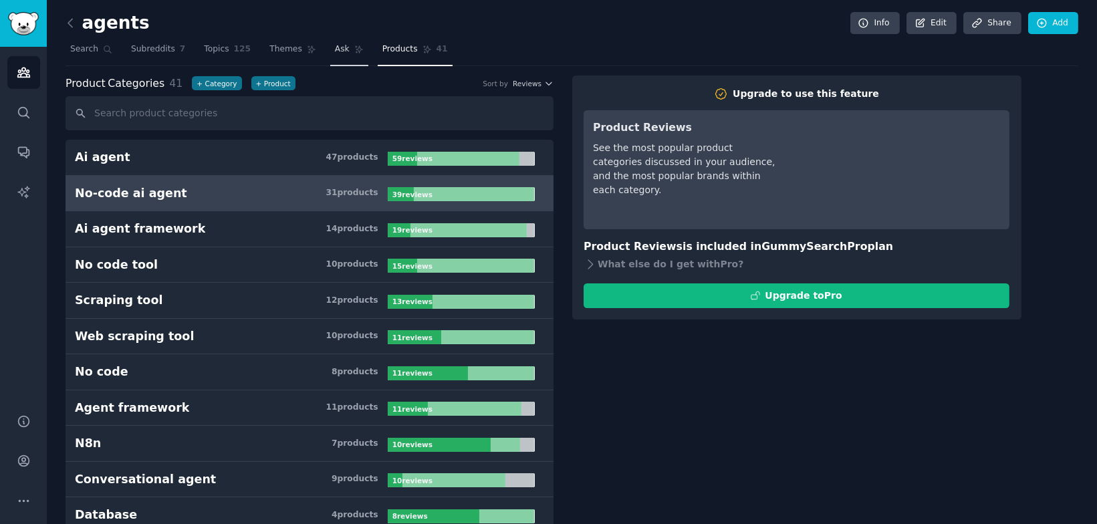
click at [344, 53] on span "Ask" at bounding box center [342, 49] width 15 height 12
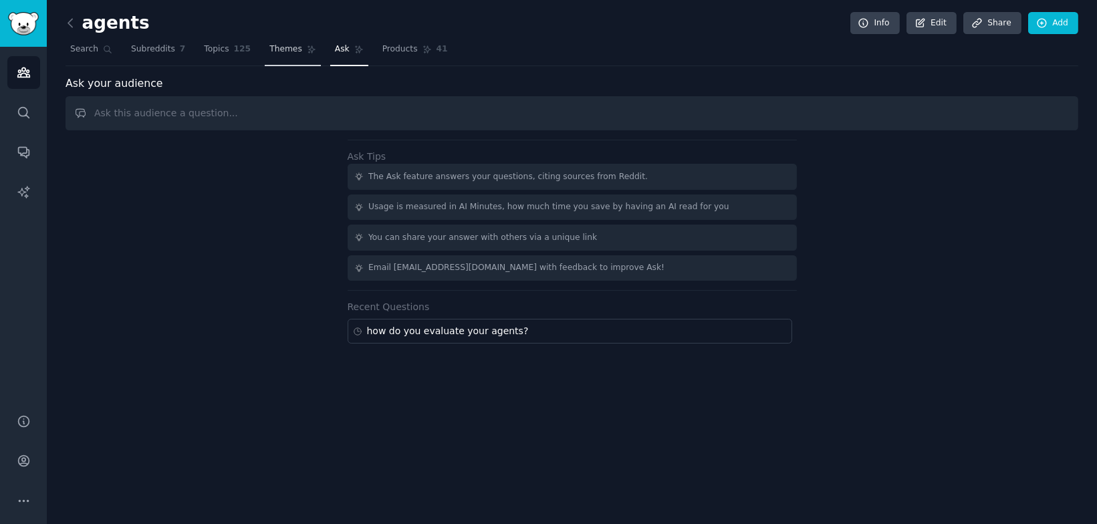
click at [290, 55] on link "Themes" at bounding box center [293, 52] width 56 height 27
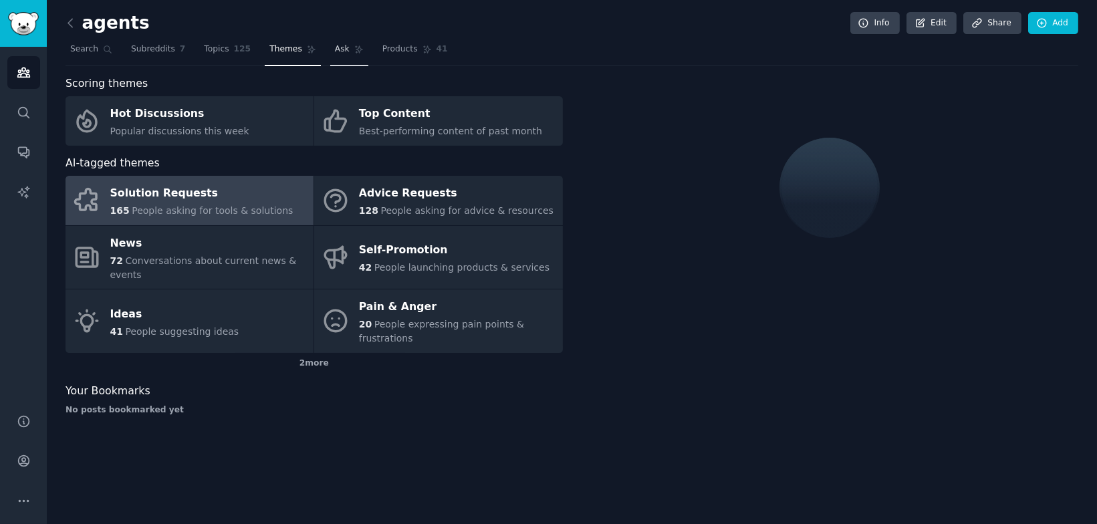
click at [347, 47] on link "Ask" at bounding box center [349, 52] width 38 height 27
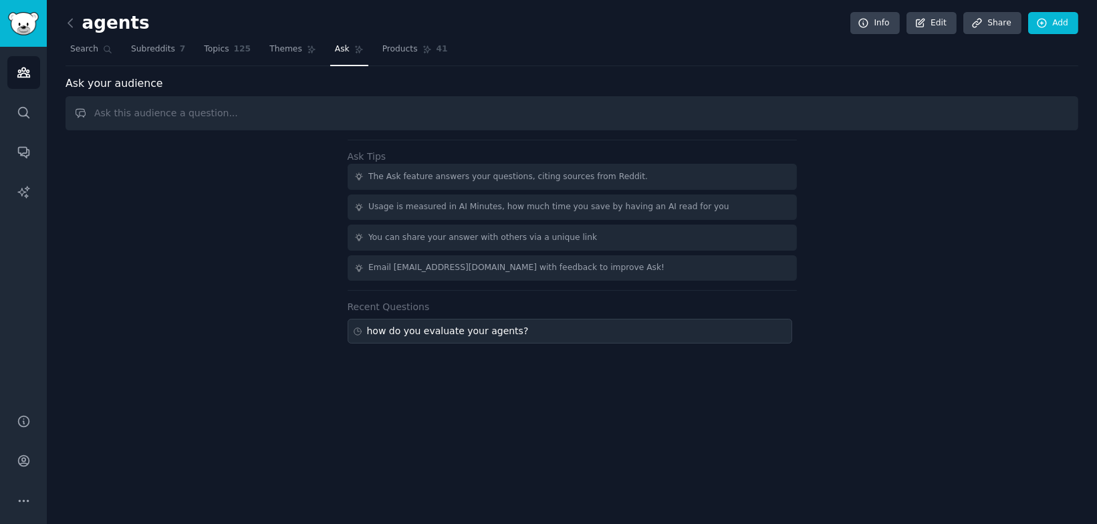
click at [401, 338] on div "how do you evaluate your agents?" at bounding box center [570, 331] width 445 height 25
type input "how do you evaluate your agents?"
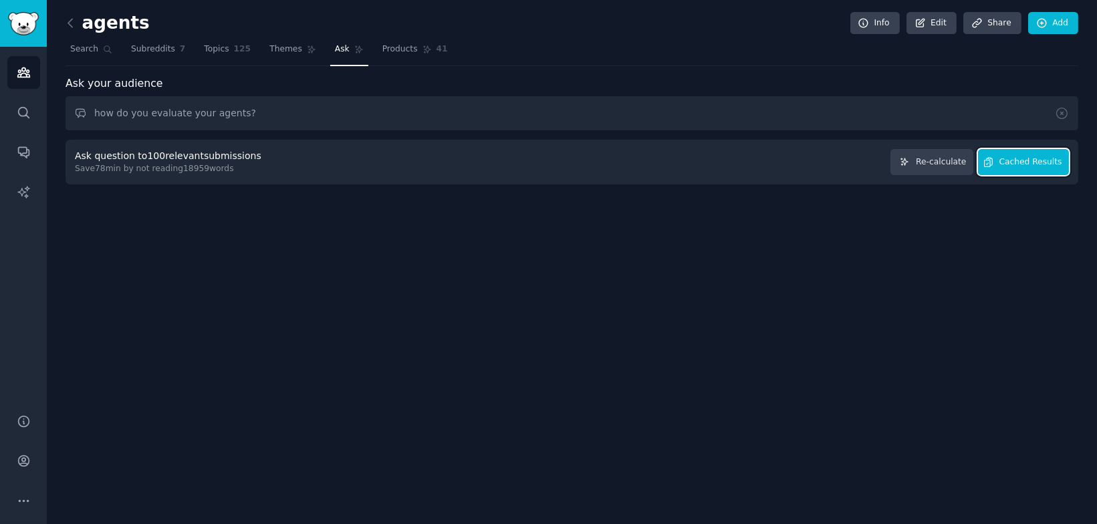
click at [1028, 161] on span "Cached Results" at bounding box center [1031, 162] width 63 height 12
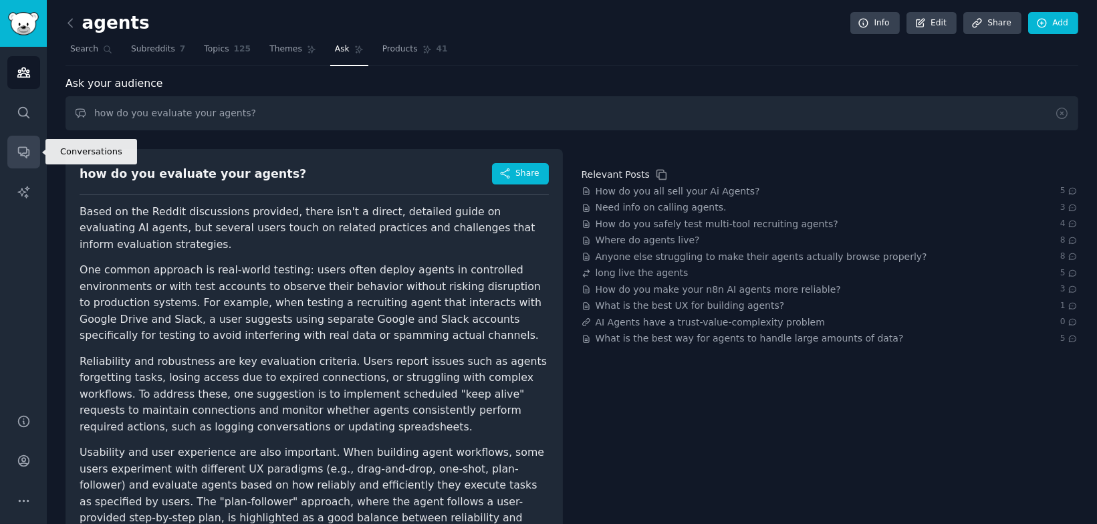
click at [21, 148] on icon "Sidebar" at bounding box center [23, 153] width 11 height 11
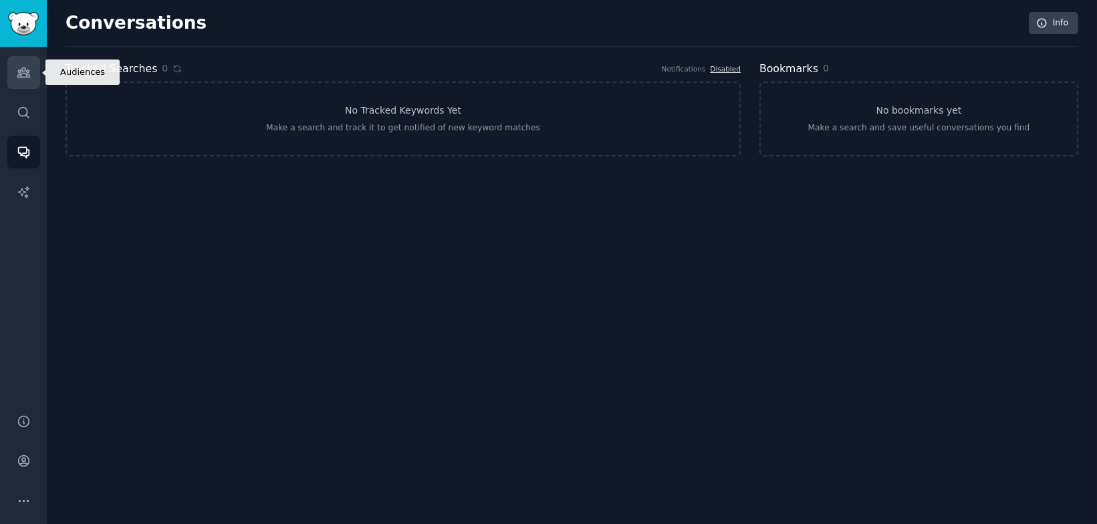
click at [14, 63] on link "Audiences" at bounding box center [23, 72] width 33 height 33
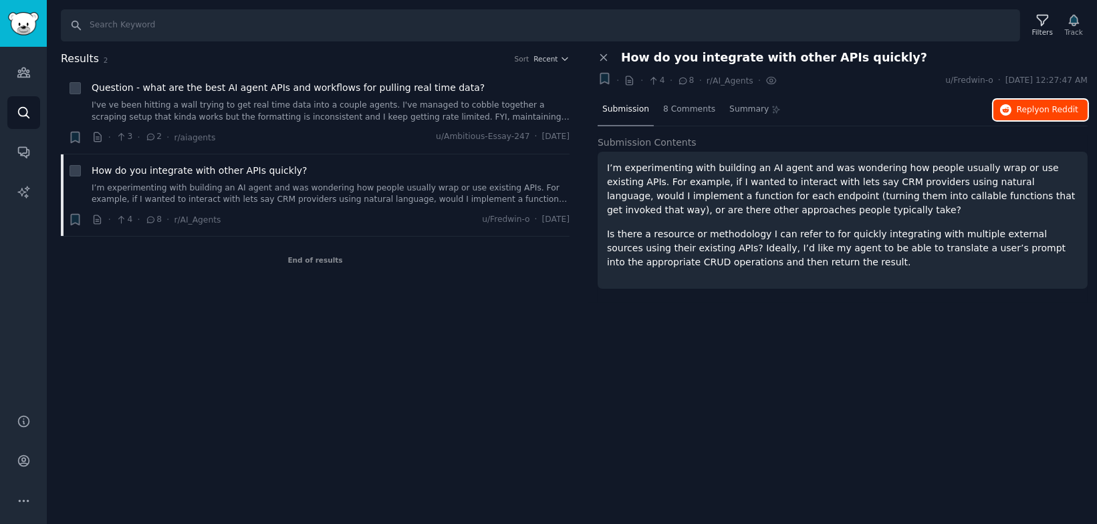
click at [1018, 116] on button "Reply on Reddit" at bounding box center [1041, 110] width 94 height 21
click at [700, 260] on p "Is there a resource or methodology I can refer to for quickly integrating with …" at bounding box center [842, 248] width 471 height 42
click at [269, 83] on span "Question - what are the best AI agent APIs and workflows for pulling real time …" at bounding box center [288, 88] width 393 height 14
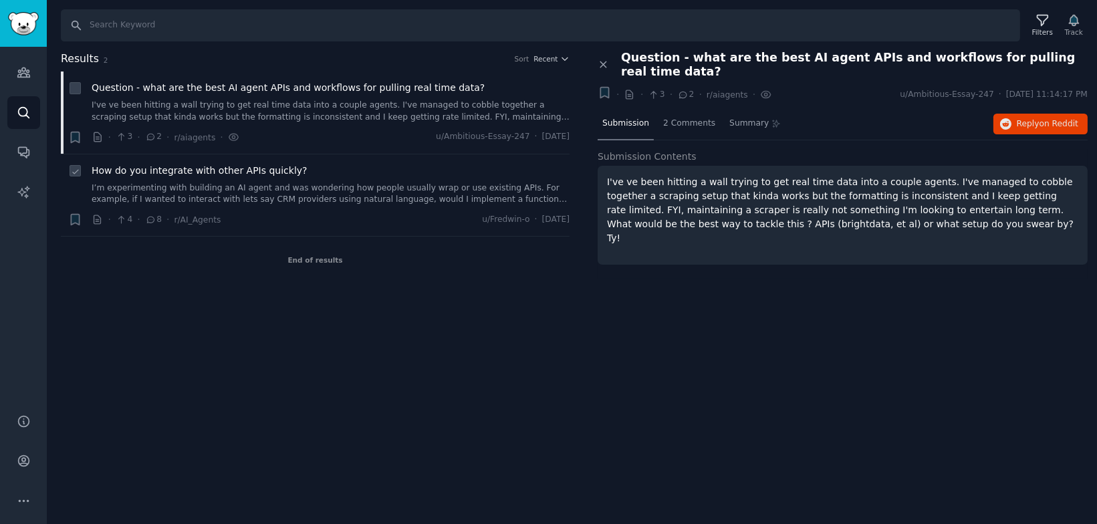
click at [433, 184] on link "I’m experimenting with building an AI agent and was wondering how people usuall…" at bounding box center [331, 194] width 478 height 23
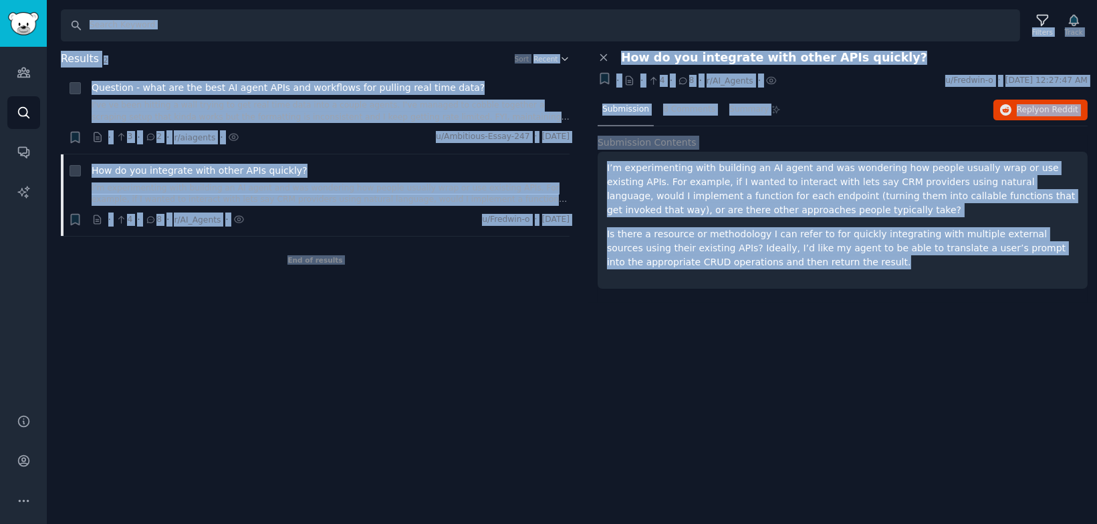
drag, startPoint x: 650, startPoint y: 459, endPoint x: 285, endPoint y: -75, distance: 647.1
click at [285, 0] on html "Audiences Search Conversations AI Reports Help Account More Search Filters Trac…" at bounding box center [548, 262] width 1097 height 524
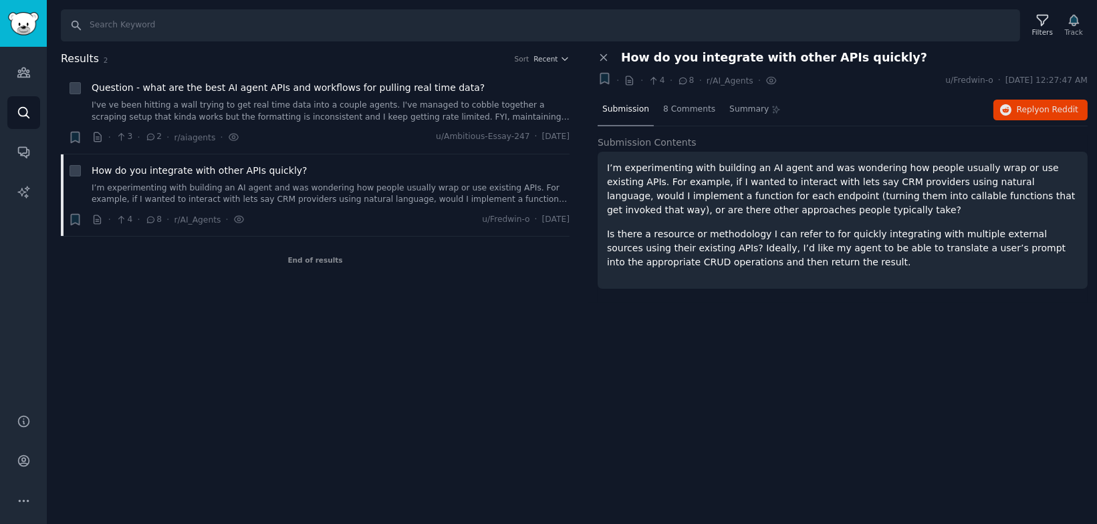
click at [269, 56] on h2 "Results 2 Sort Recent" at bounding box center [315, 59] width 509 height 17
